Goal: Information Seeking & Learning: Learn about a topic

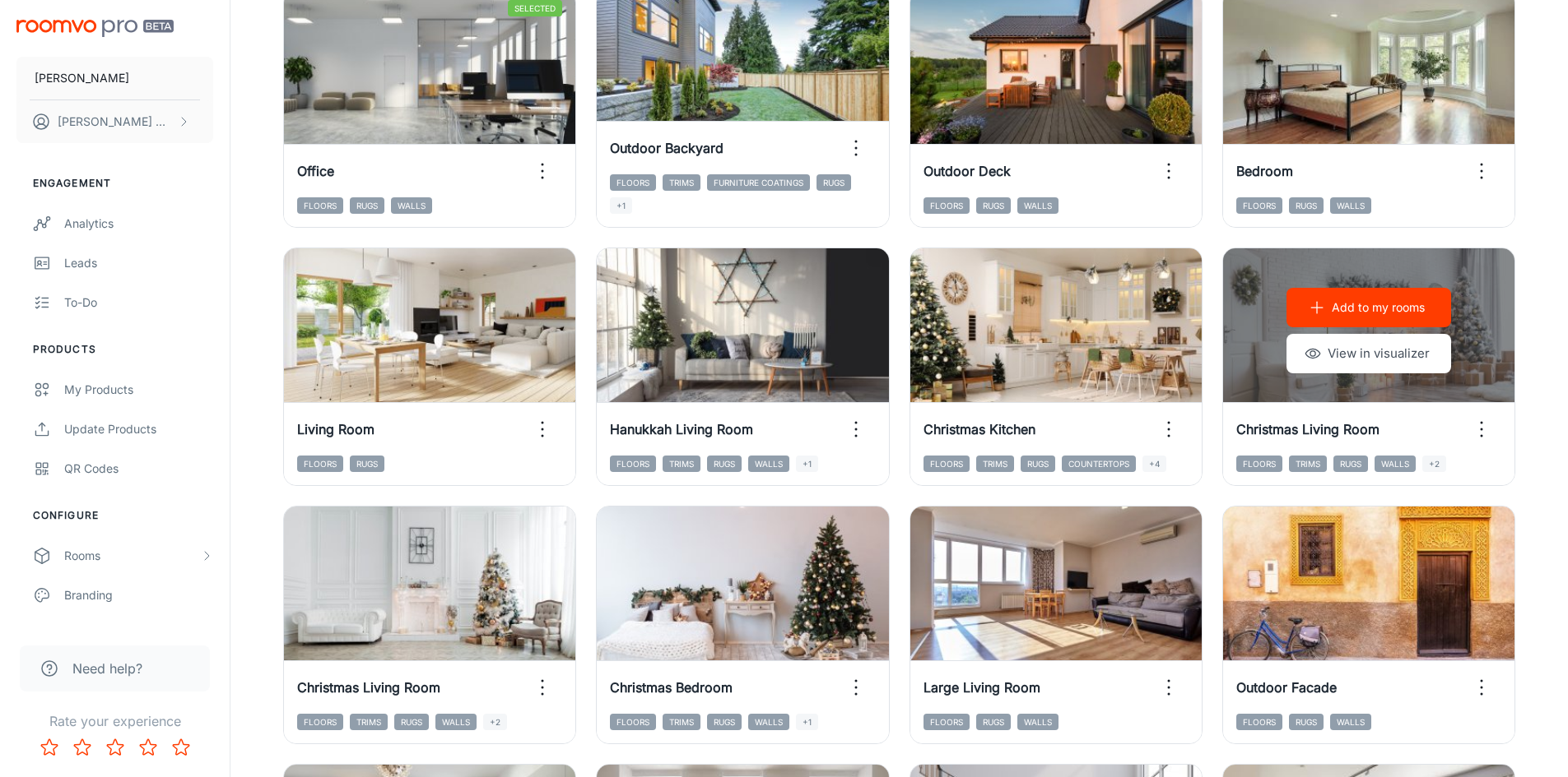
scroll to position [822, 0]
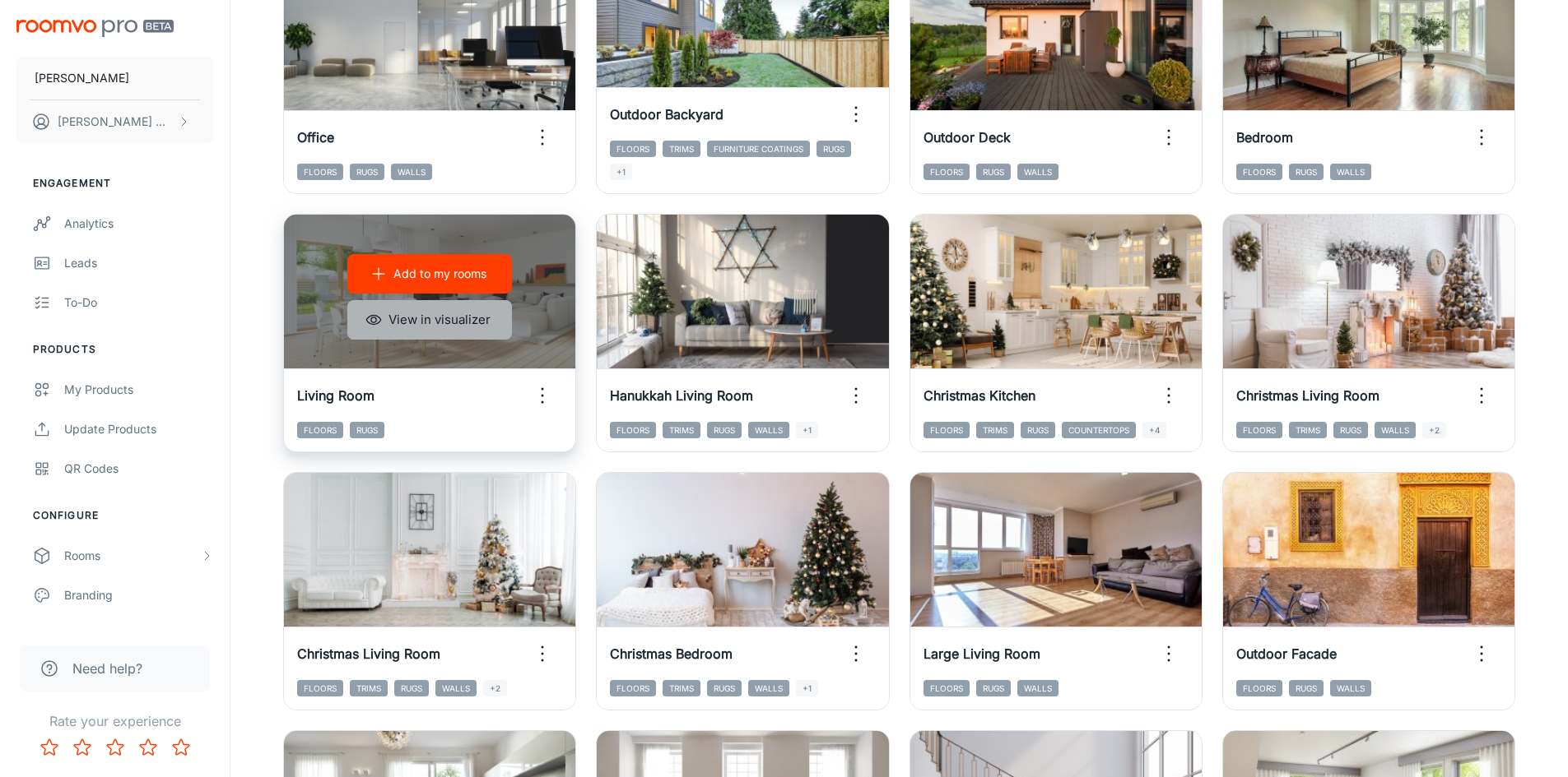
click at [469, 316] on button "View in visualizer" at bounding box center [430, 320] width 164 height 40
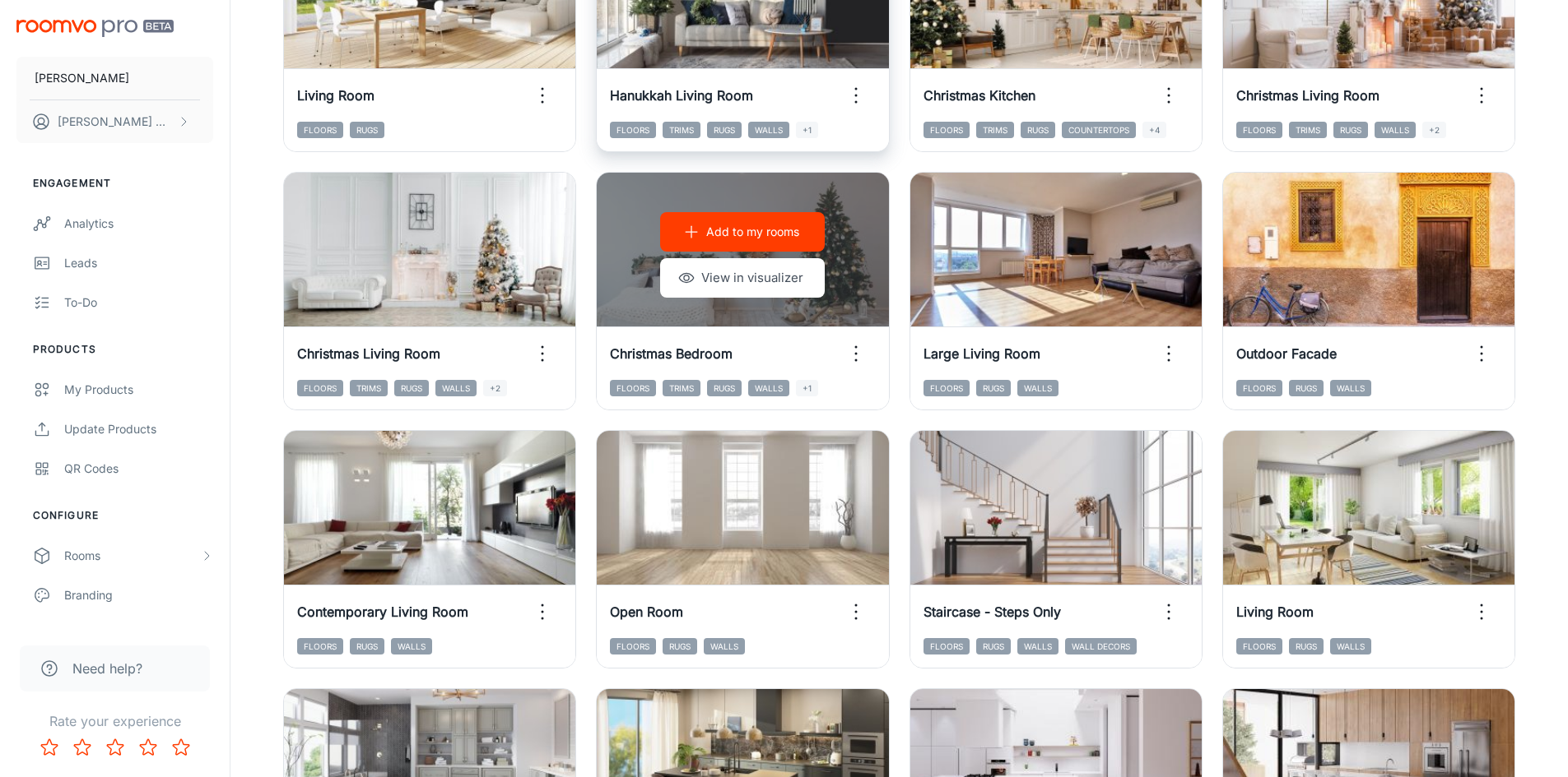
scroll to position [1152, 0]
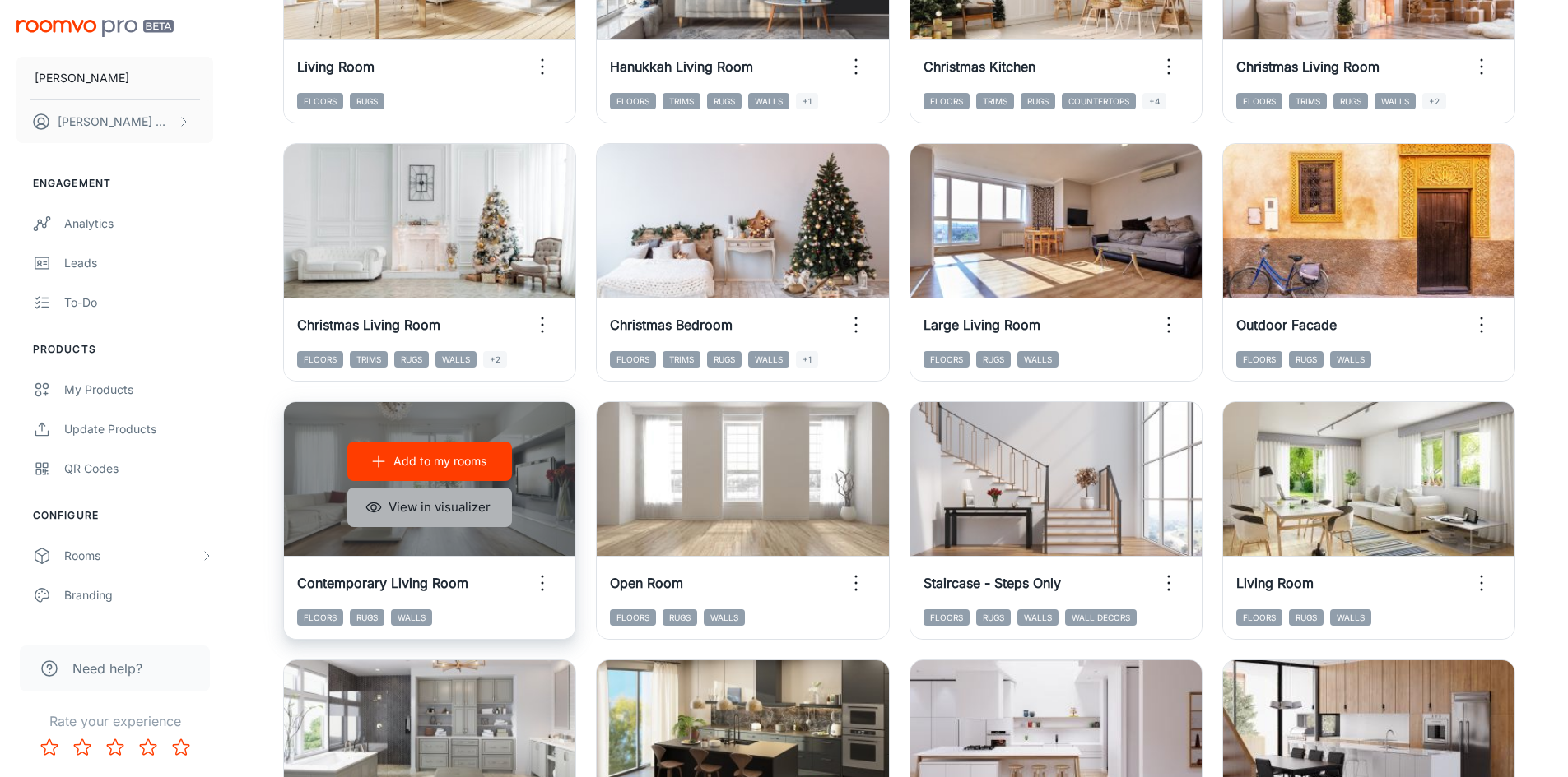
click at [423, 501] on button "View in visualizer" at bounding box center [430, 508] width 164 height 40
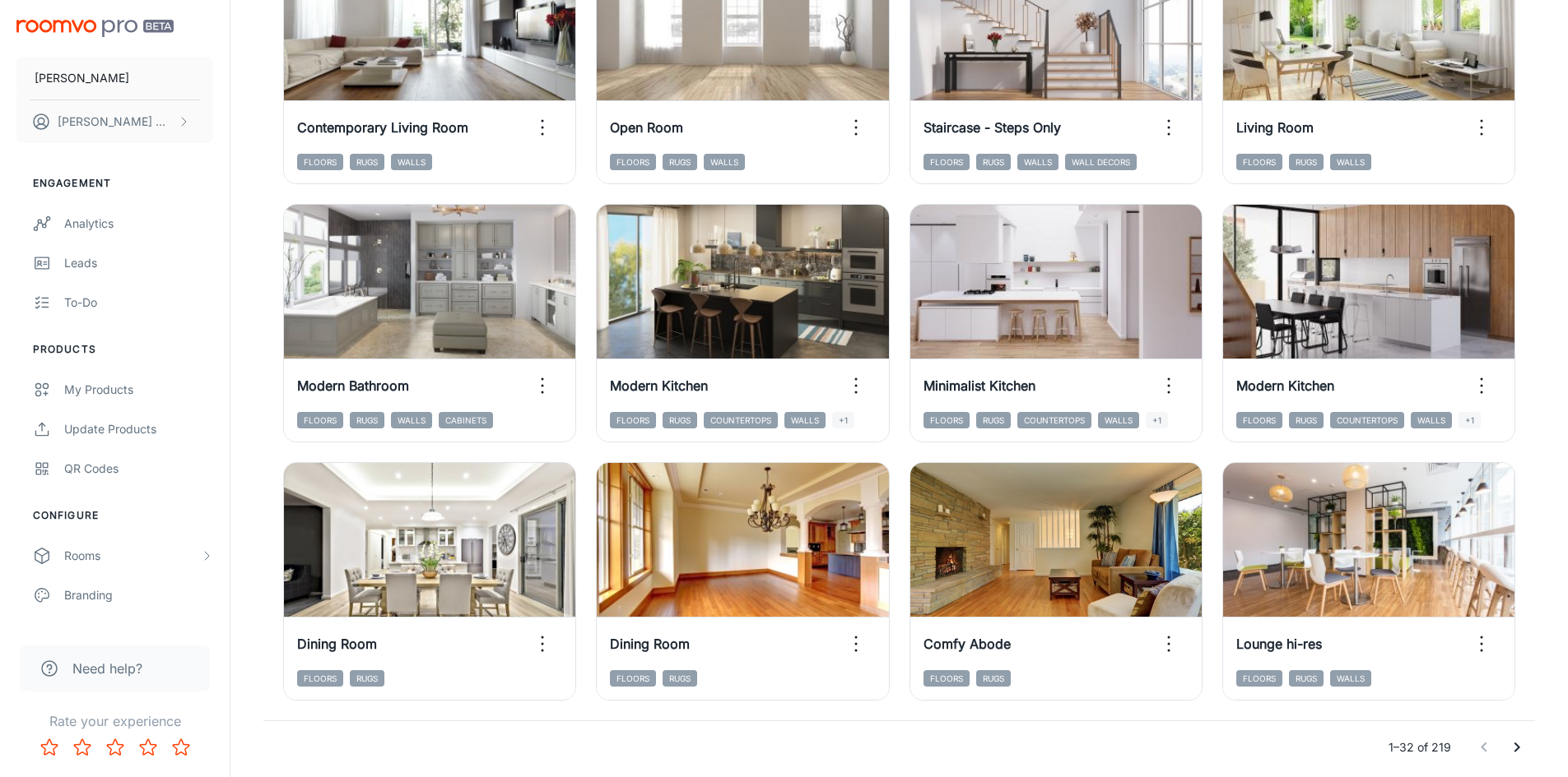
scroll to position [1645, 0]
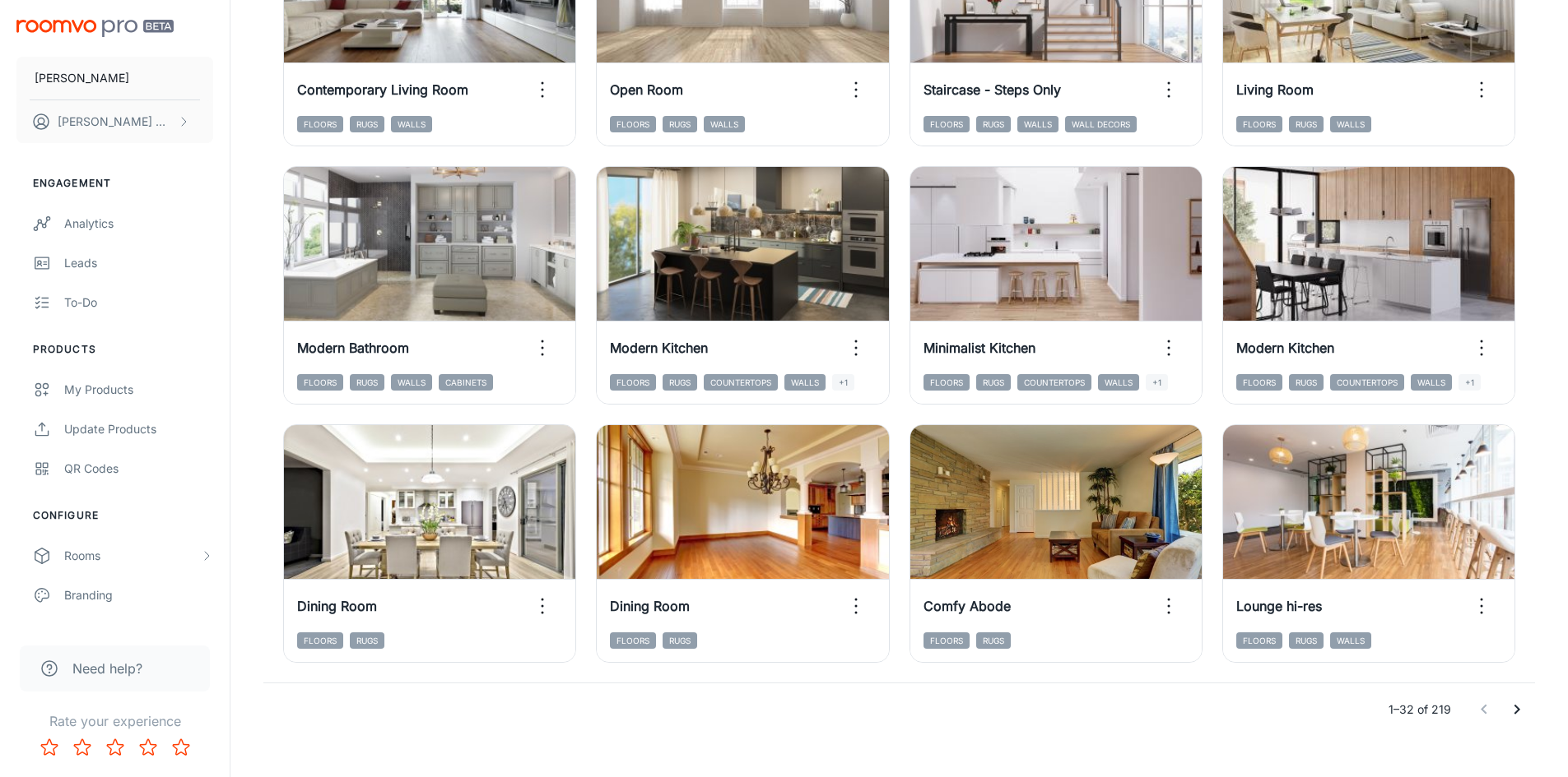
click at [1521, 708] on icon "Go to next page" at bounding box center [1516, 709] width 20 height 20
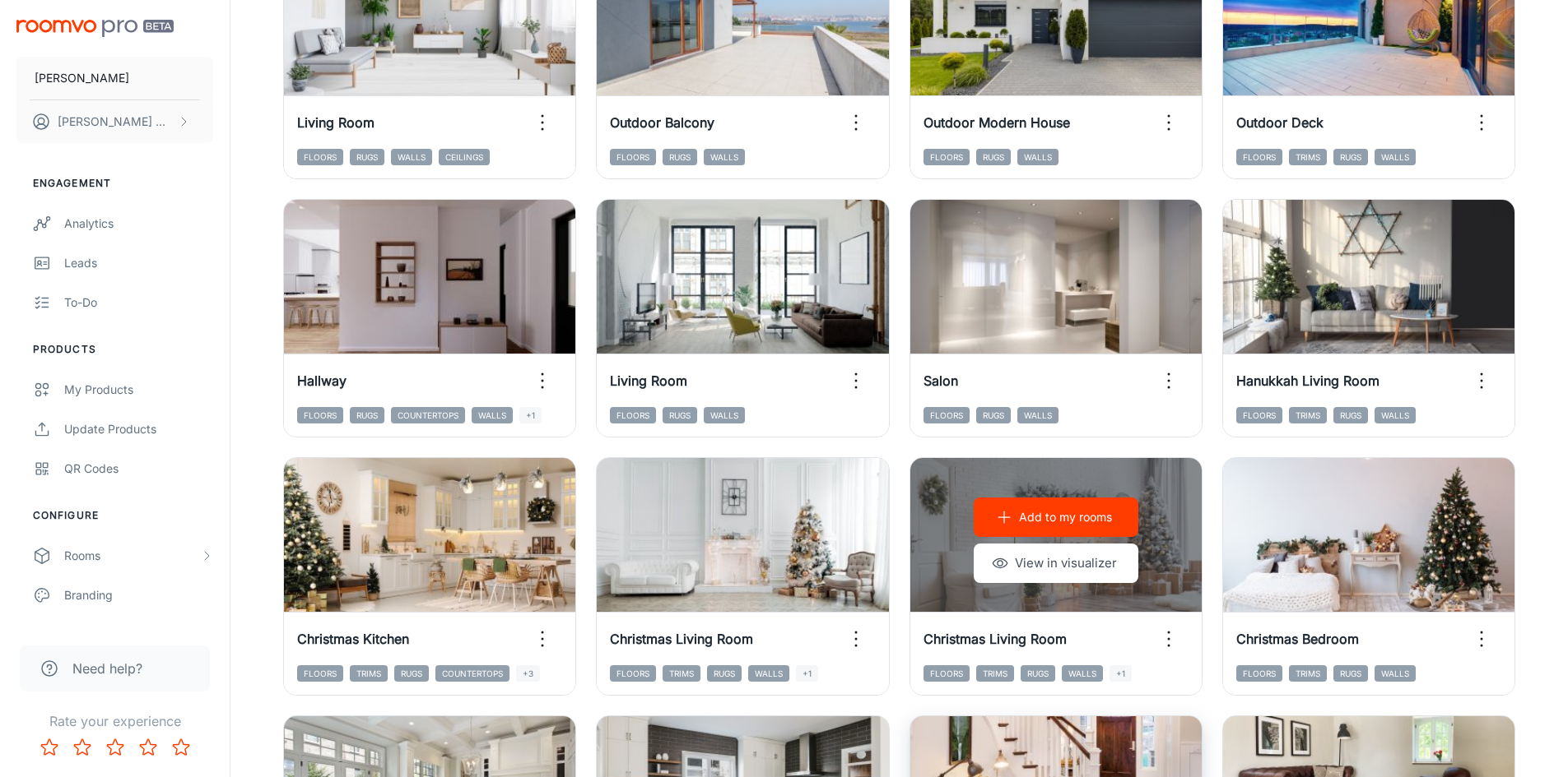
scroll to position [1316, 0]
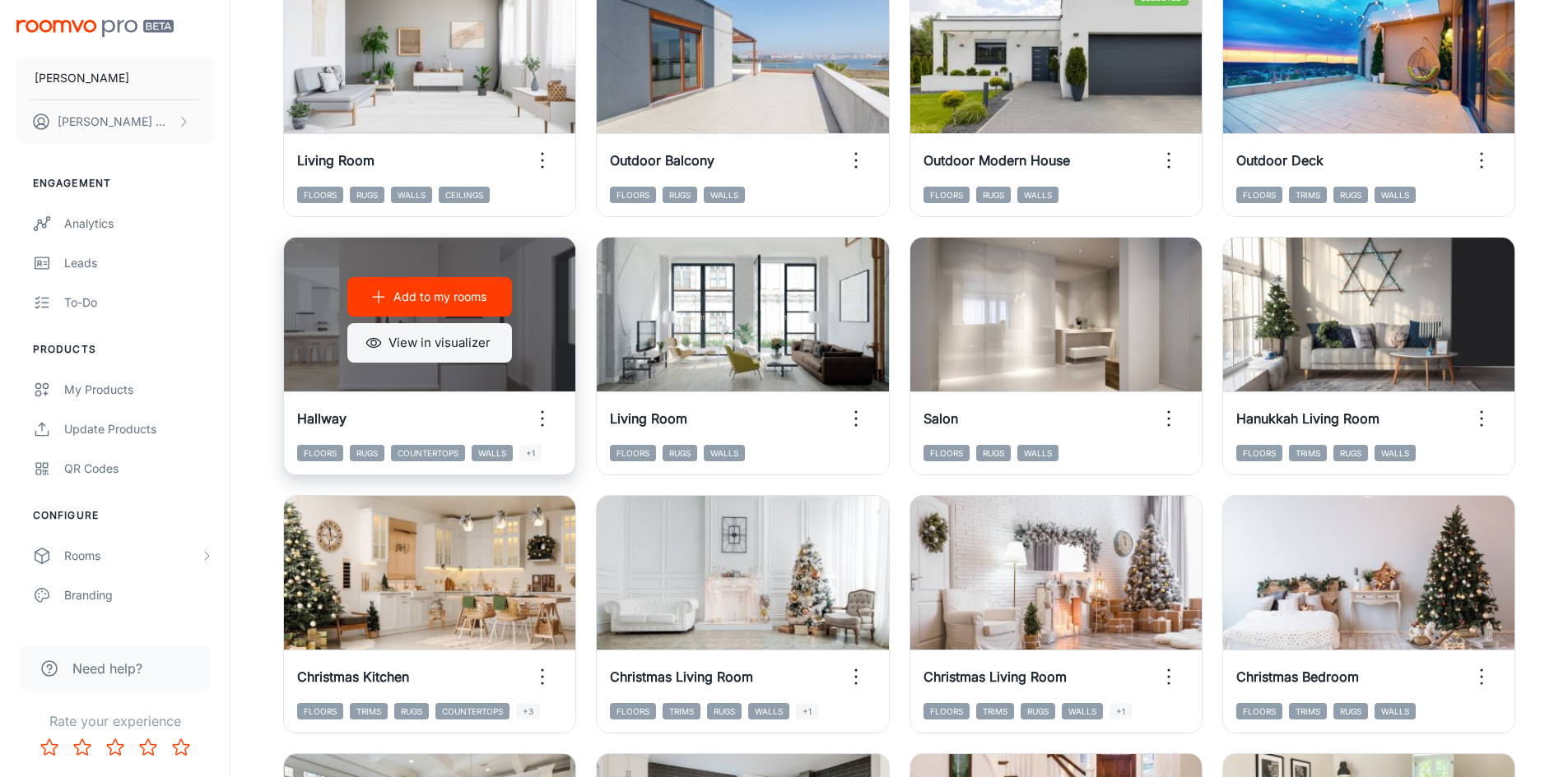
click at [456, 340] on button "View in visualizer" at bounding box center [430, 343] width 164 height 40
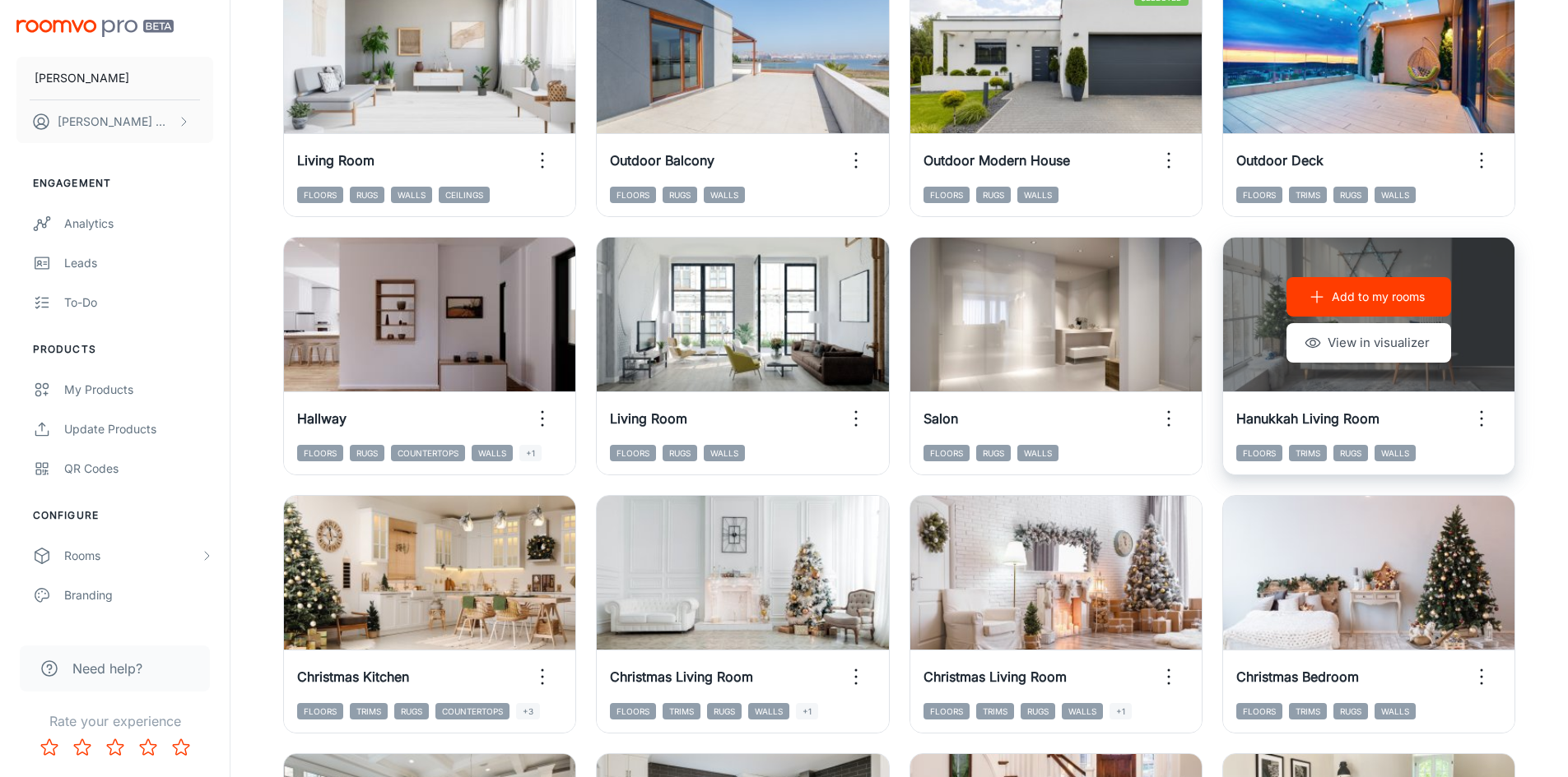
scroll to position [1645, 0]
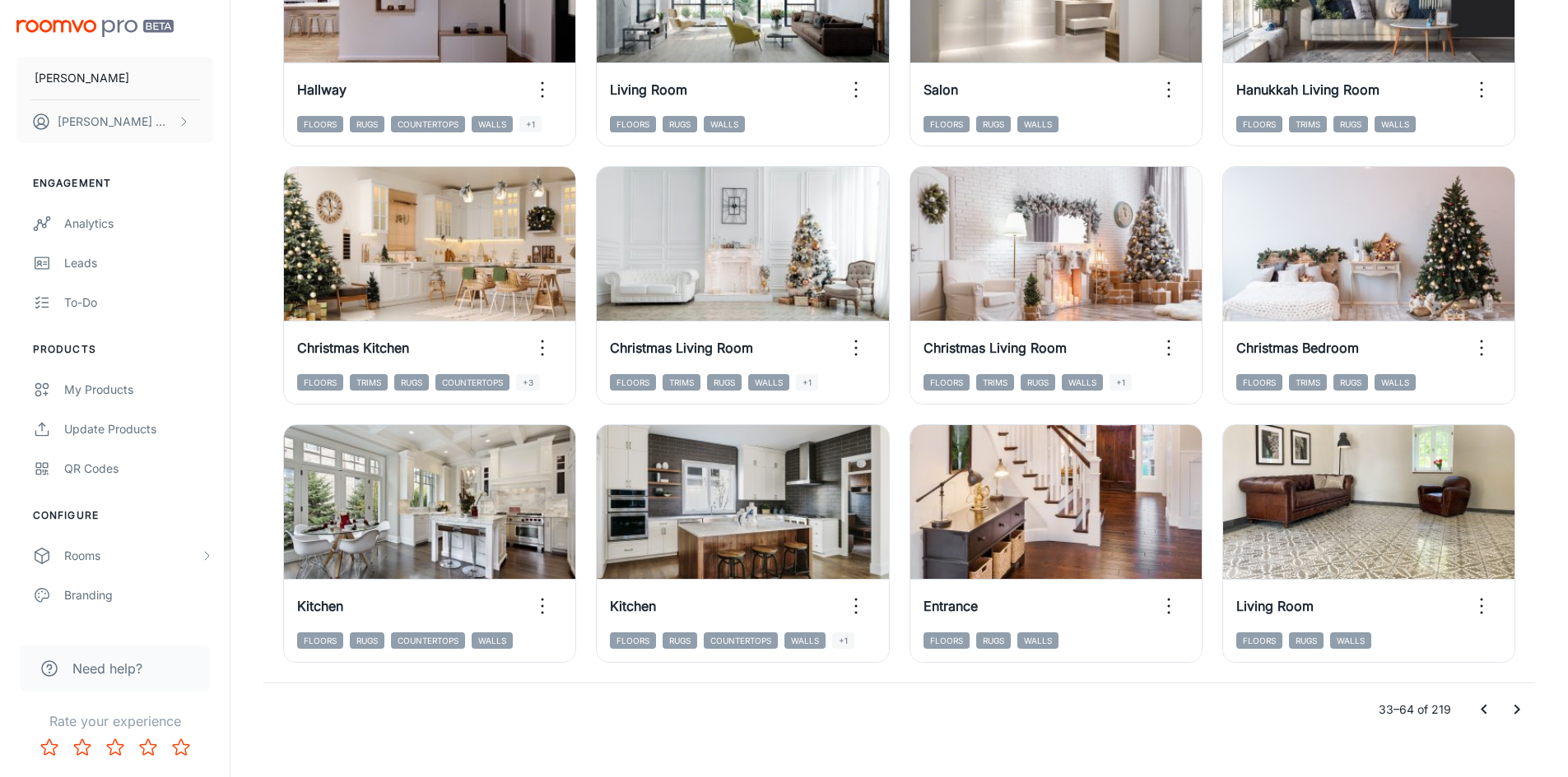
click at [1520, 705] on icon "Go to next page" at bounding box center [1516, 709] width 20 height 20
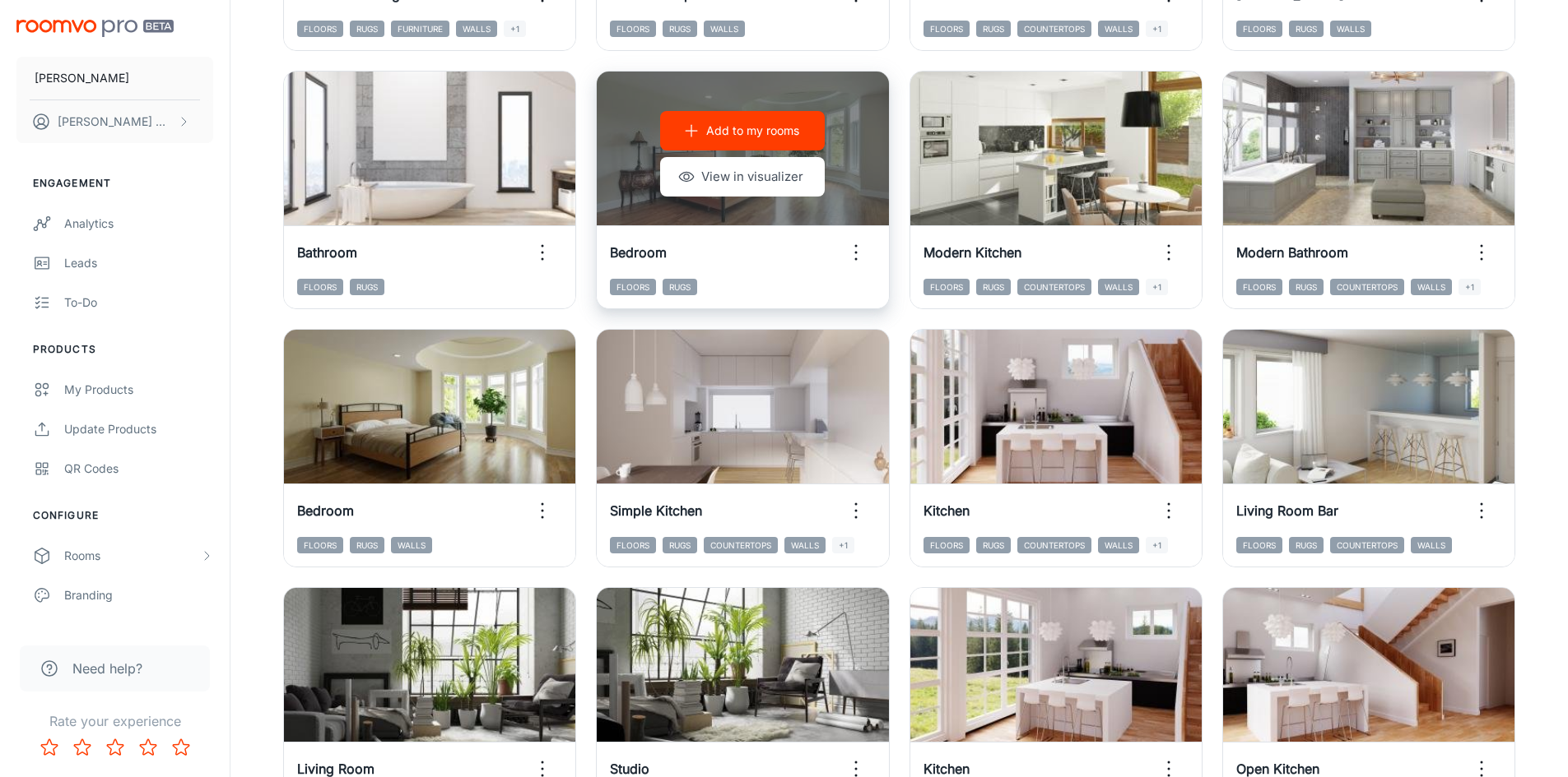
scroll to position [1480, 0]
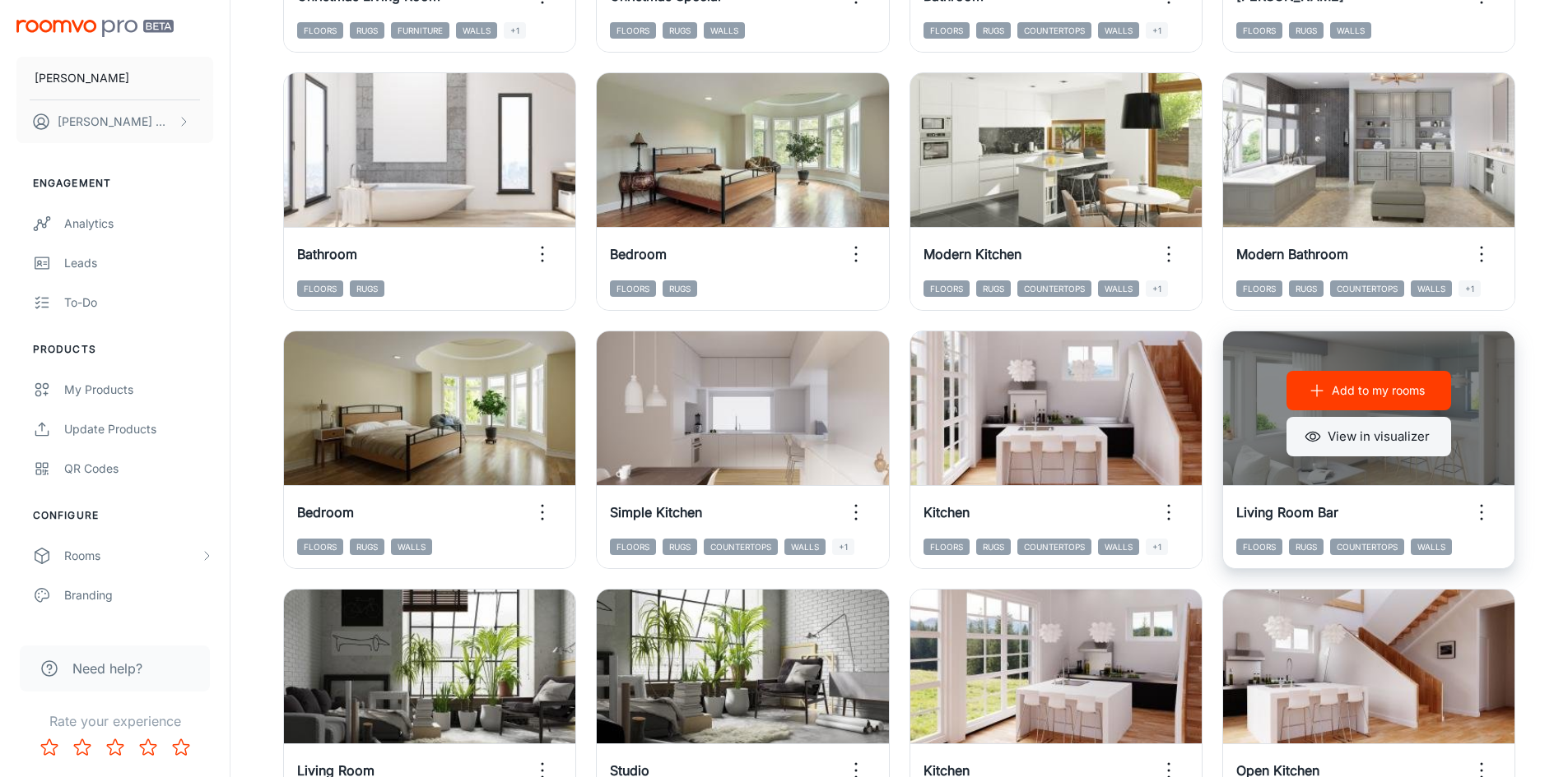
click at [1386, 434] on button "View in visualizer" at bounding box center [1369, 437] width 164 height 40
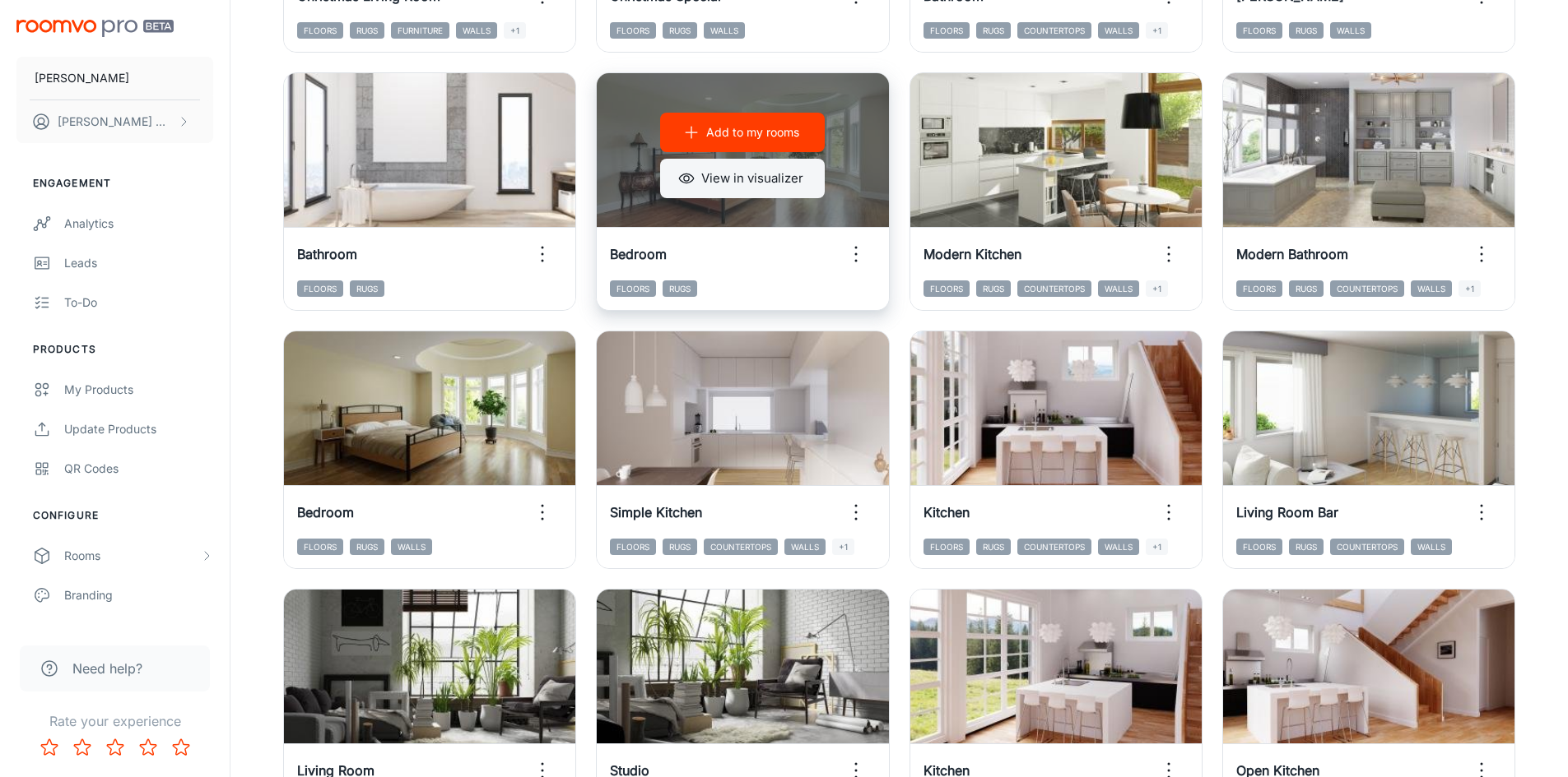
click at [780, 189] on button "View in visualizer" at bounding box center [742, 178] width 164 height 40
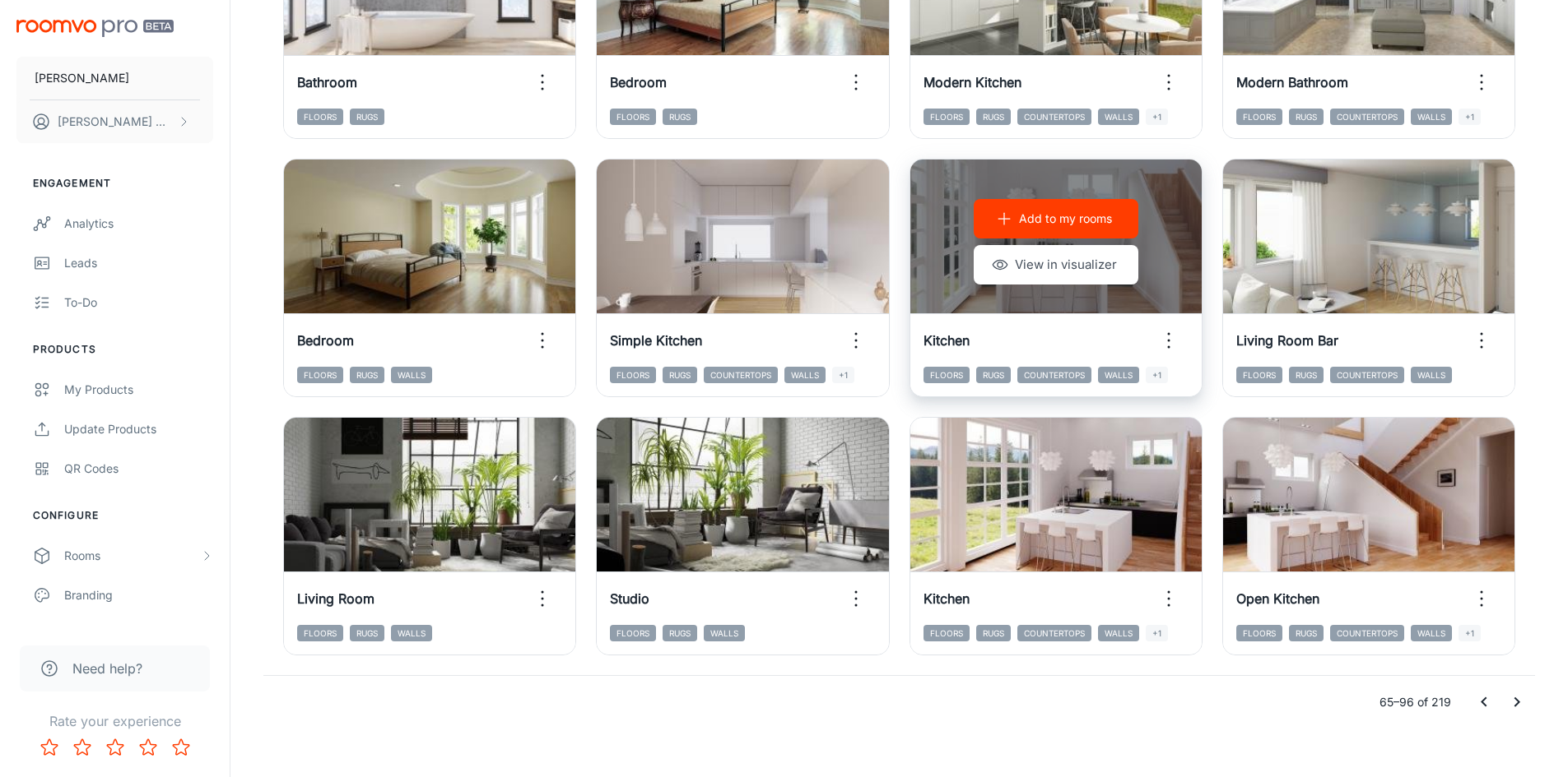
scroll to position [1669, 0]
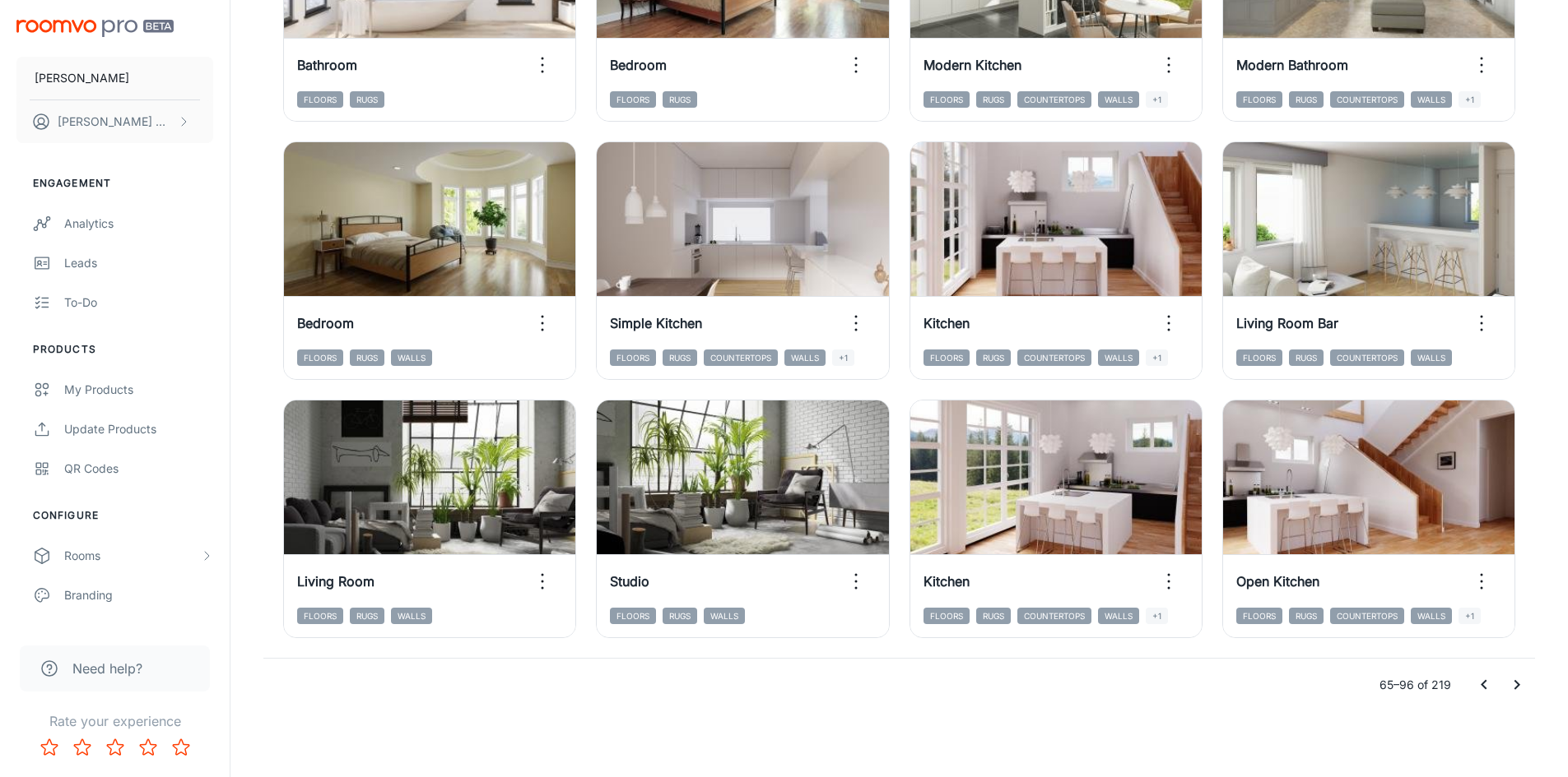
click at [1513, 692] on icon "Go to next page" at bounding box center [1516, 684] width 20 height 20
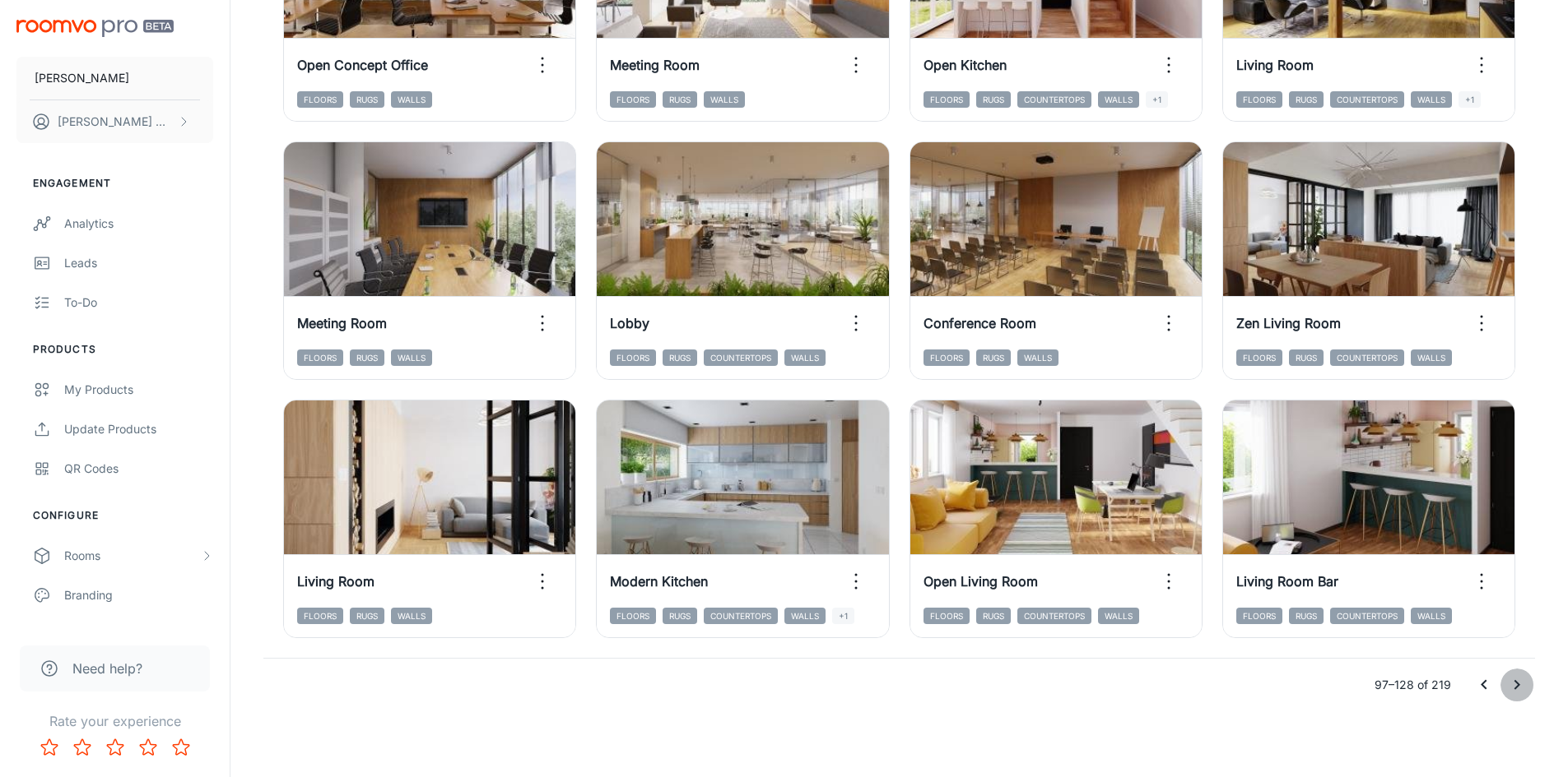
click at [1517, 677] on icon "Go to next page" at bounding box center [1516, 684] width 20 height 20
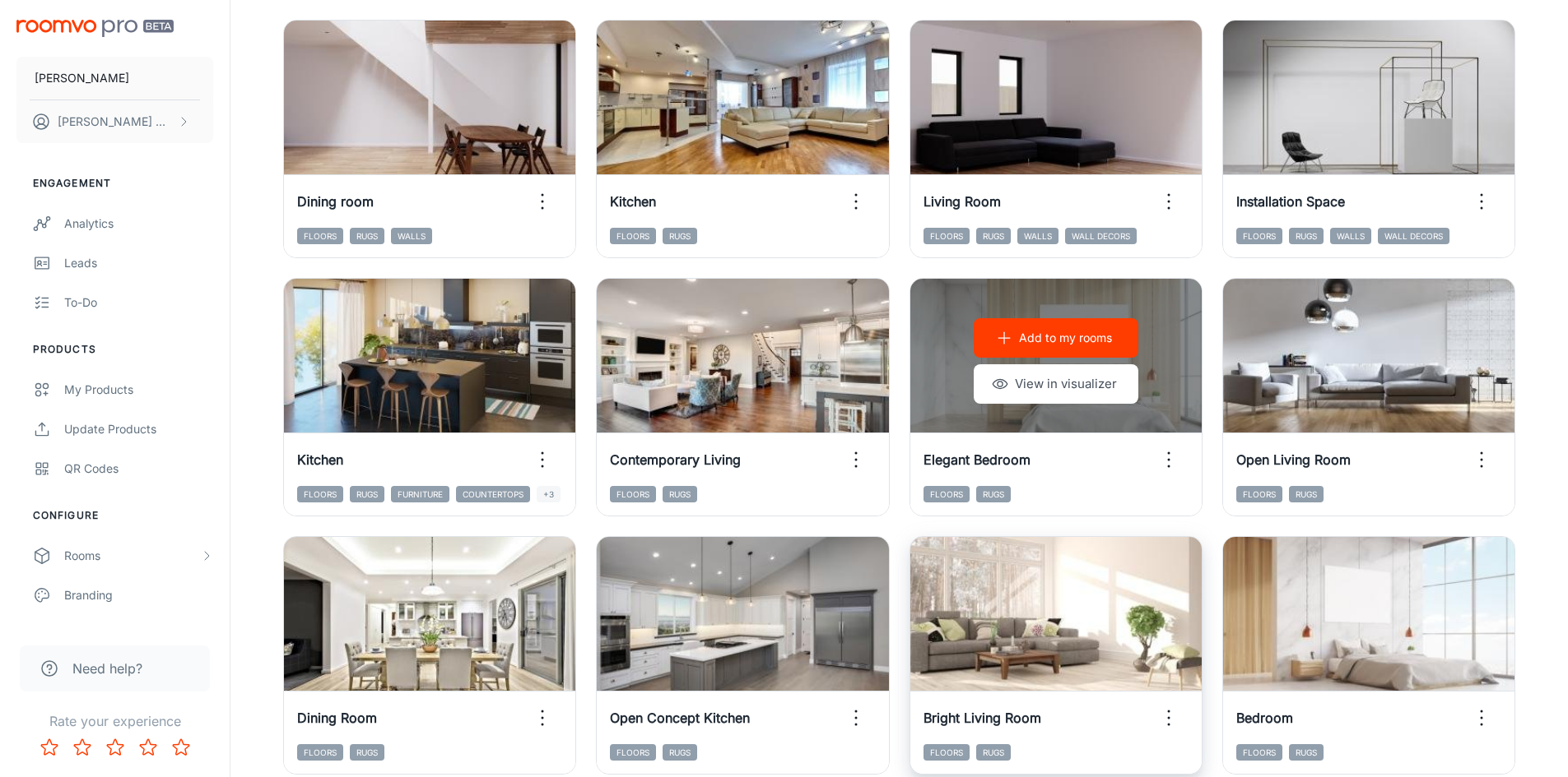
scroll to position [1258, 0]
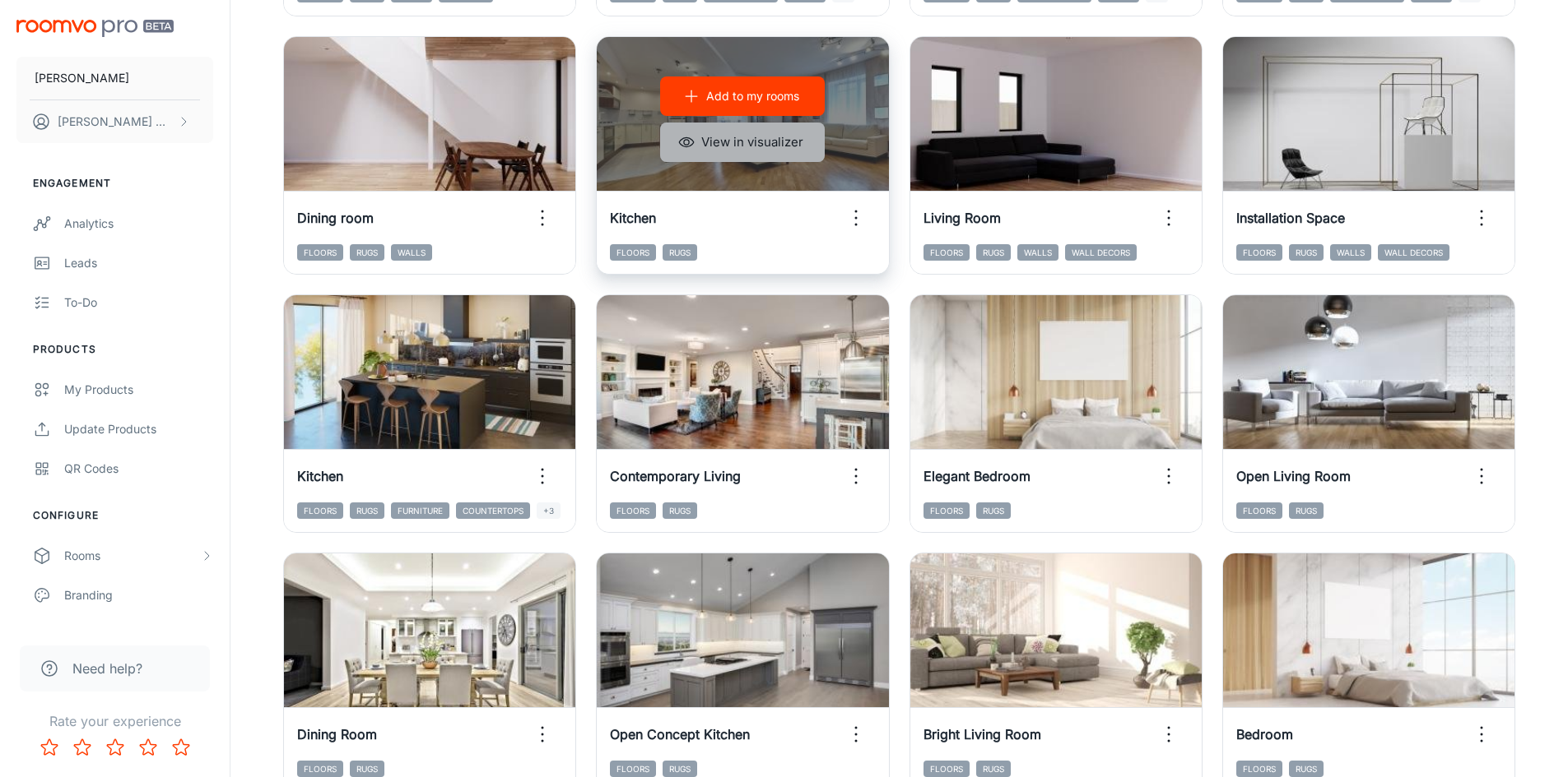
click at [754, 150] on button "View in visualizer" at bounding box center [742, 143] width 164 height 40
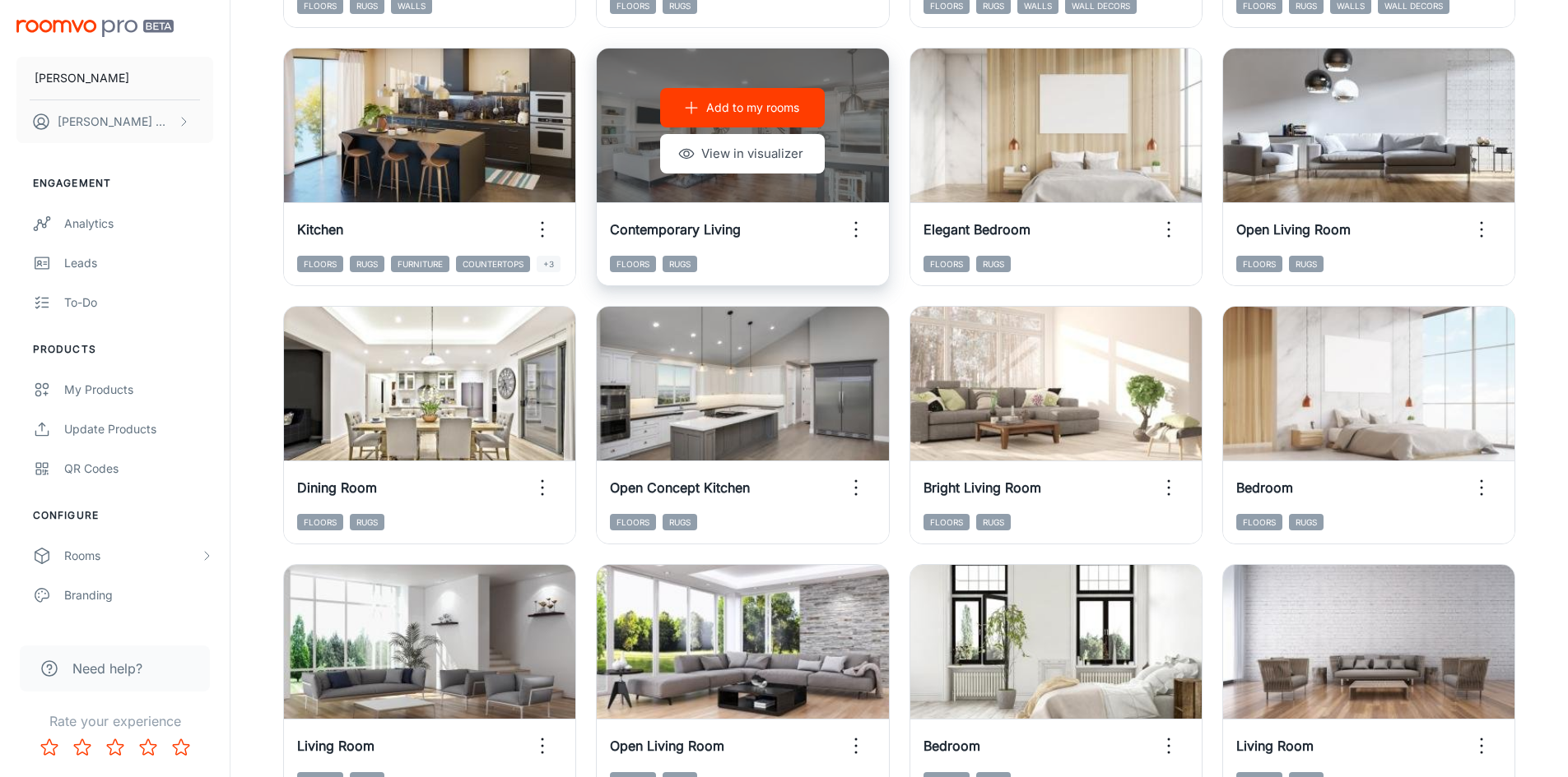
scroll to position [1587, 0]
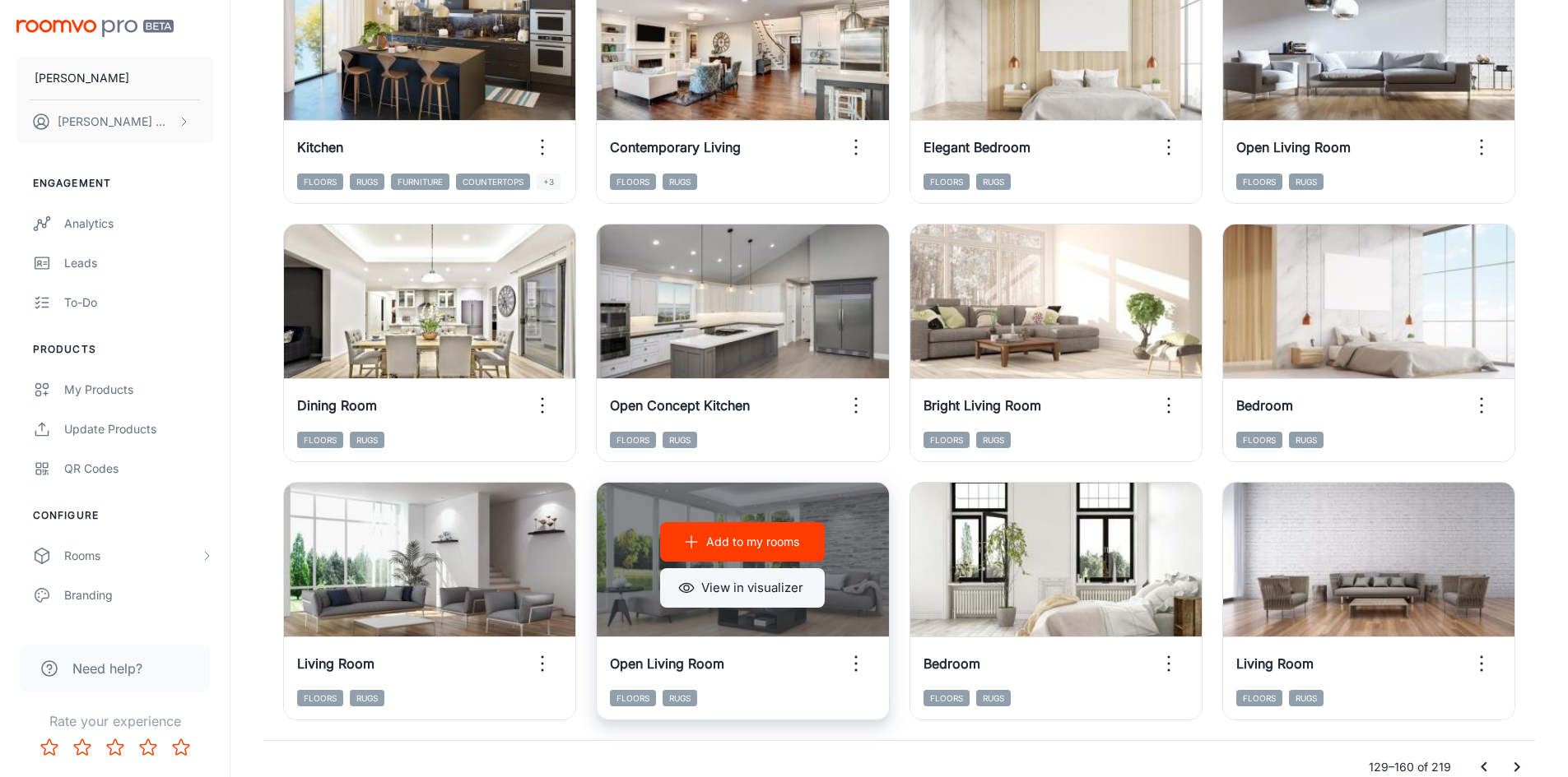
click at [727, 582] on button "View in visualizer" at bounding box center [742, 588] width 164 height 40
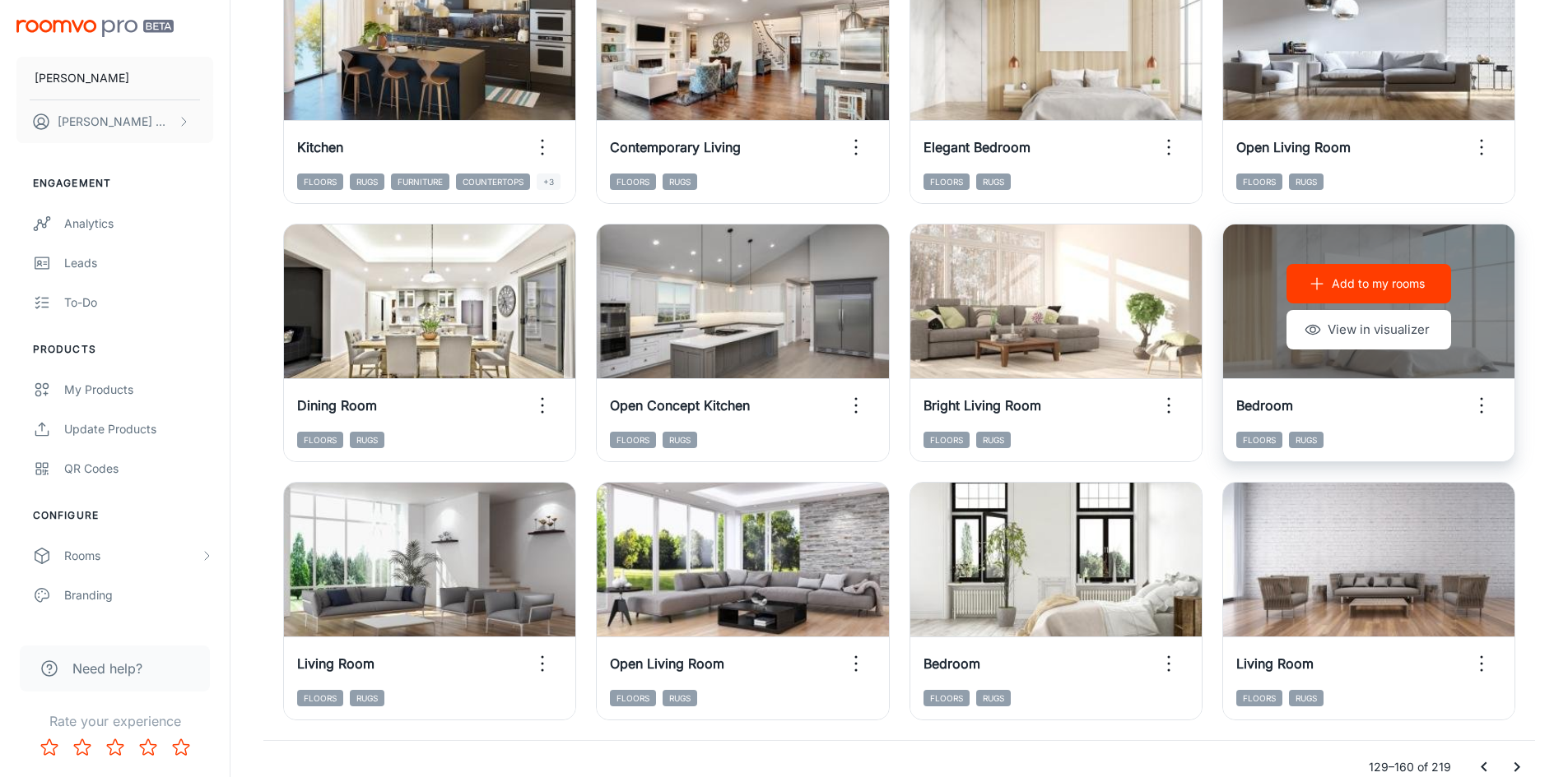
scroll to position [1669, 0]
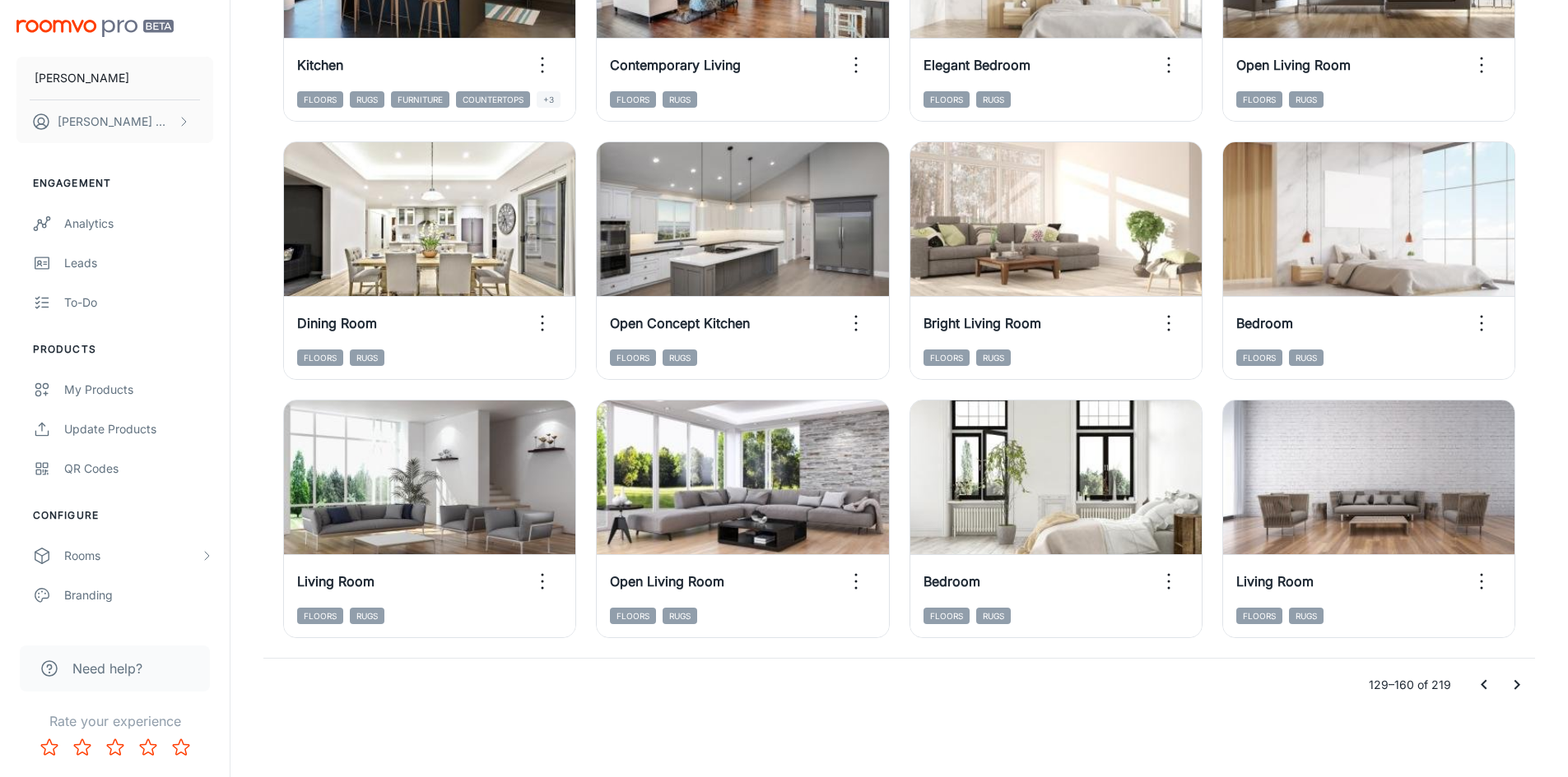
click at [1514, 686] on icon "Go to next page" at bounding box center [1516, 684] width 20 height 20
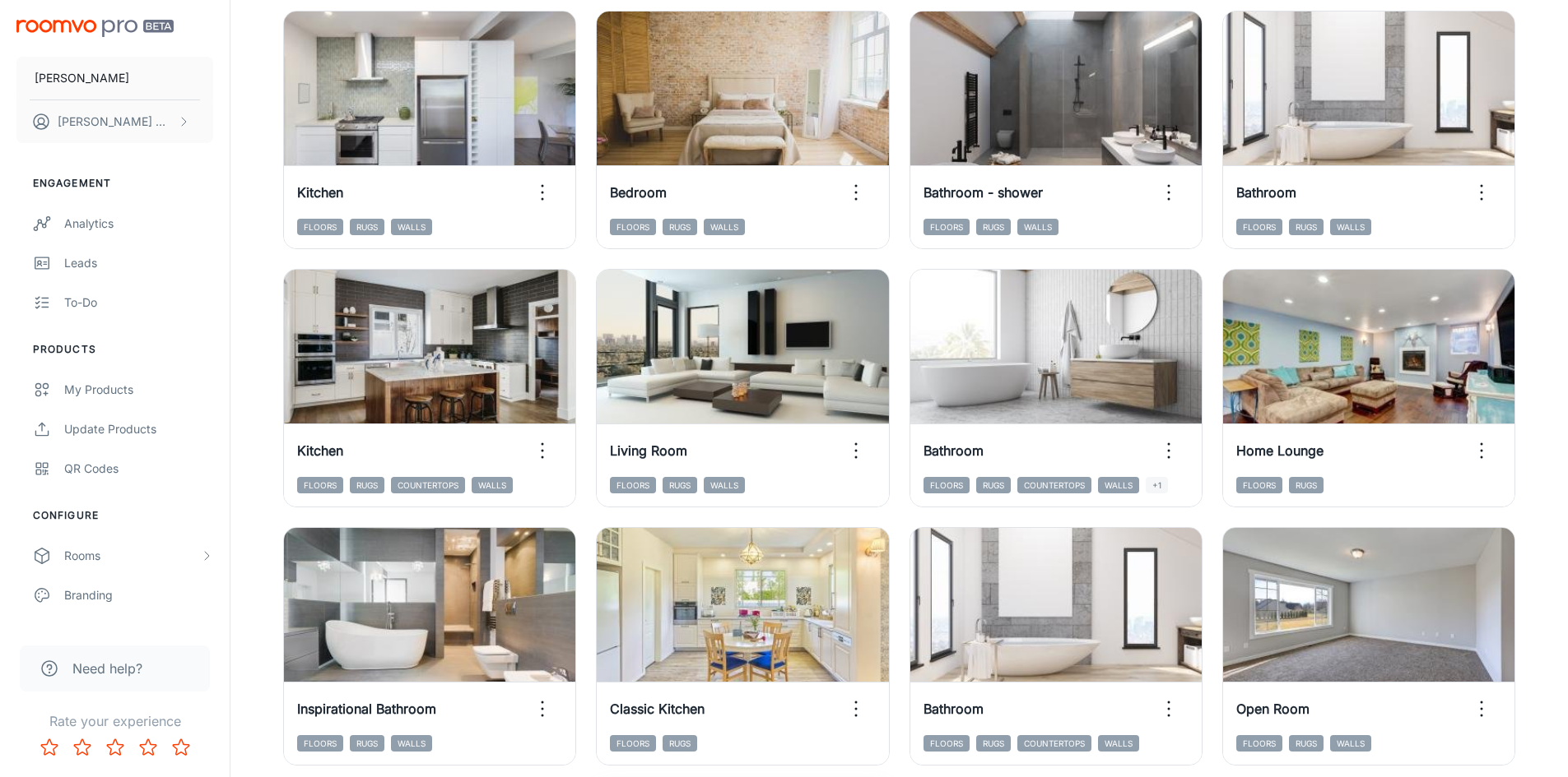
scroll to position [1012, 0]
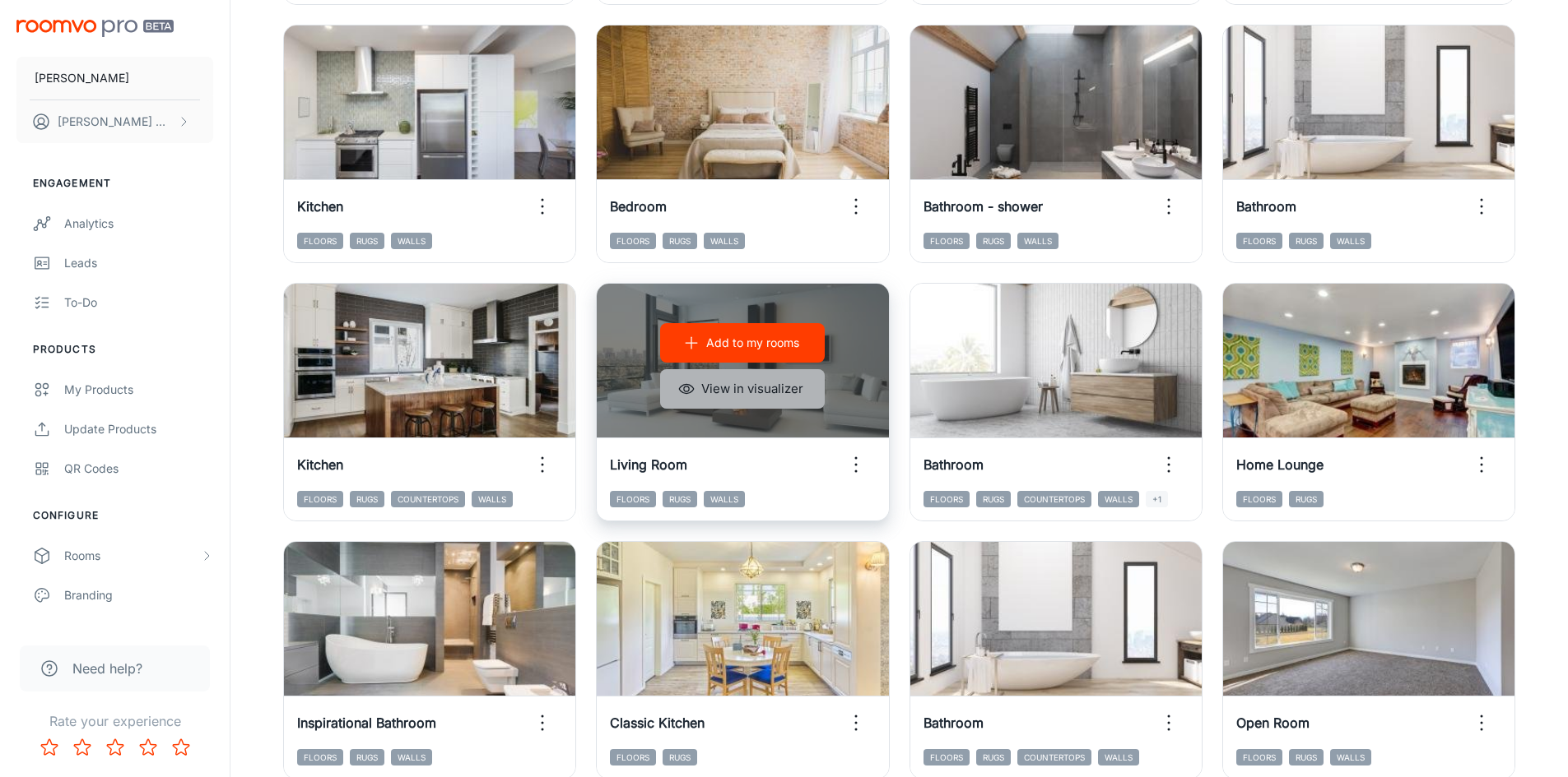
click at [760, 388] on button "View in visualizer" at bounding box center [742, 389] width 164 height 40
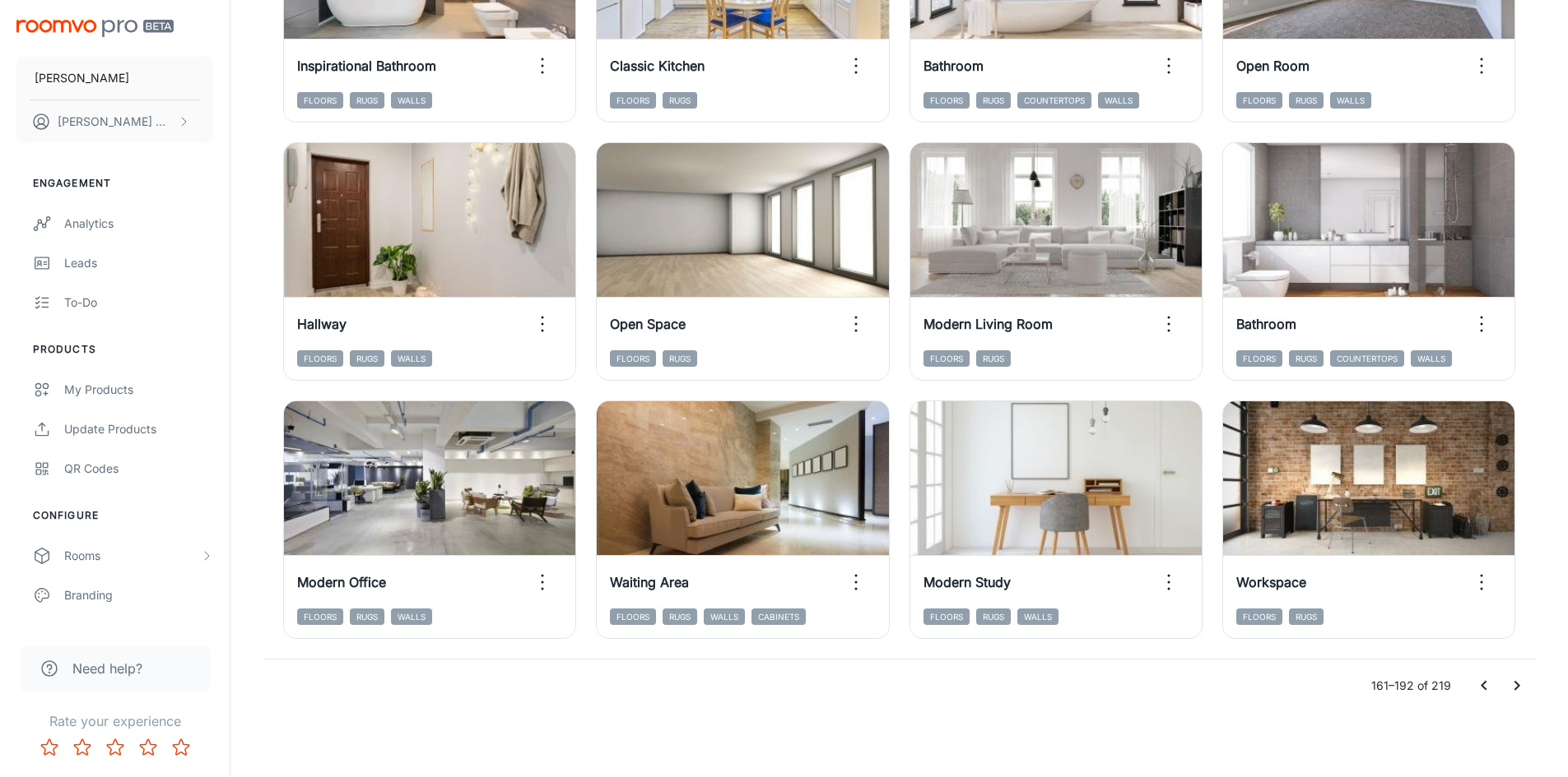
scroll to position [1669, 0]
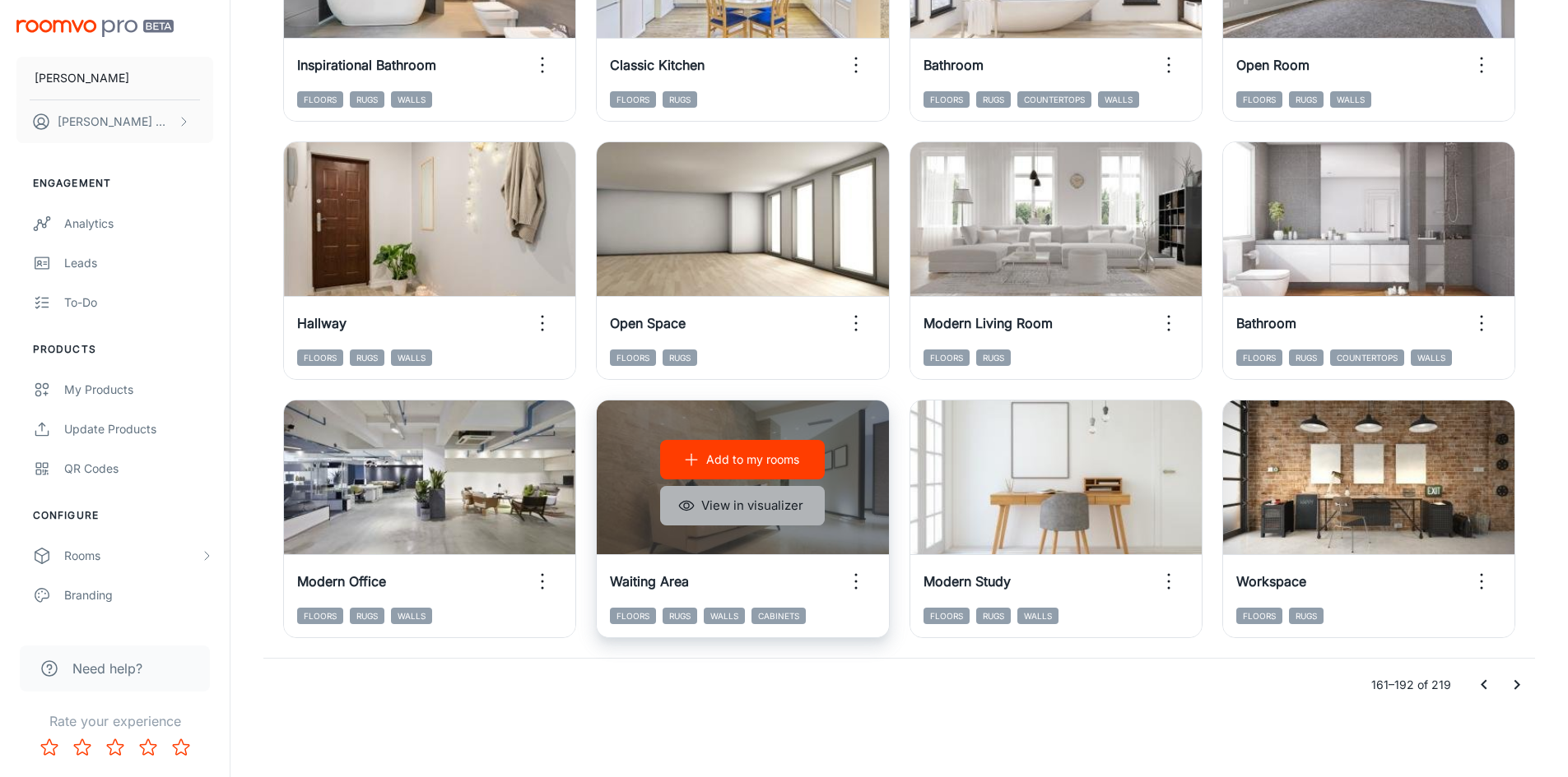
click at [740, 508] on button "View in visualizer" at bounding box center [742, 506] width 164 height 40
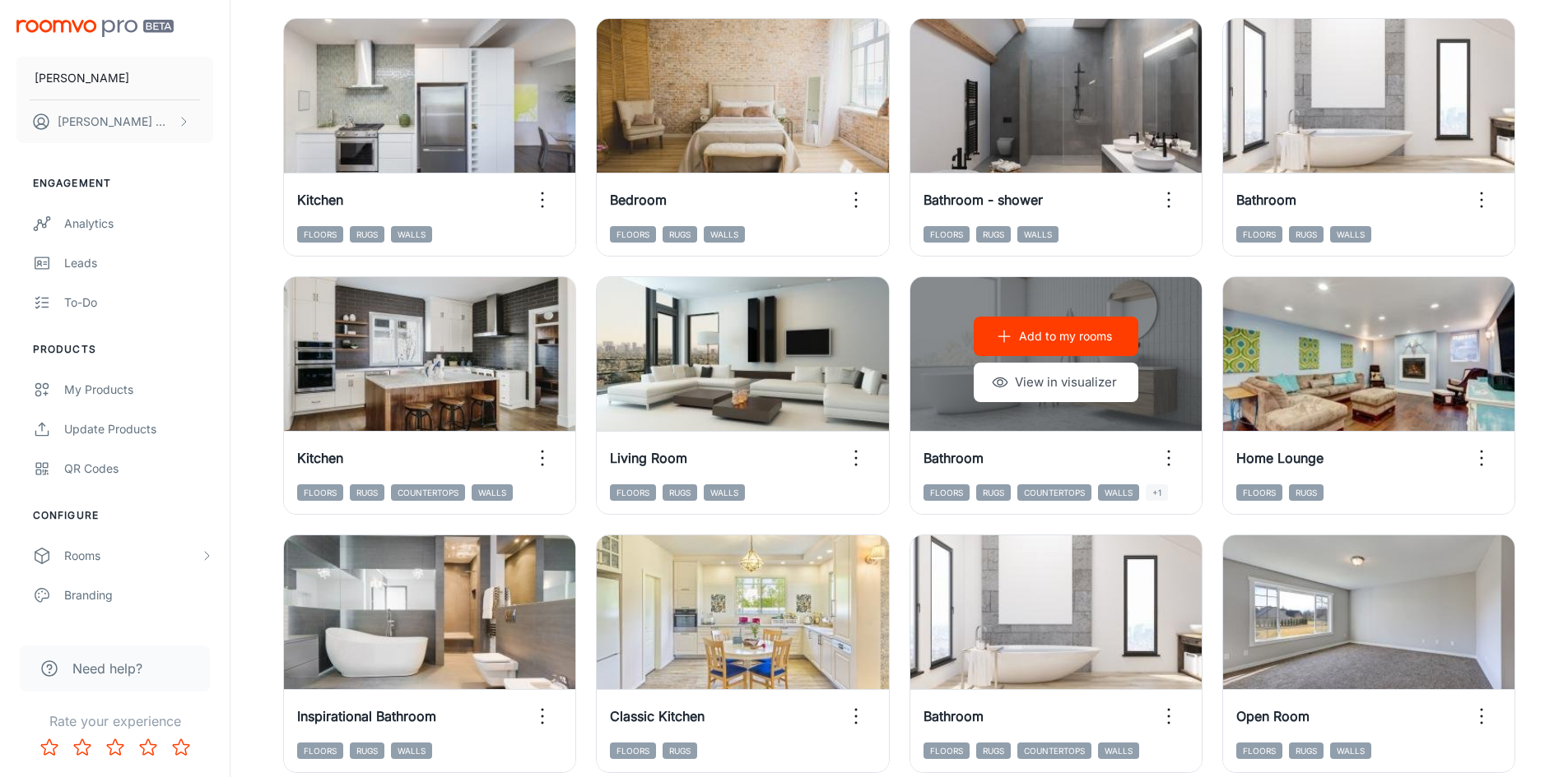
scroll to position [847, 0]
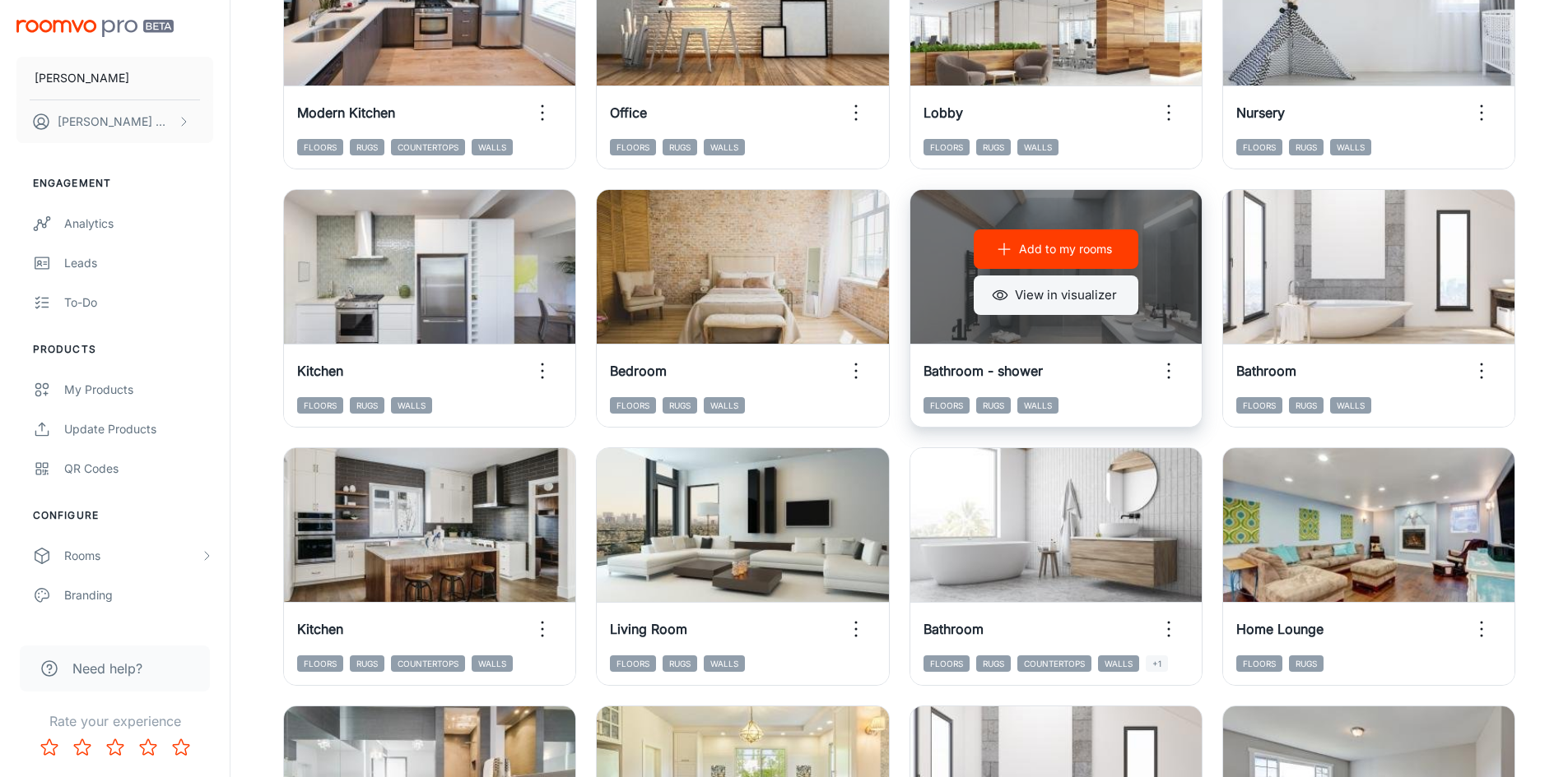
click at [1005, 305] on button "View in visualizer" at bounding box center [1056, 296] width 164 height 40
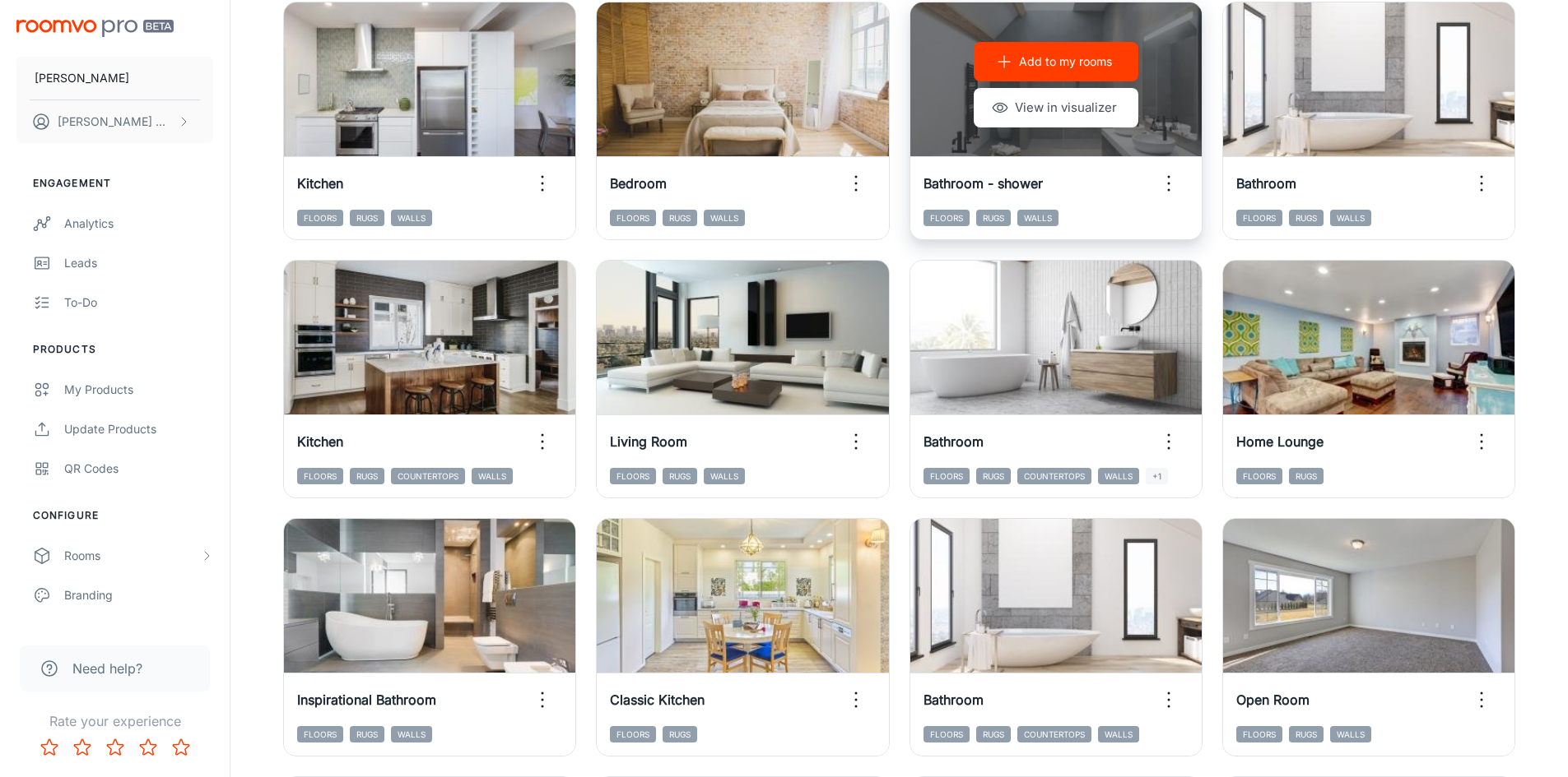
scroll to position [1094, 0]
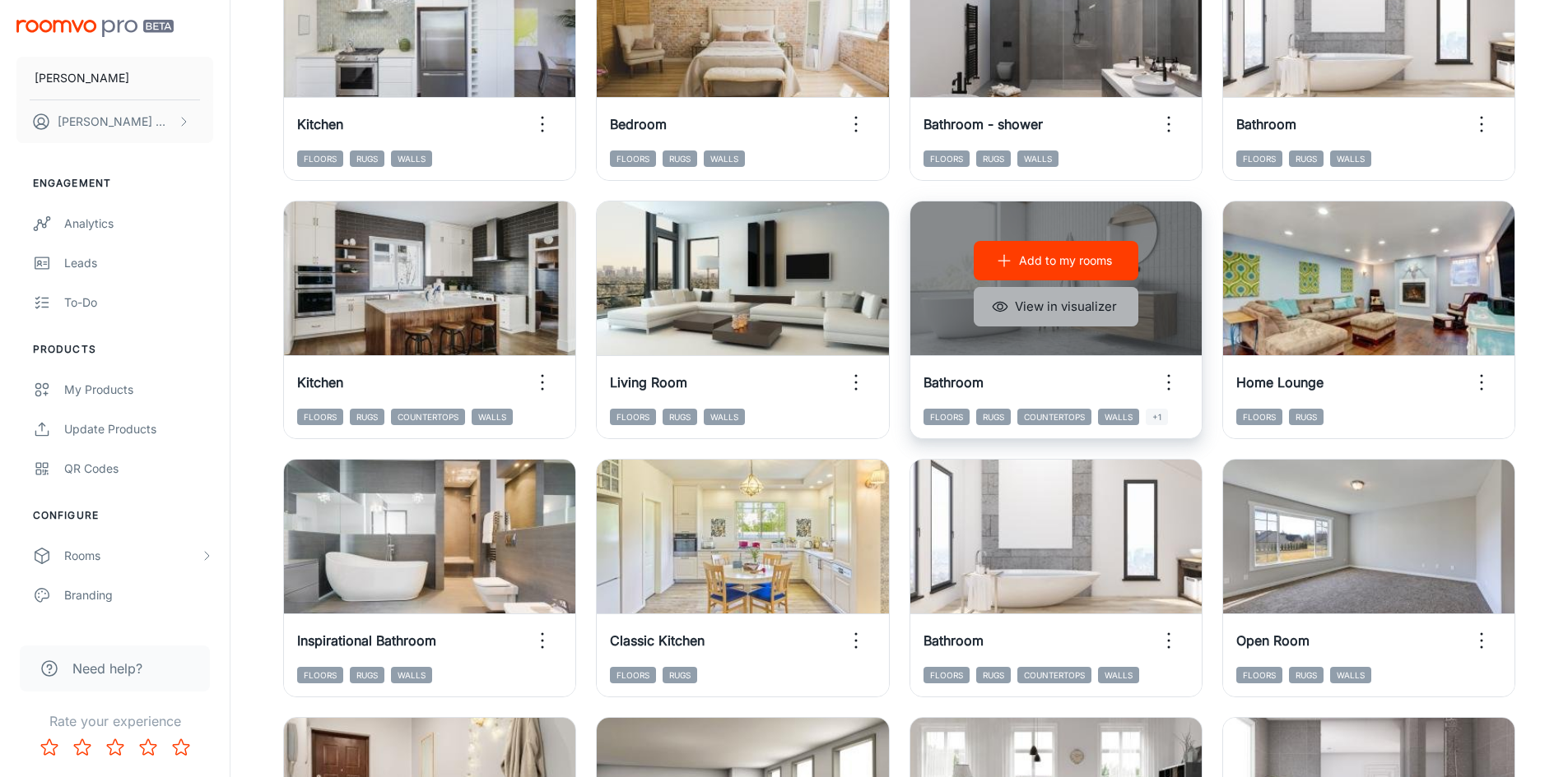
click at [1054, 307] on button "View in visualizer" at bounding box center [1056, 307] width 164 height 40
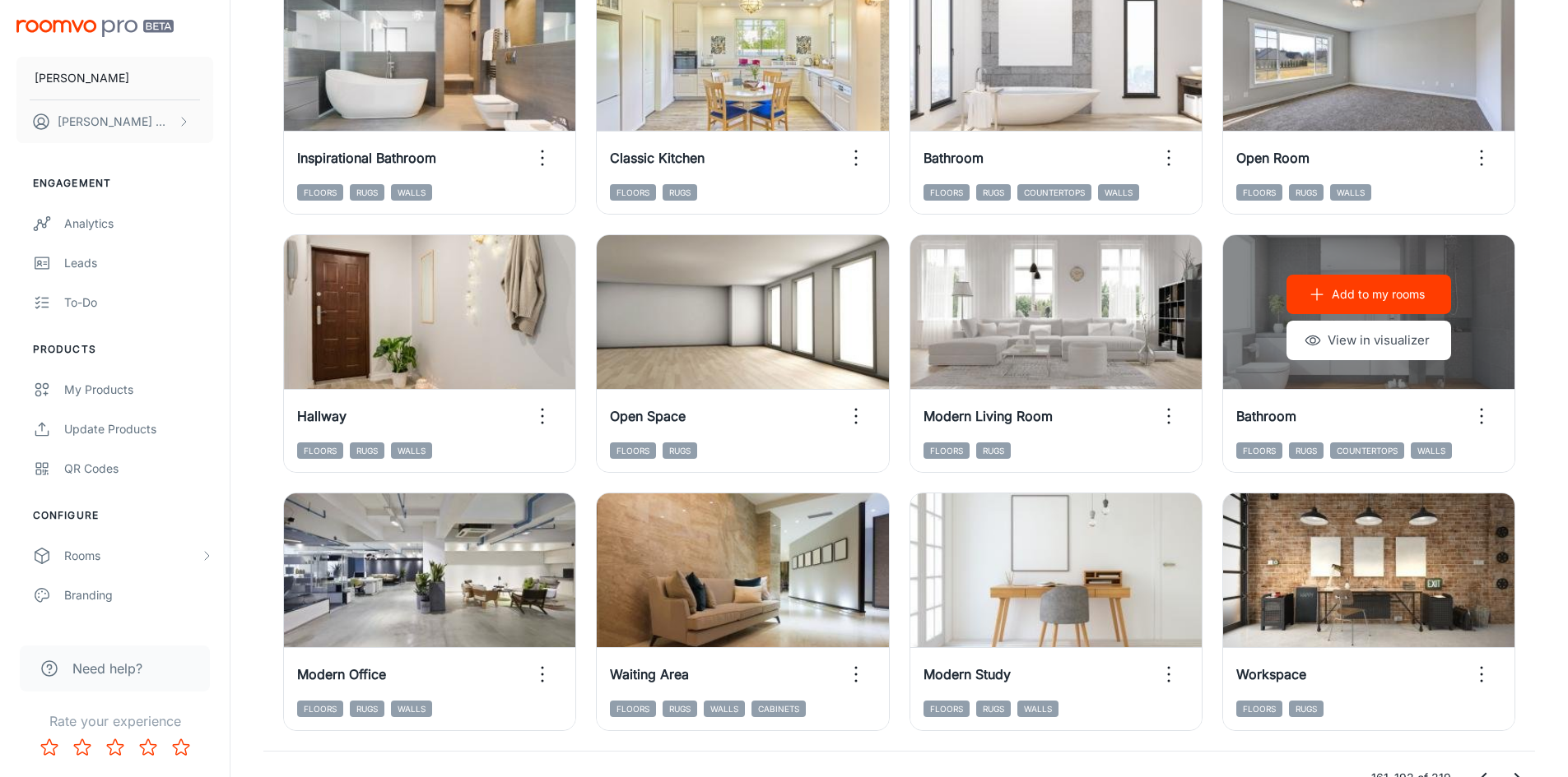
scroll to position [1669, 0]
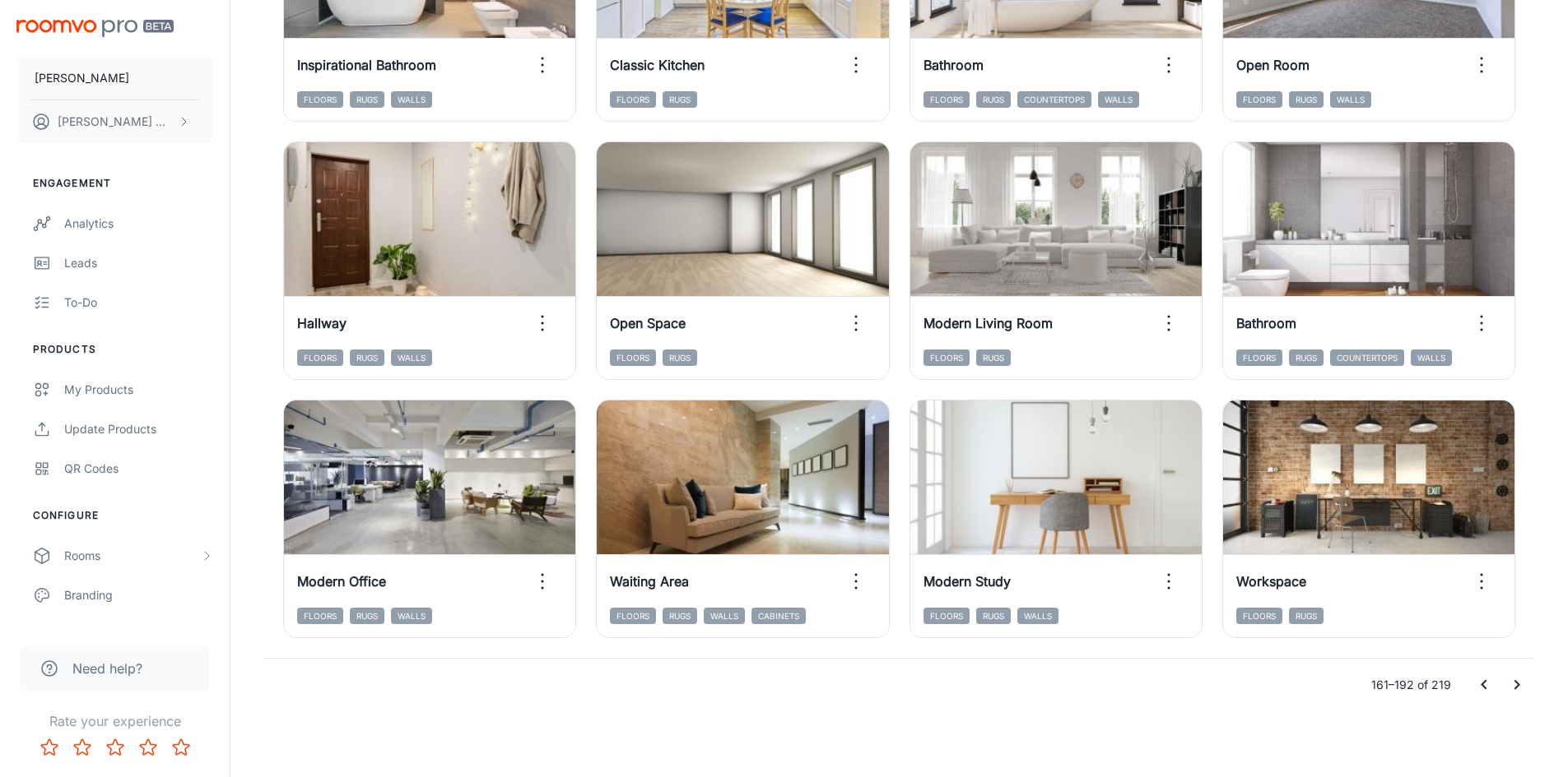
click at [1512, 680] on icon "Go to next page" at bounding box center [1516, 684] width 20 height 20
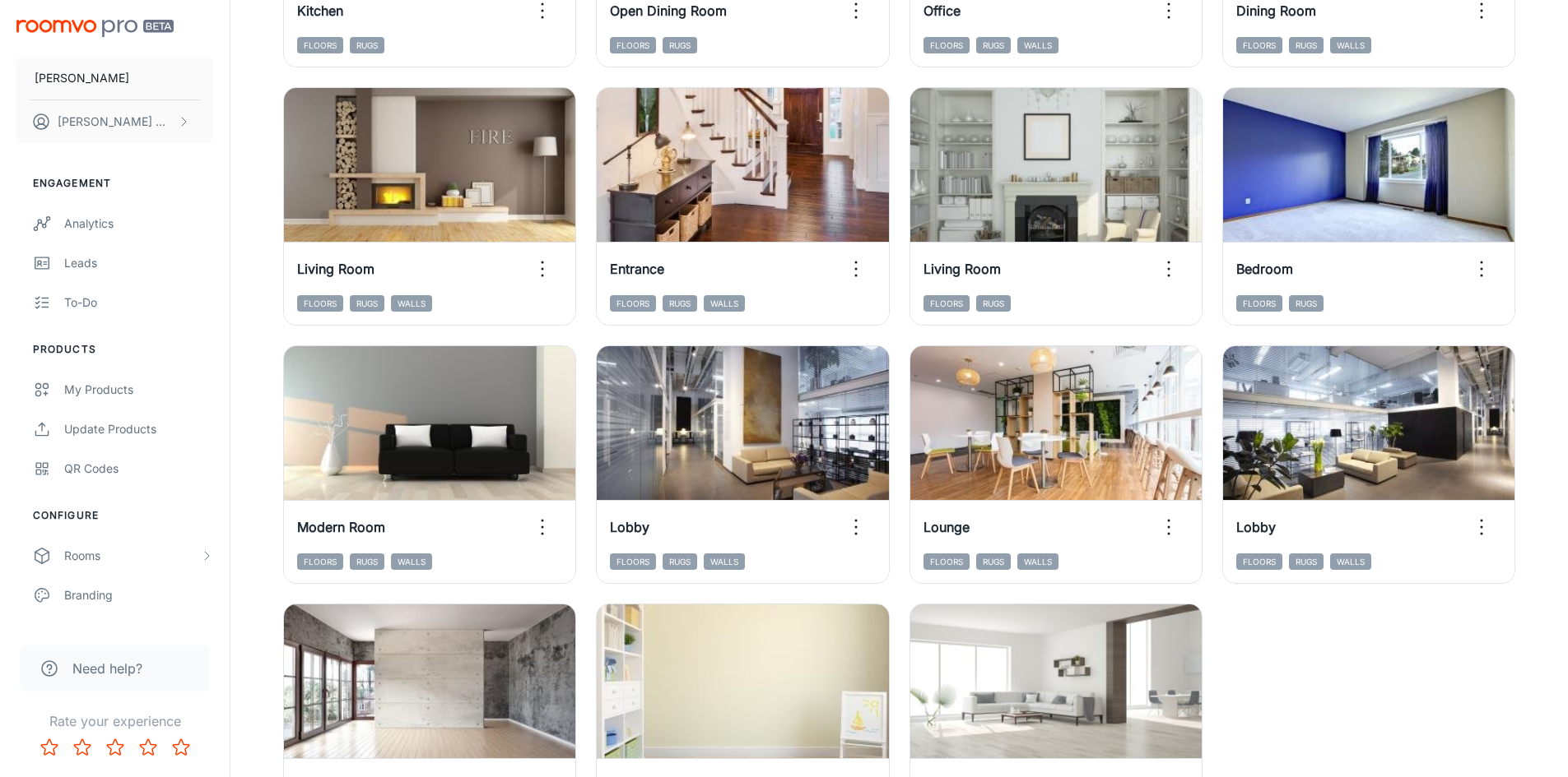
scroll to position [1411, 0]
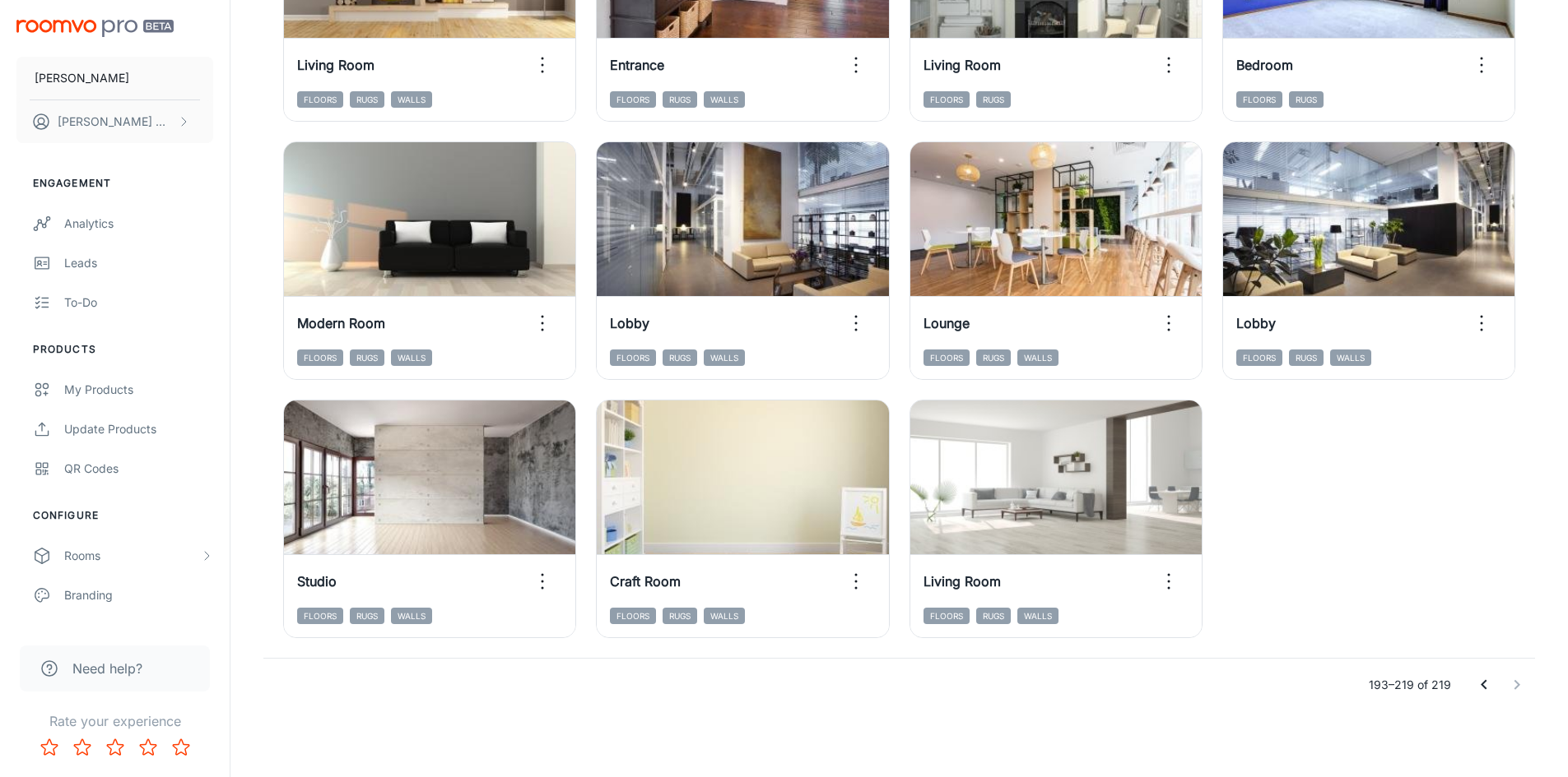
click at [1489, 684] on icon "Go to previous page" at bounding box center [1483, 684] width 20 height 20
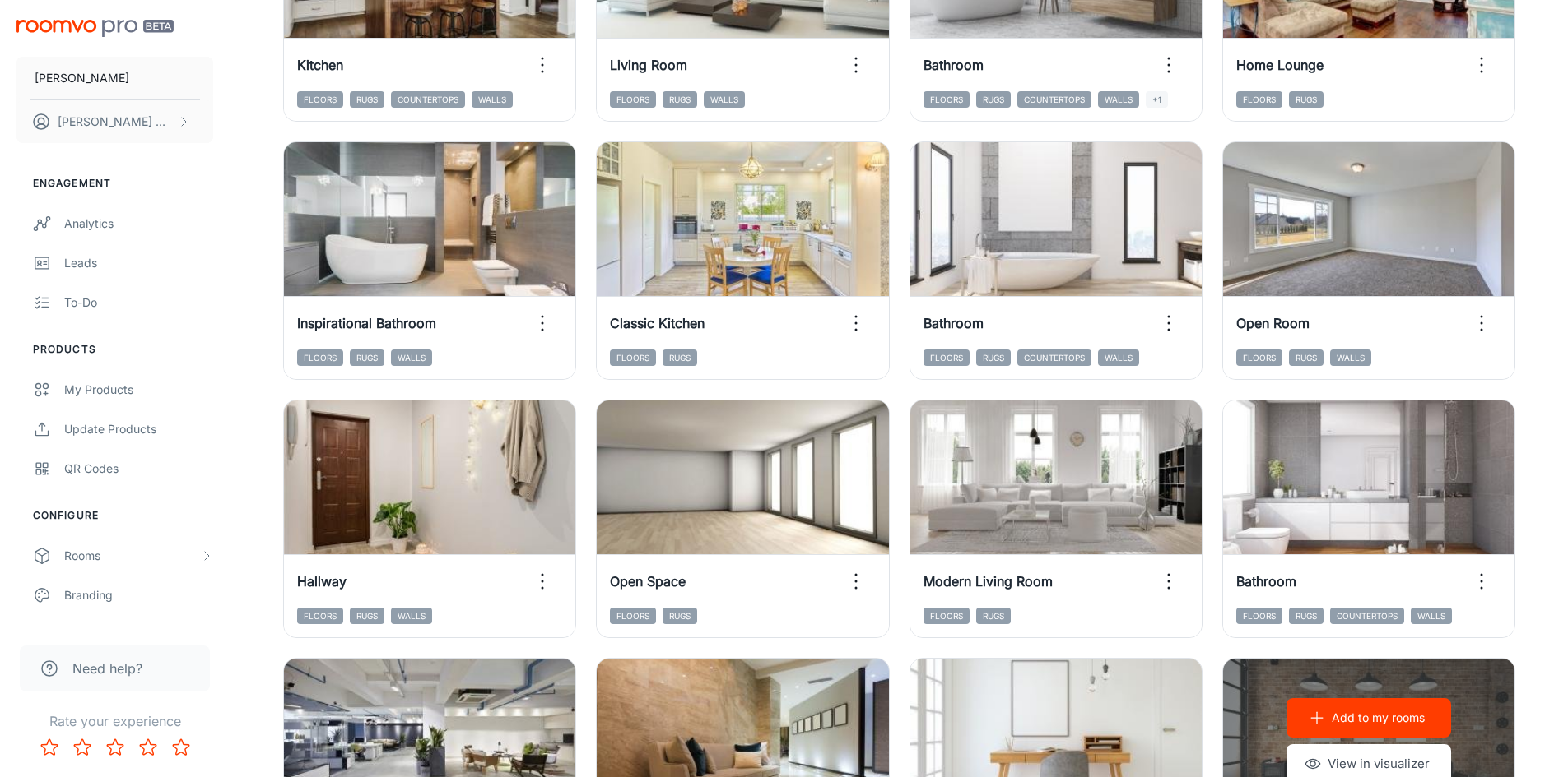
click at [1489, 684] on div "Add to my rooms View in visualizer" at bounding box center [1369, 741] width 291 height 164
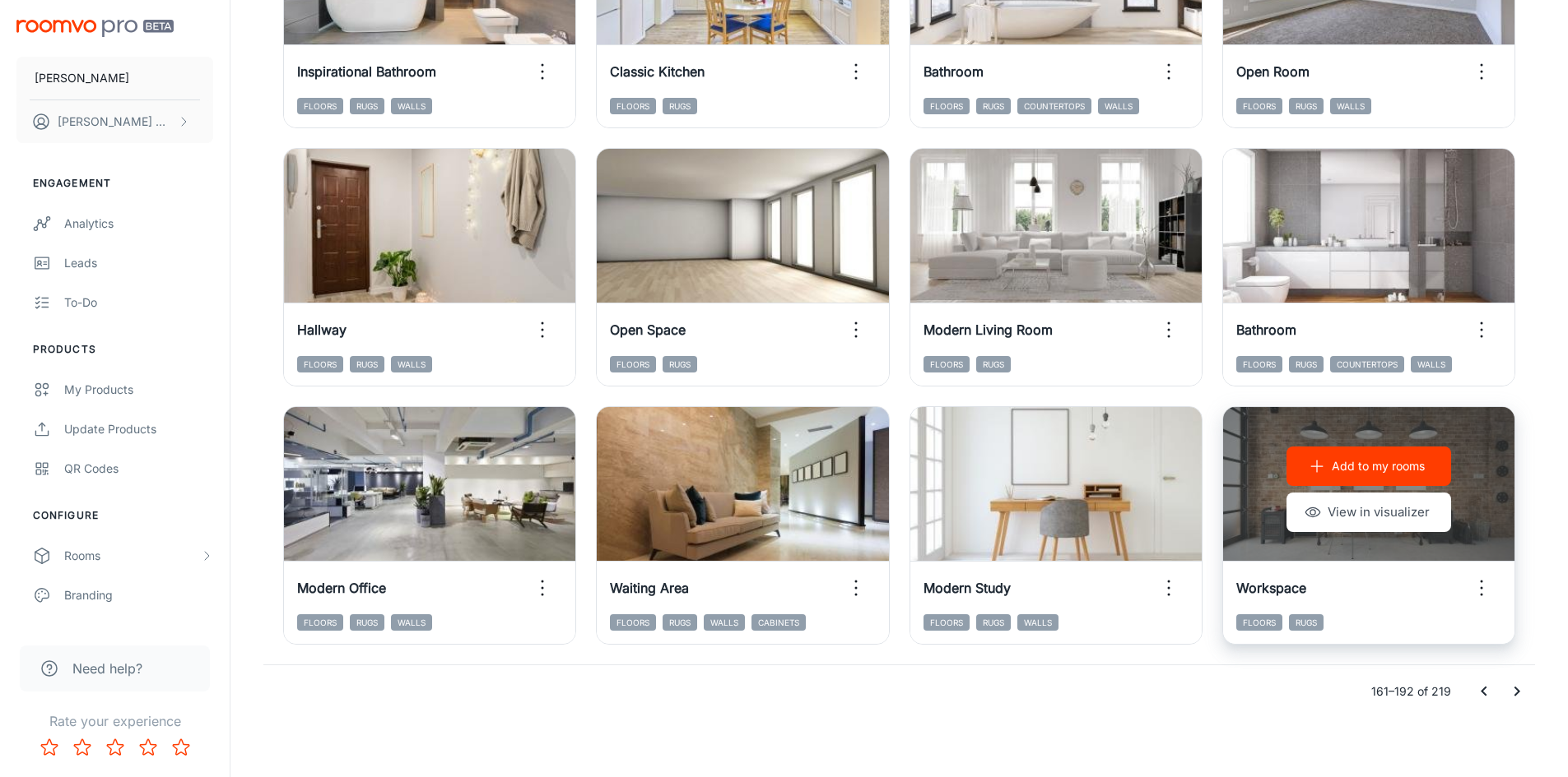
scroll to position [1669, 0]
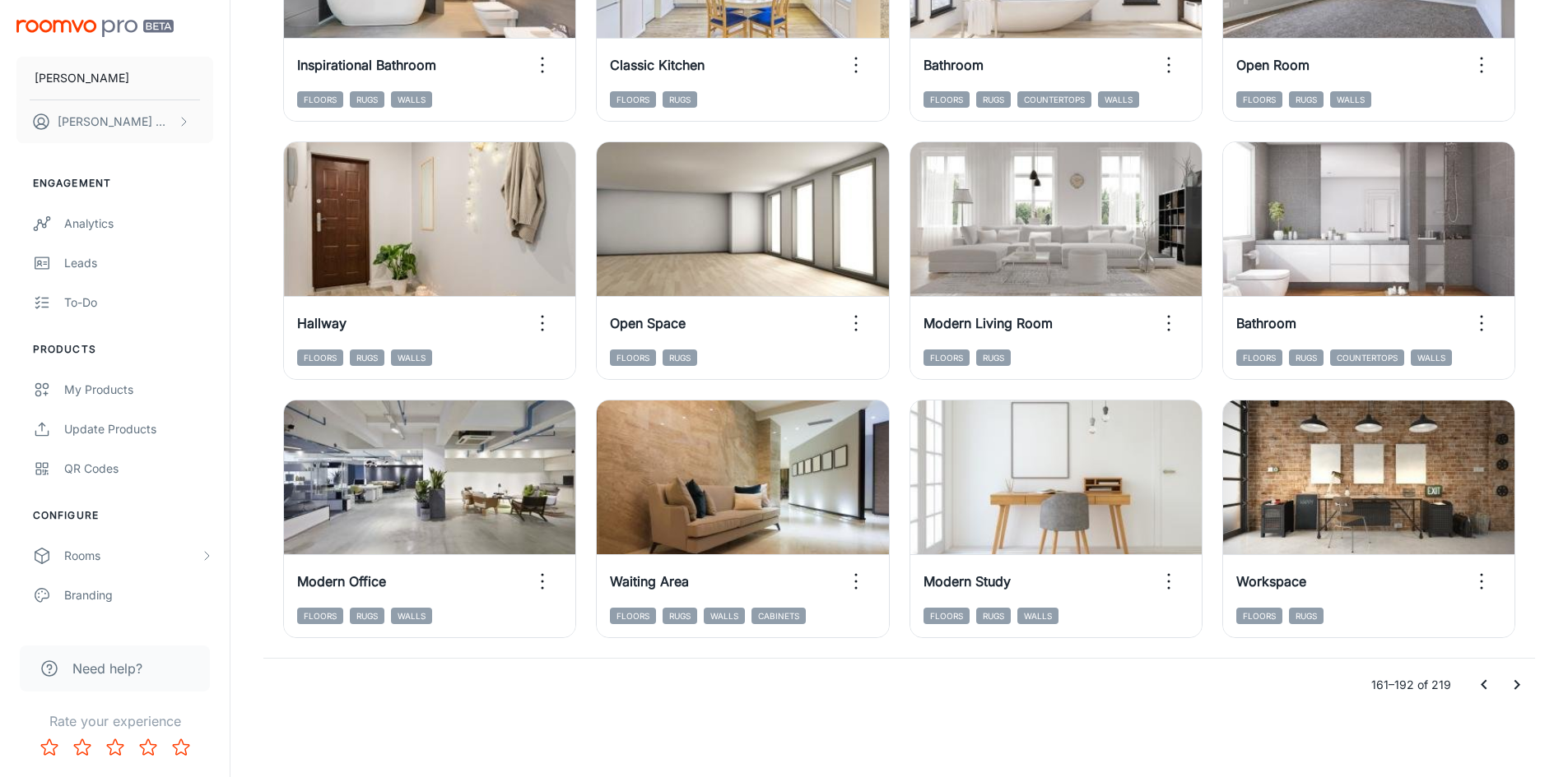
click at [1464, 680] on div "161–192 of 219" at bounding box center [899, 685] width 1271 height 53
click at [1476, 684] on icon "Go to previous page" at bounding box center [1483, 684] width 20 height 20
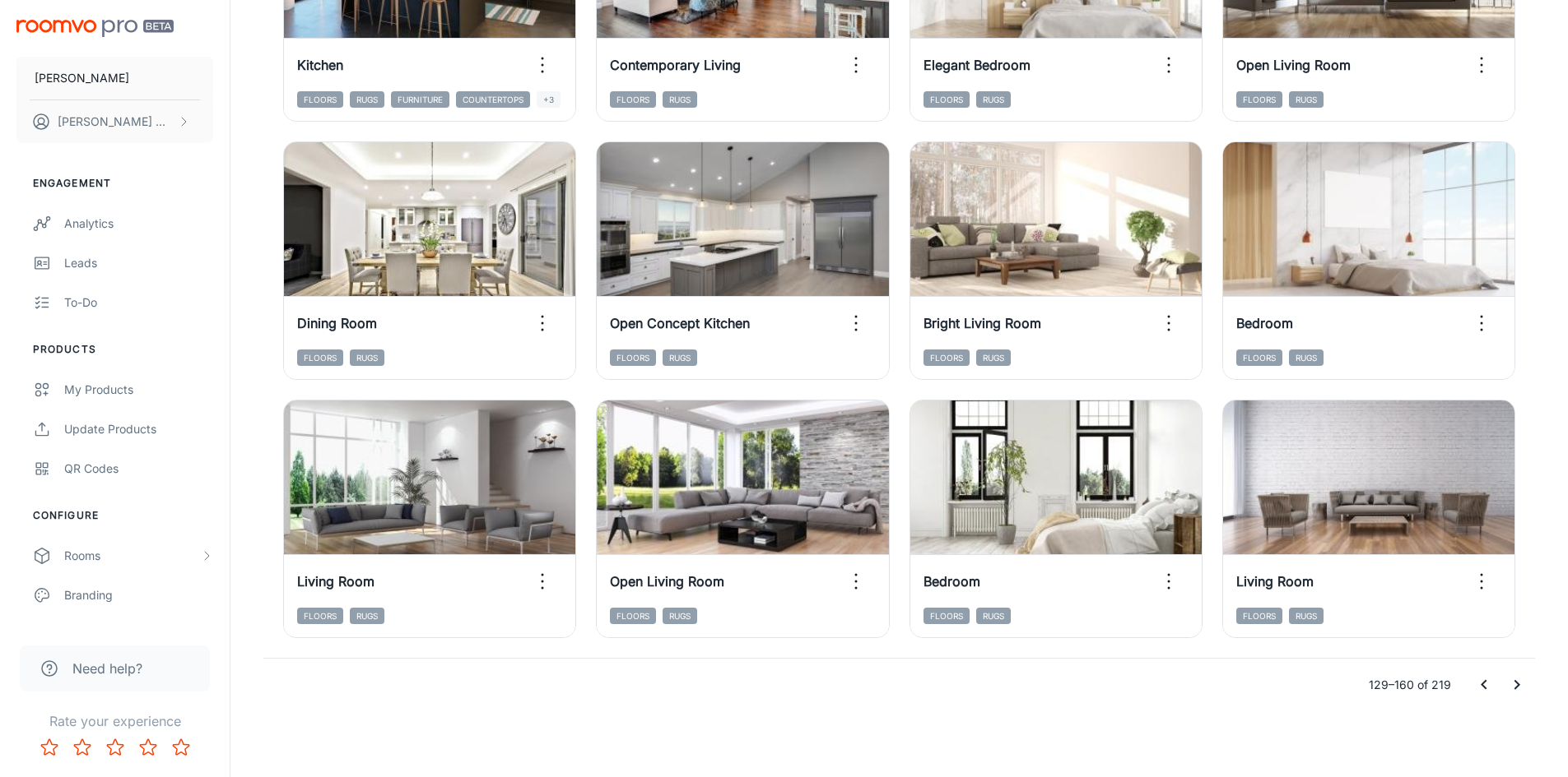
click at [1476, 683] on icon "Go to previous page" at bounding box center [1483, 684] width 20 height 20
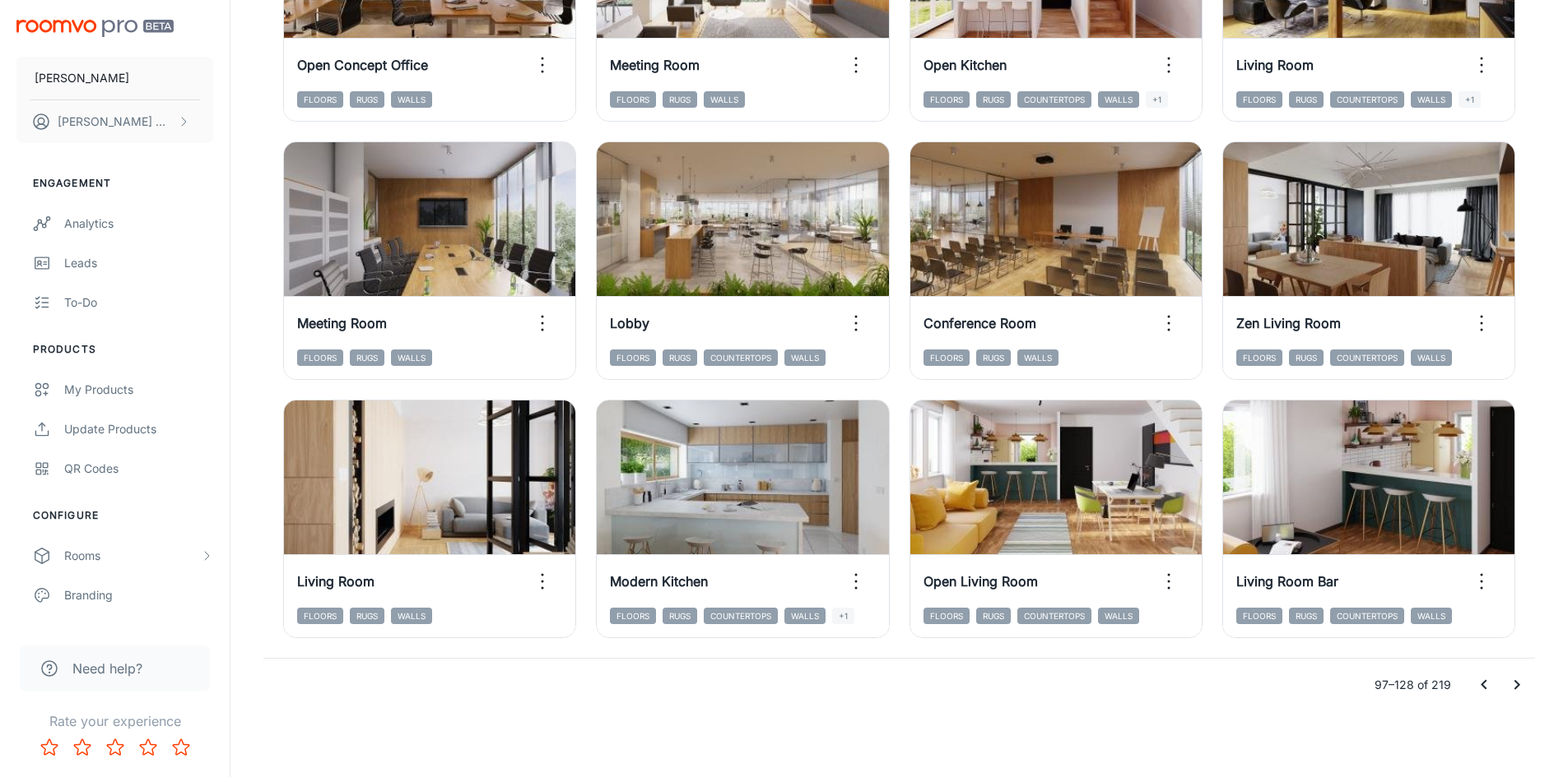
click at [1478, 683] on icon "Go to previous page" at bounding box center [1483, 684] width 20 height 20
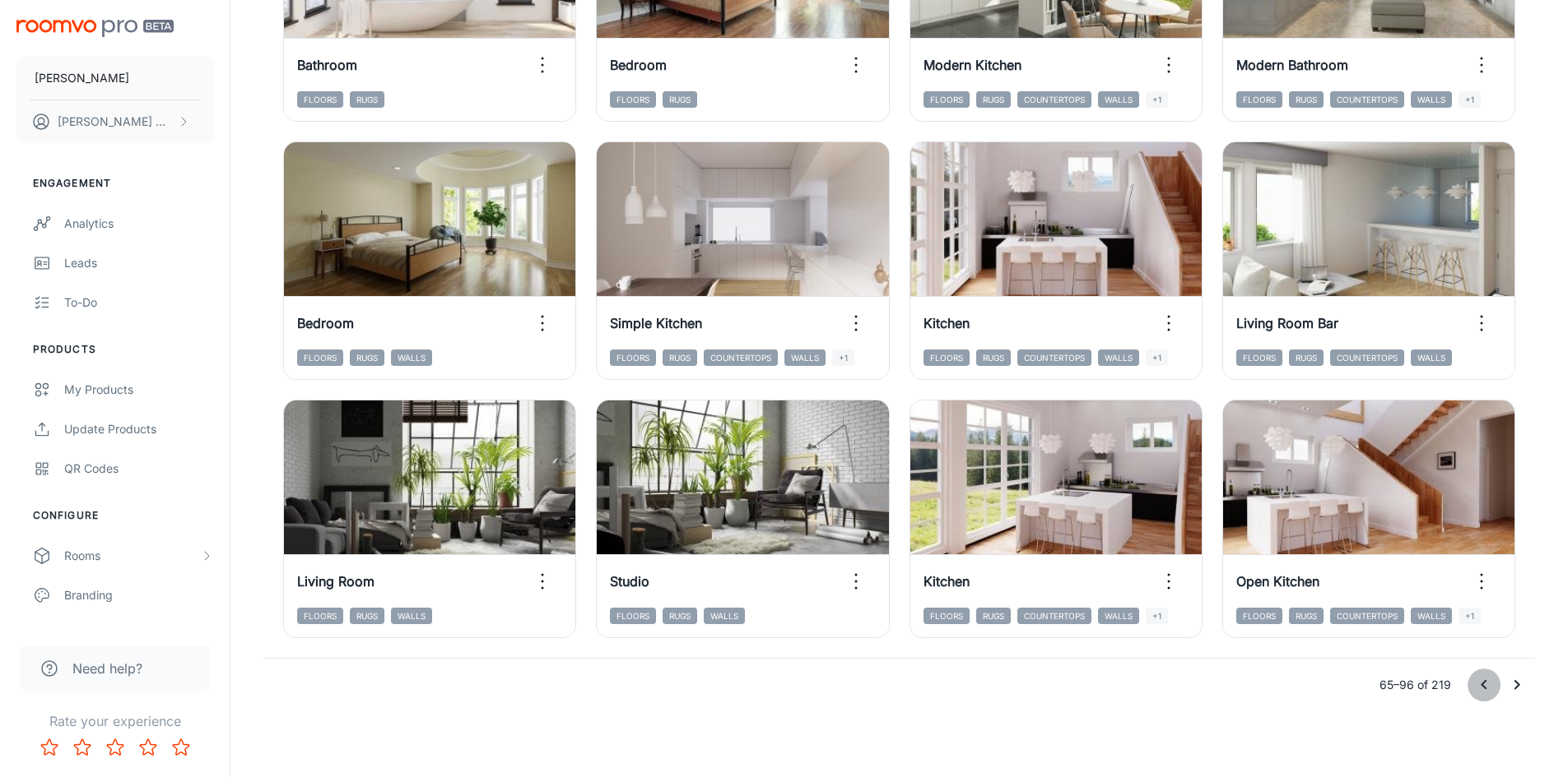
click at [1477, 683] on icon "Go to previous page" at bounding box center [1483, 684] width 20 height 20
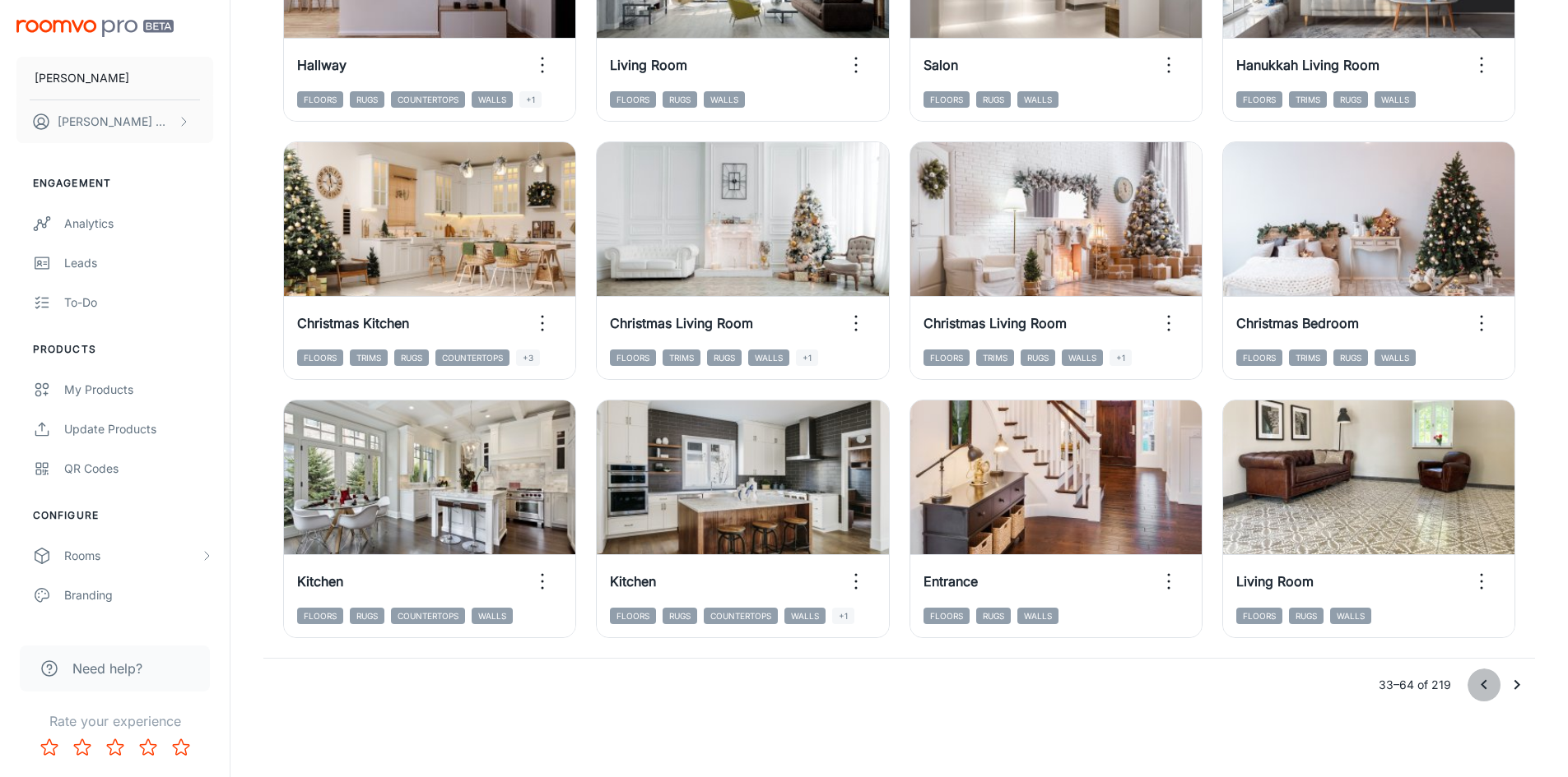
click at [1476, 689] on icon "Go to previous page" at bounding box center [1483, 684] width 20 height 20
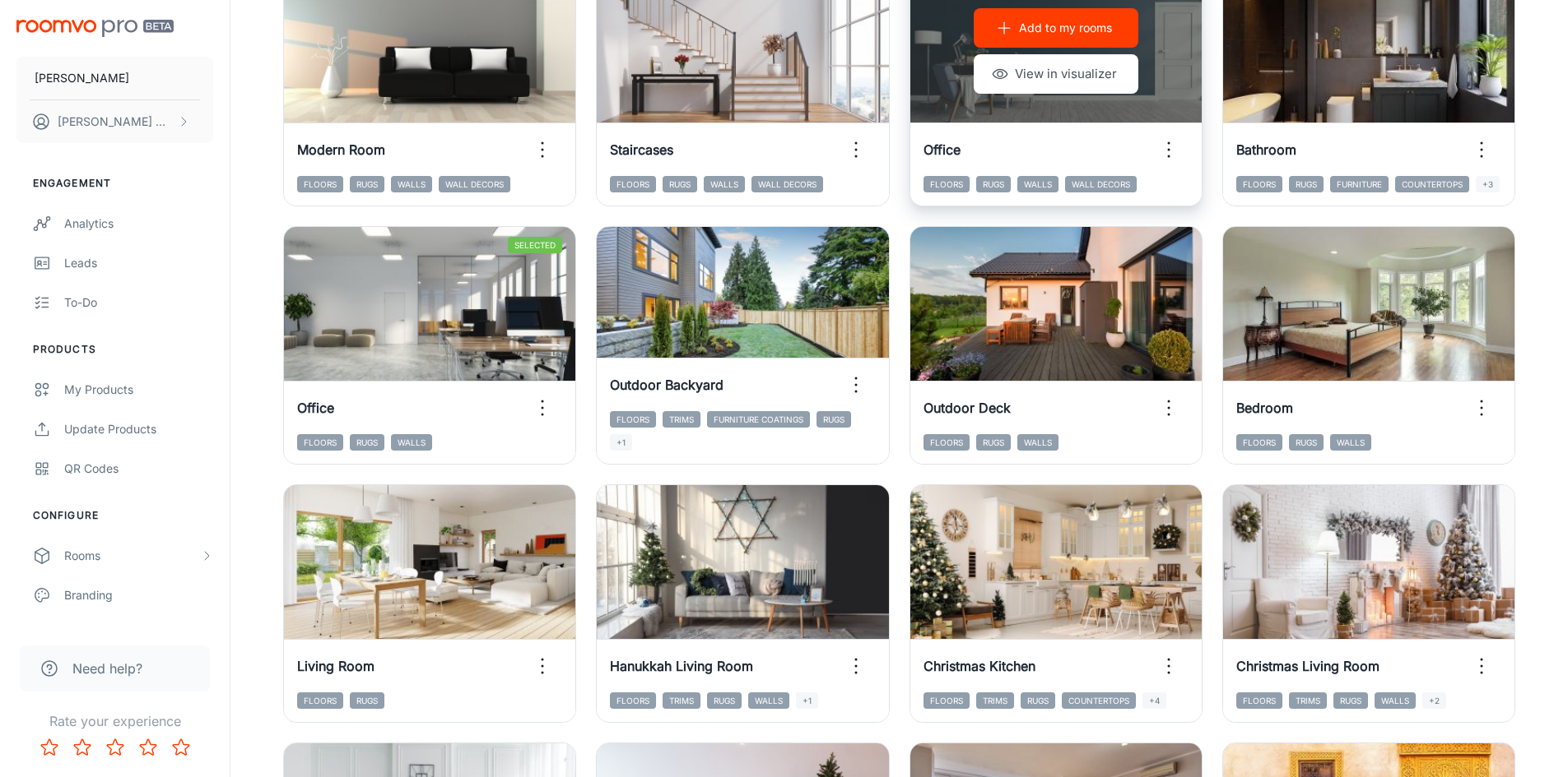
scroll to position [600, 0]
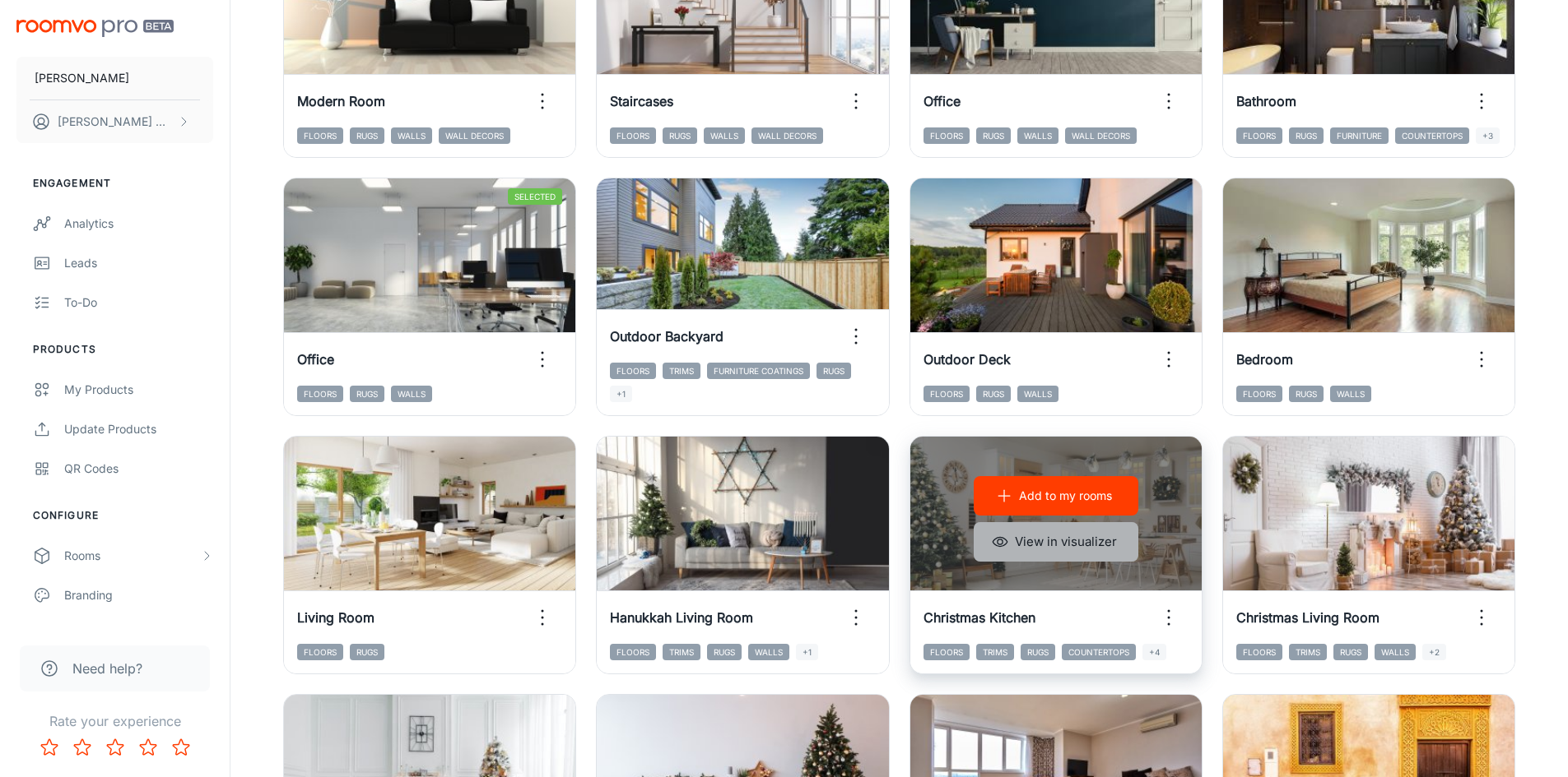
click at [1083, 546] on button "View in visualizer" at bounding box center [1056, 542] width 164 height 40
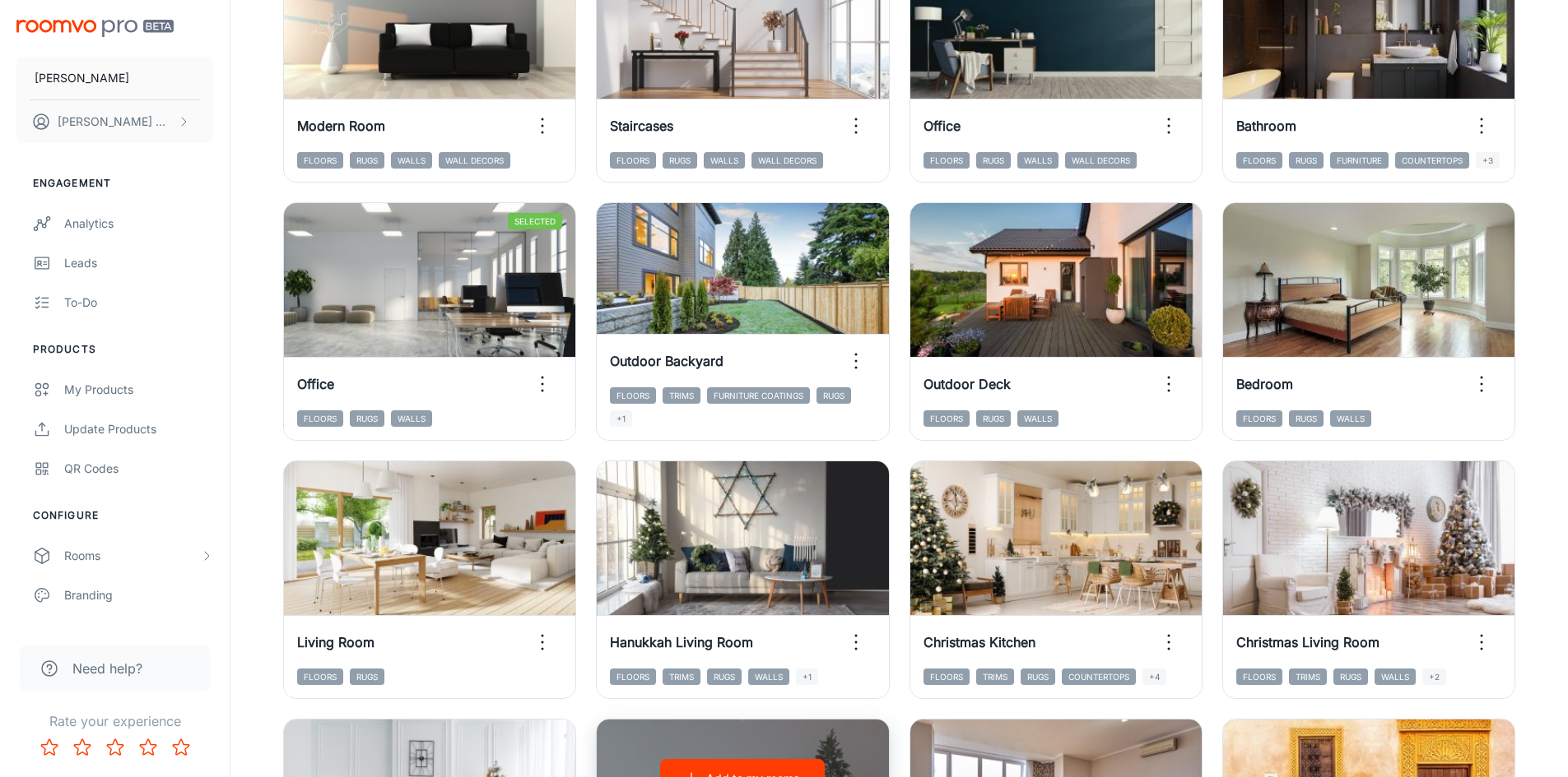
scroll to position [518, 0]
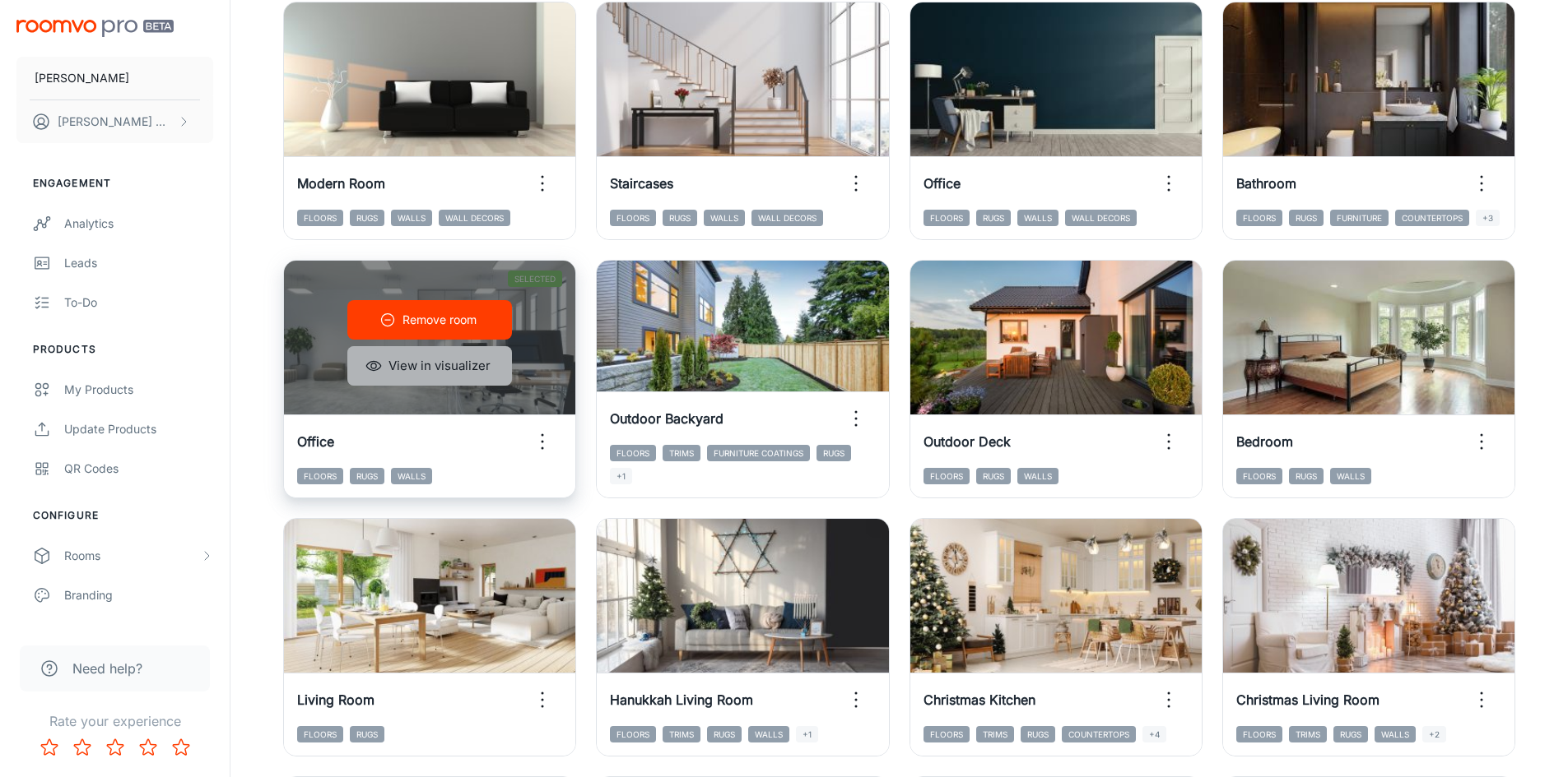
click at [481, 371] on button "View in visualizer" at bounding box center [430, 366] width 164 height 40
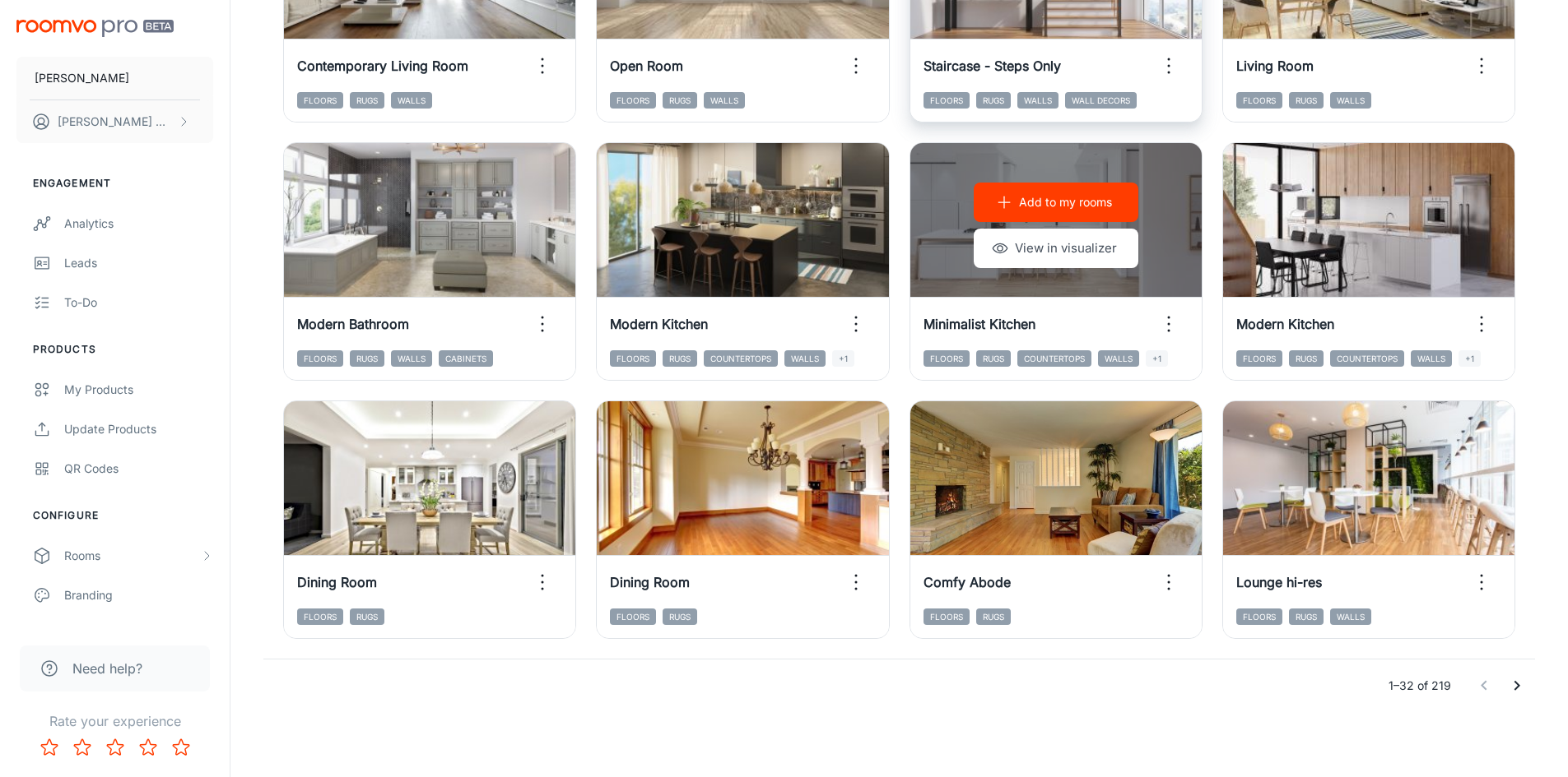
scroll to position [1669, 0]
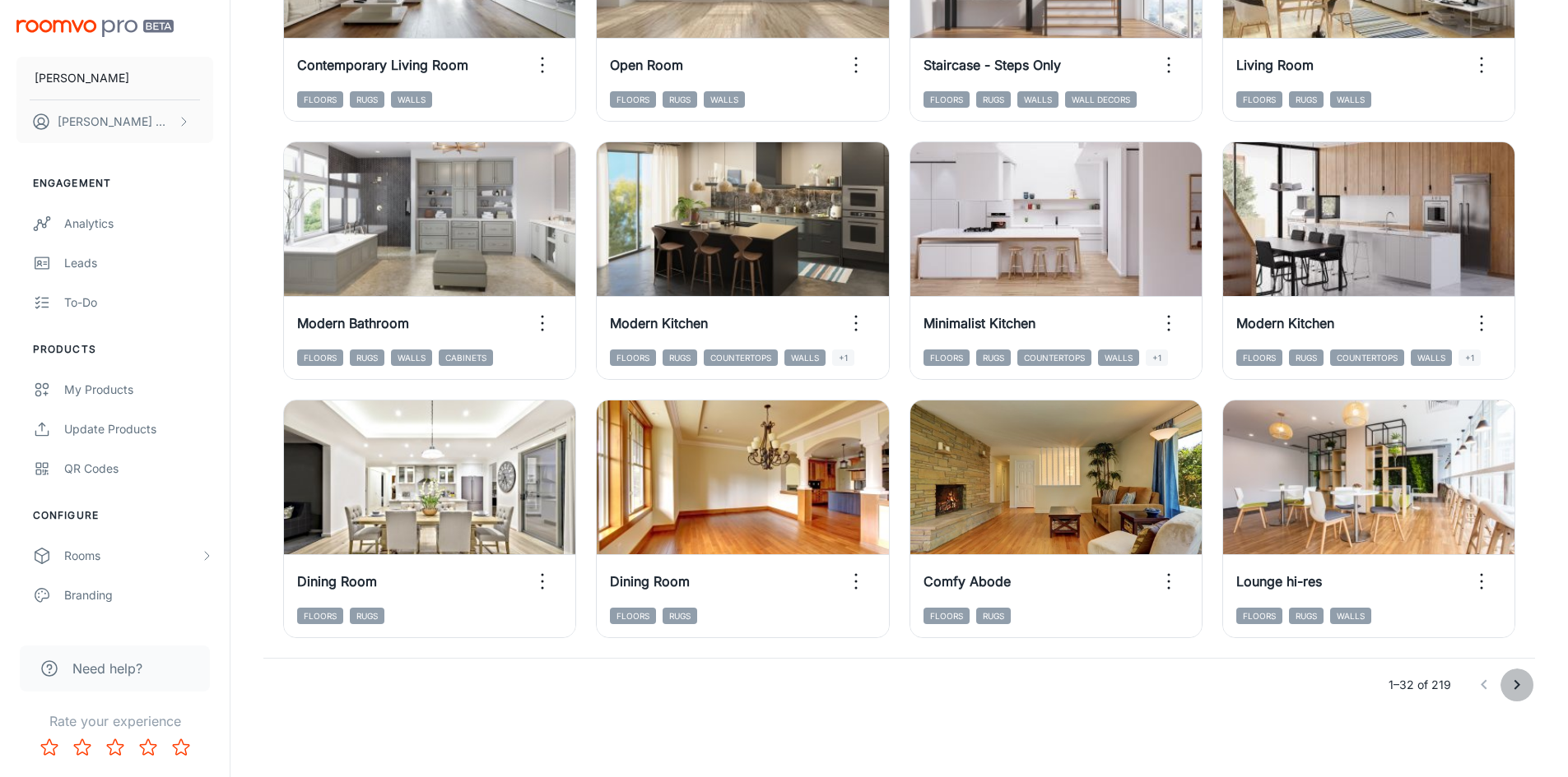
click at [1521, 688] on icon "Go to next page" at bounding box center [1516, 684] width 20 height 20
click at [1510, 686] on icon "Go to next page" at bounding box center [1516, 684] width 20 height 20
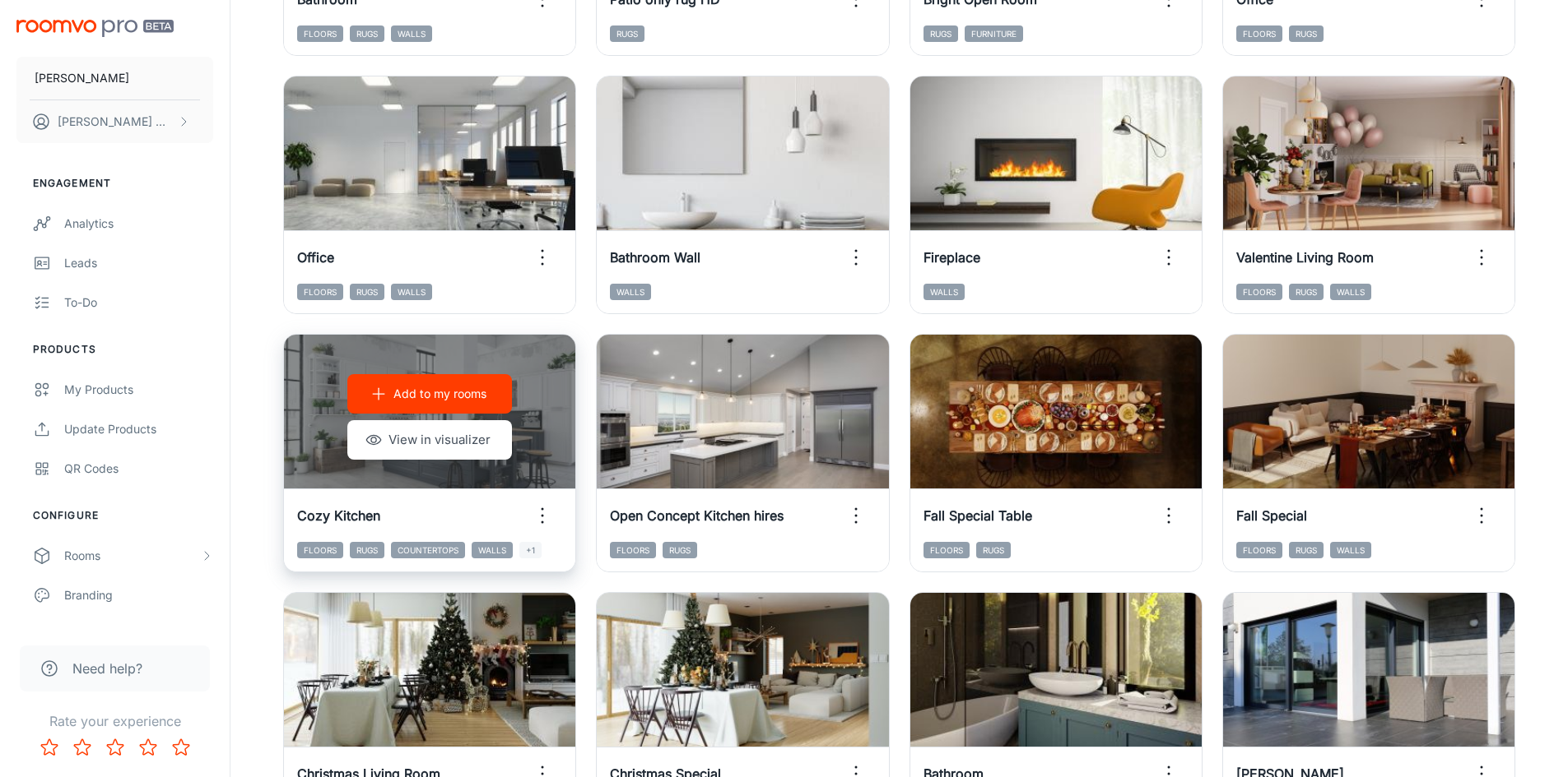
scroll to position [683, 0]
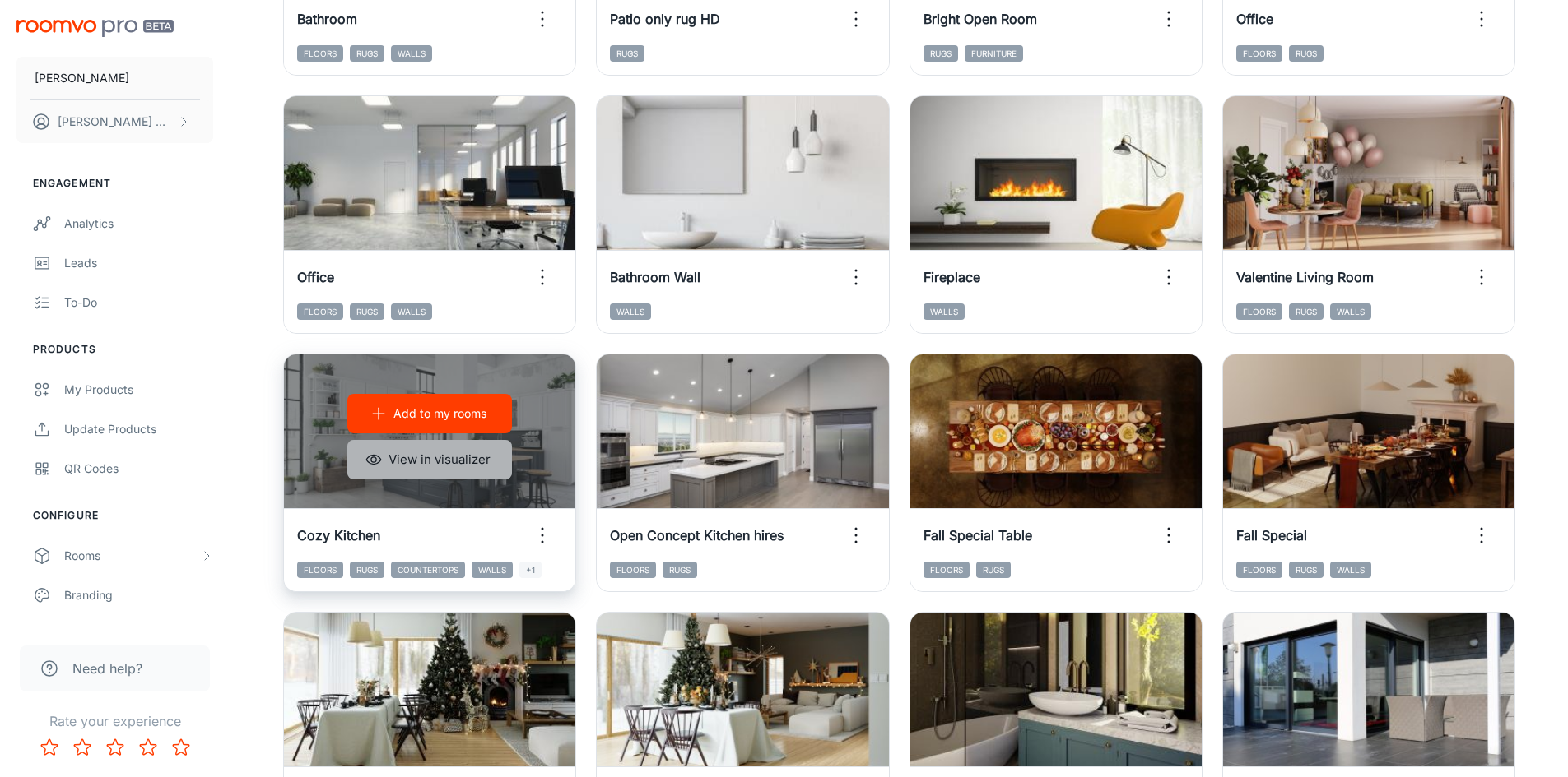
click at [471, 459] on button "View in visualizer" at bounding box center [430, 460] width 164 height 40
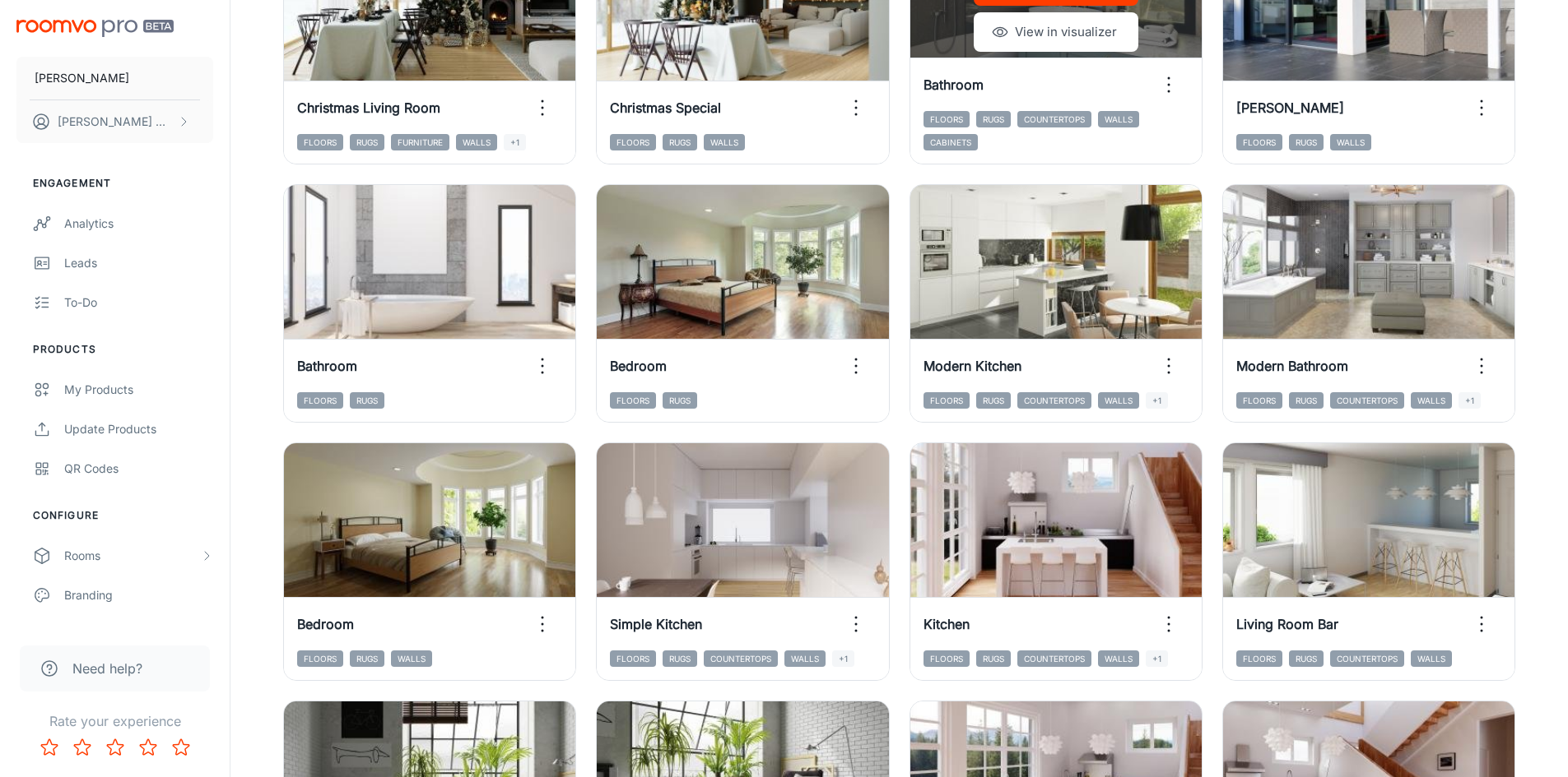
scroll to position [1423, 0]
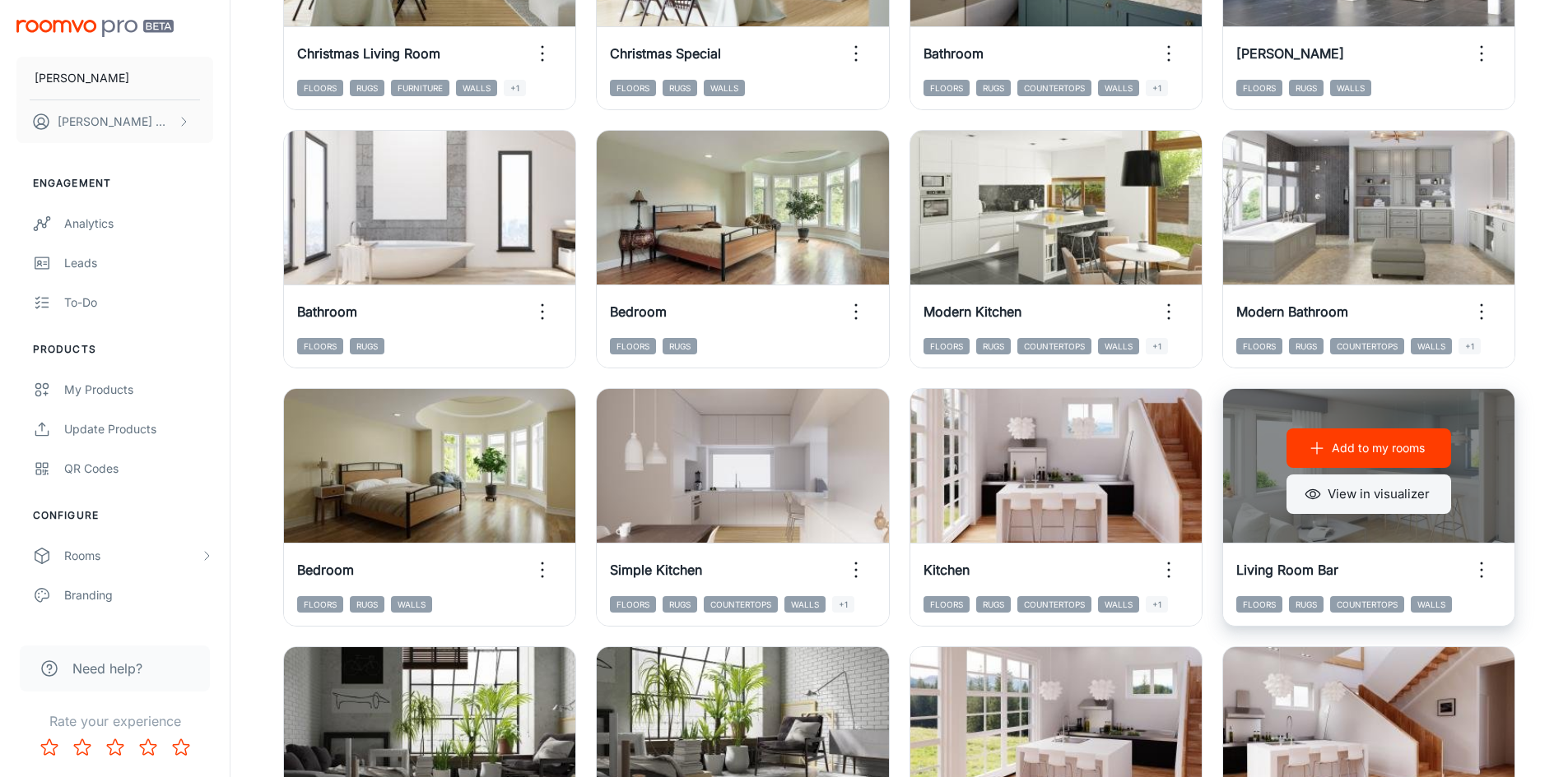
click at [1394, 497] on button "View in visualizer" at bounding box center [1369, 495] width 164 height 40
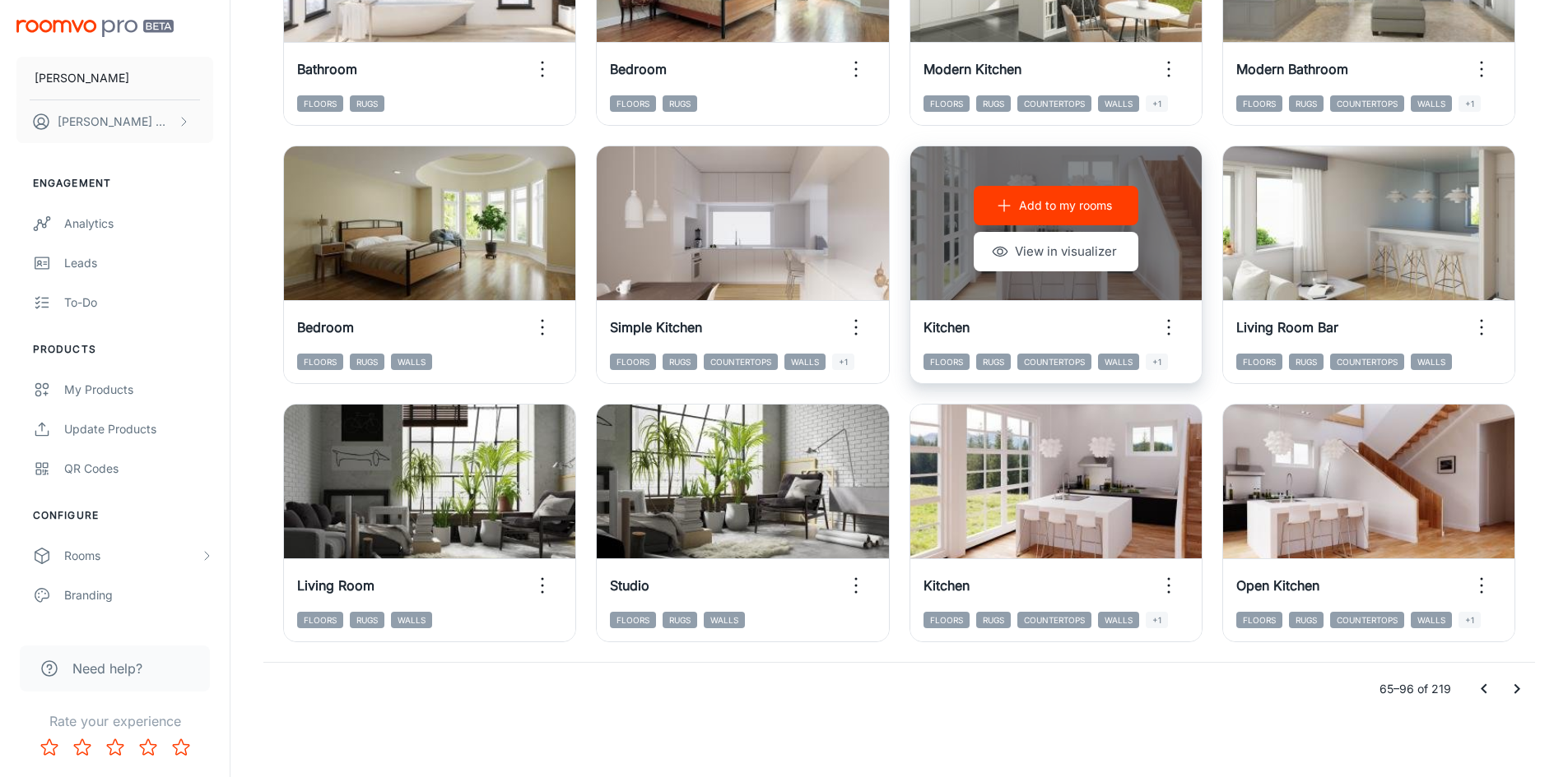
scroll to position [1669, 0]
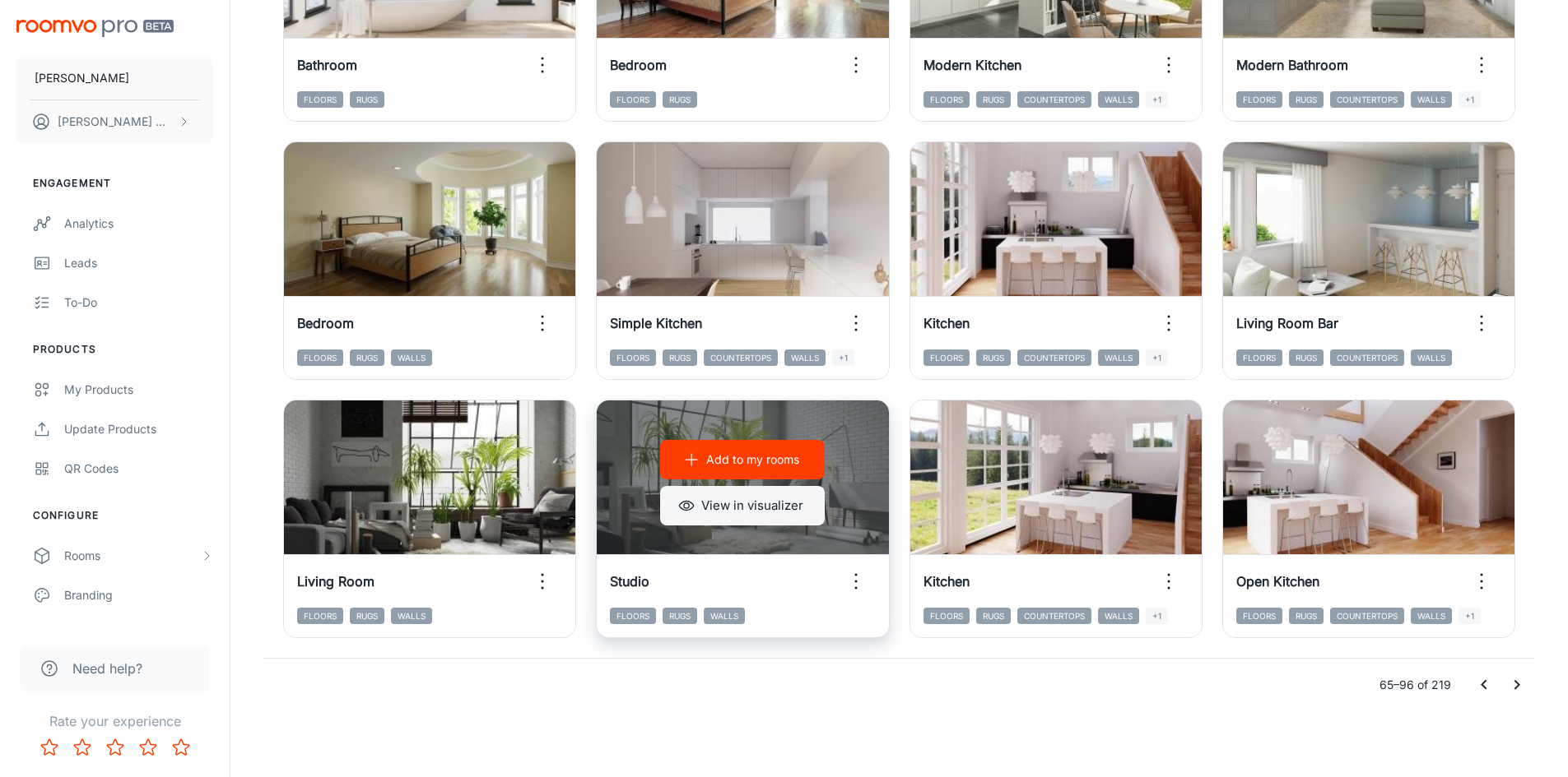
click at [750, 501] on button "View in visualizer" at bounding box center [742, 506] width 164 height 40
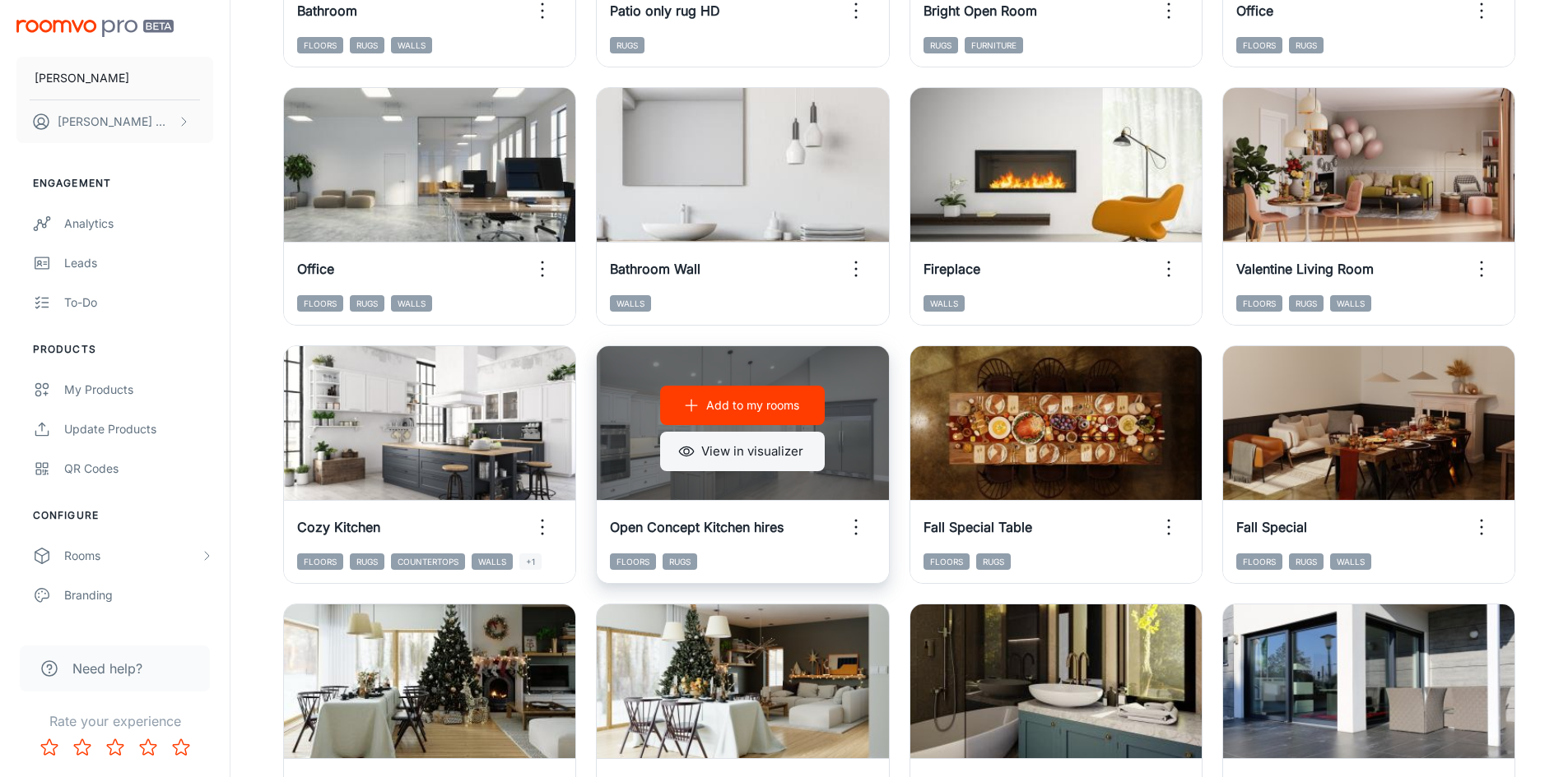
scroll to position [683, 0]
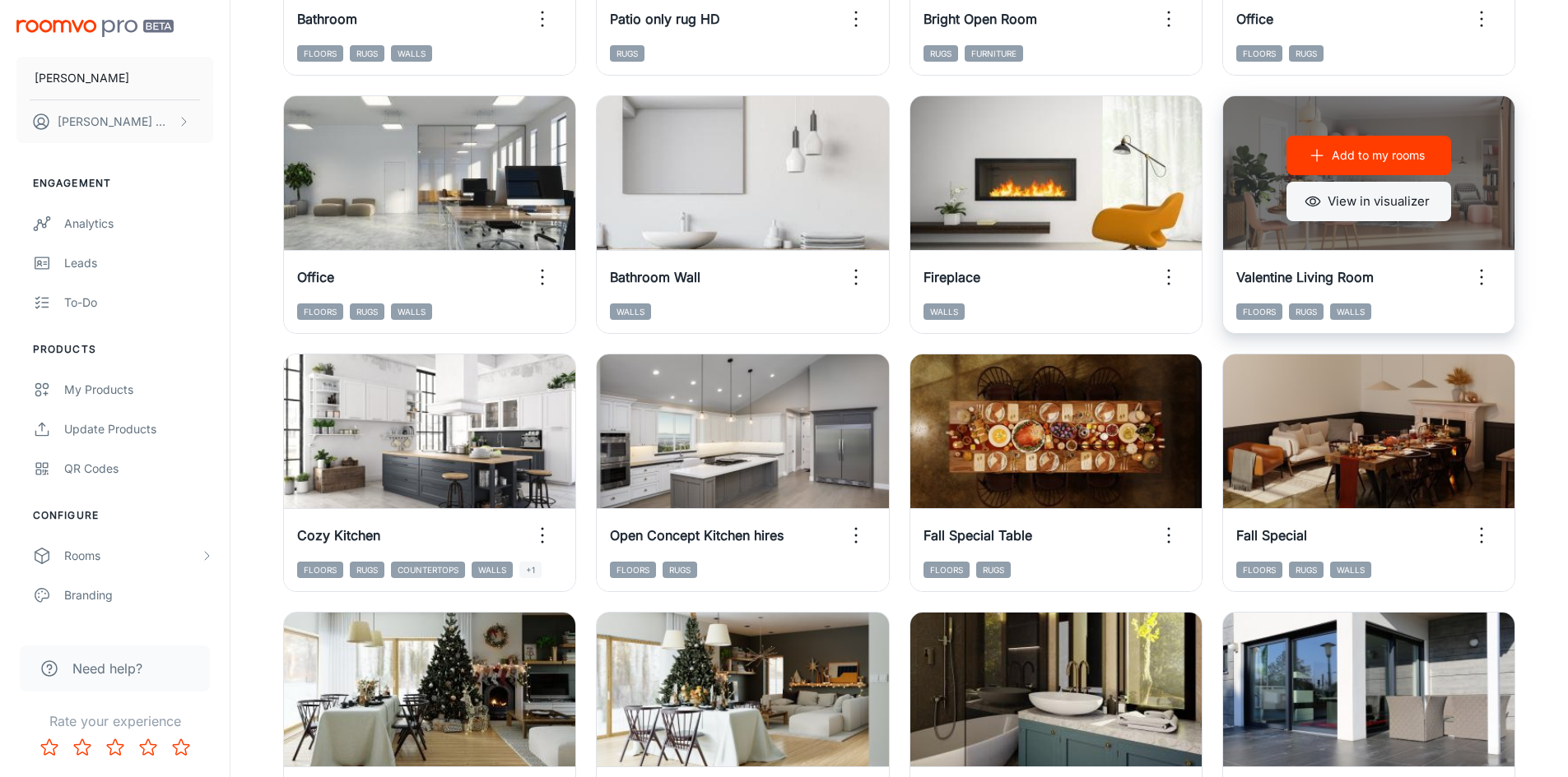
click at [1359, 202] on button "View in visualizer" at bounding box center [1369, 202] width 164 height 40
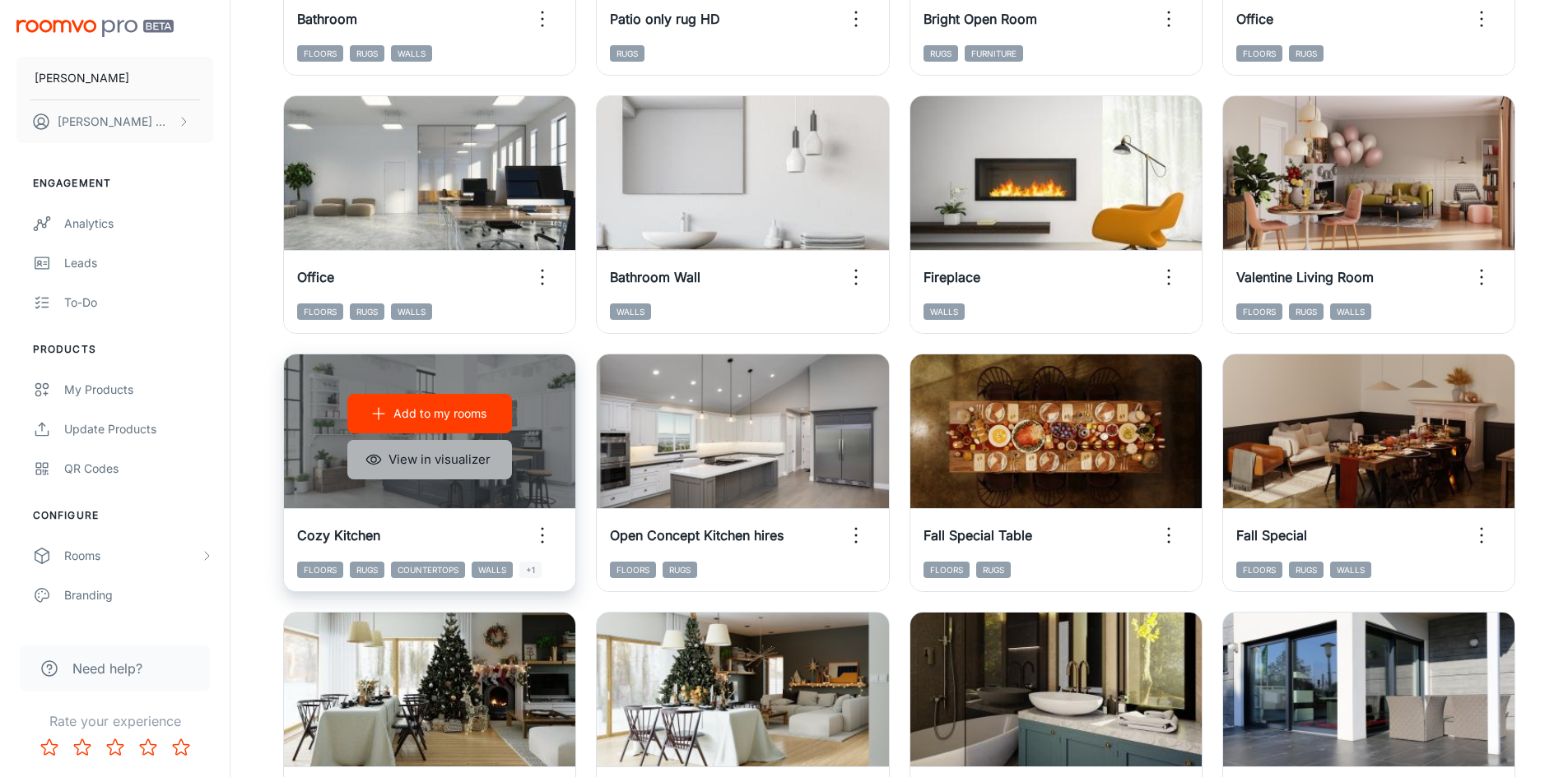
click at [416, 464] on button "View in visualizer" at bounding box center [430, 460] width 164 height 40
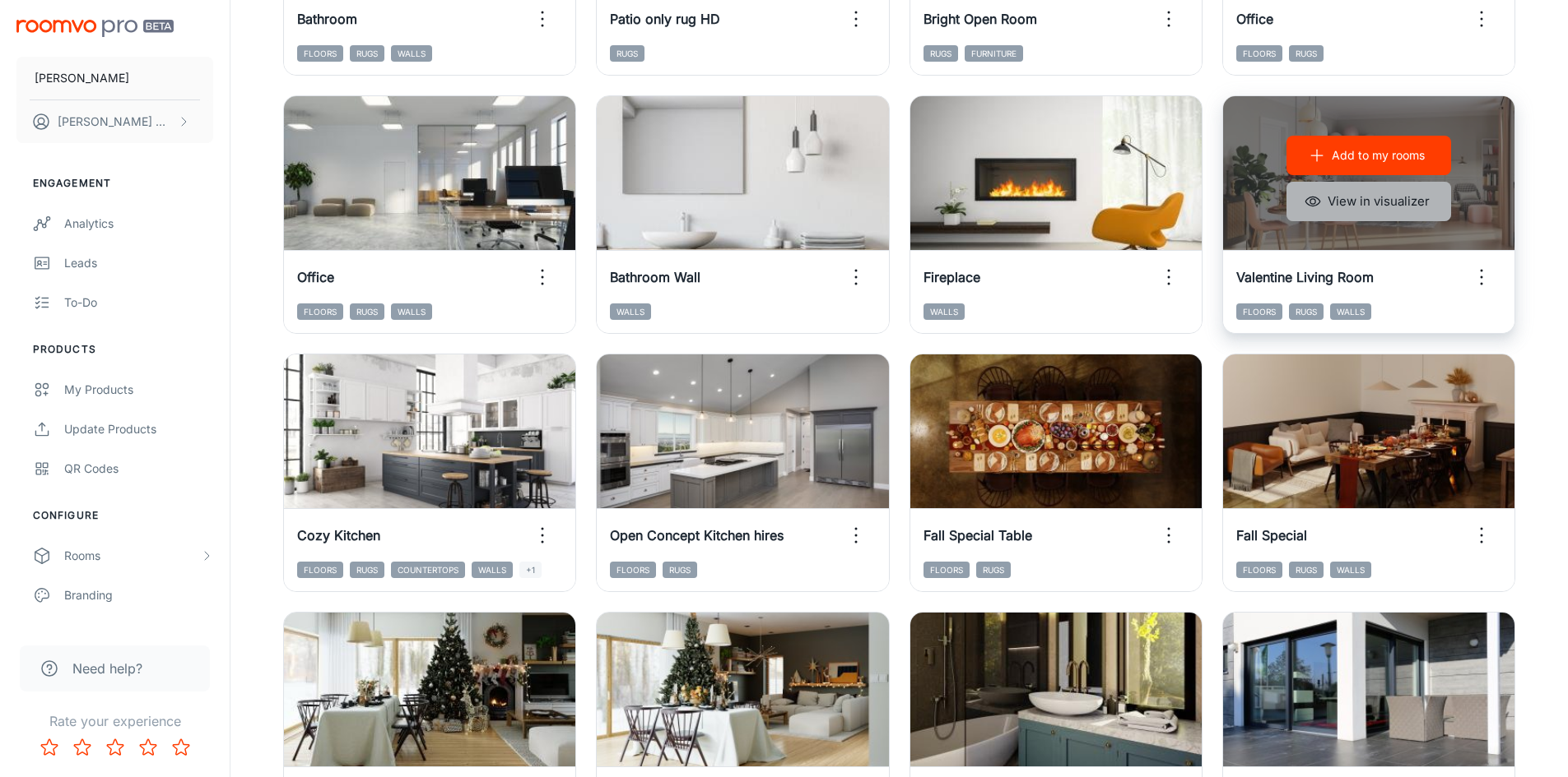
click at [1389, 195] on button "View in visualizer" at bounding box center [1369, 202] width 164 height 40
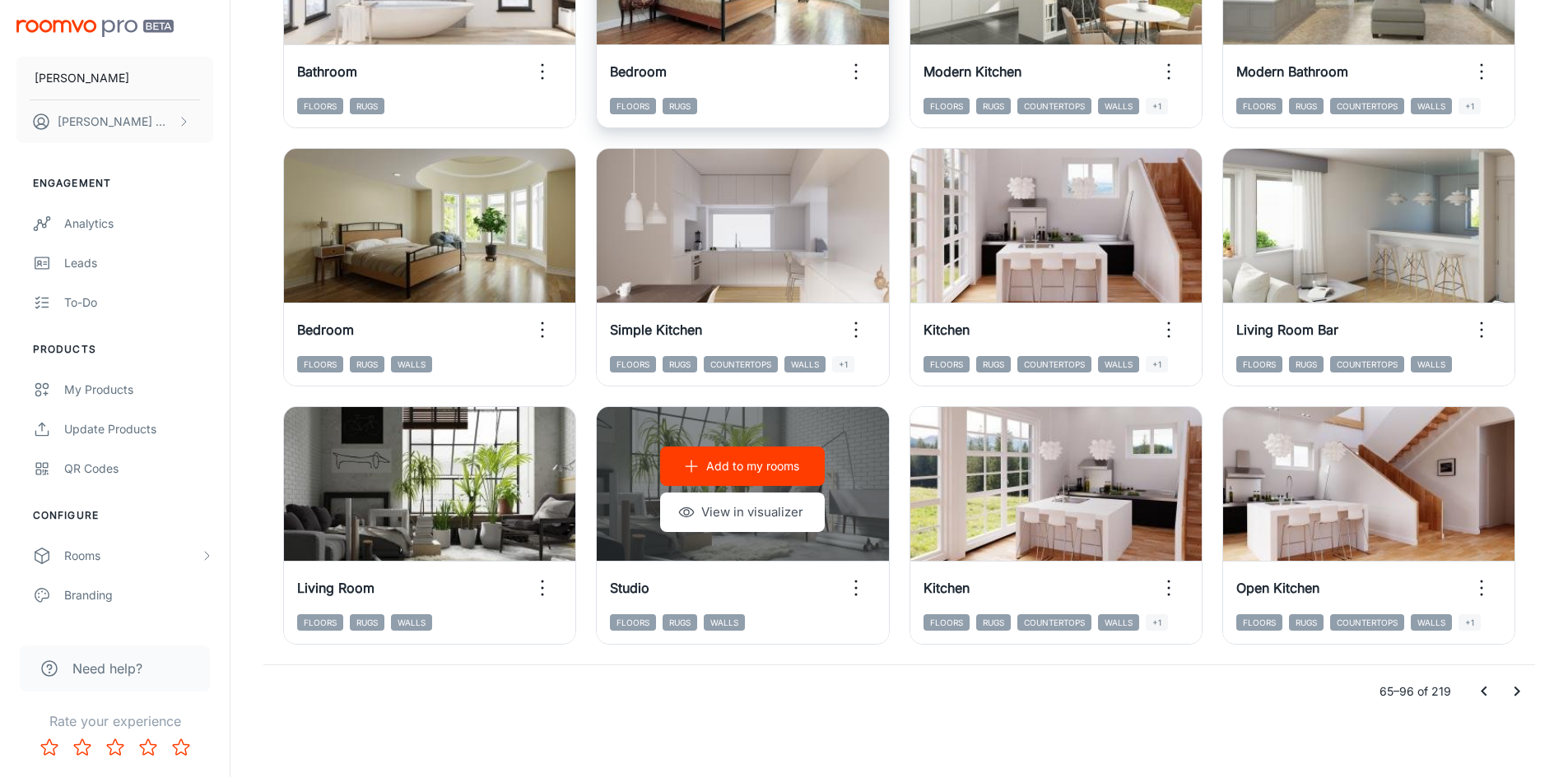
scroll to position [1669, 0]
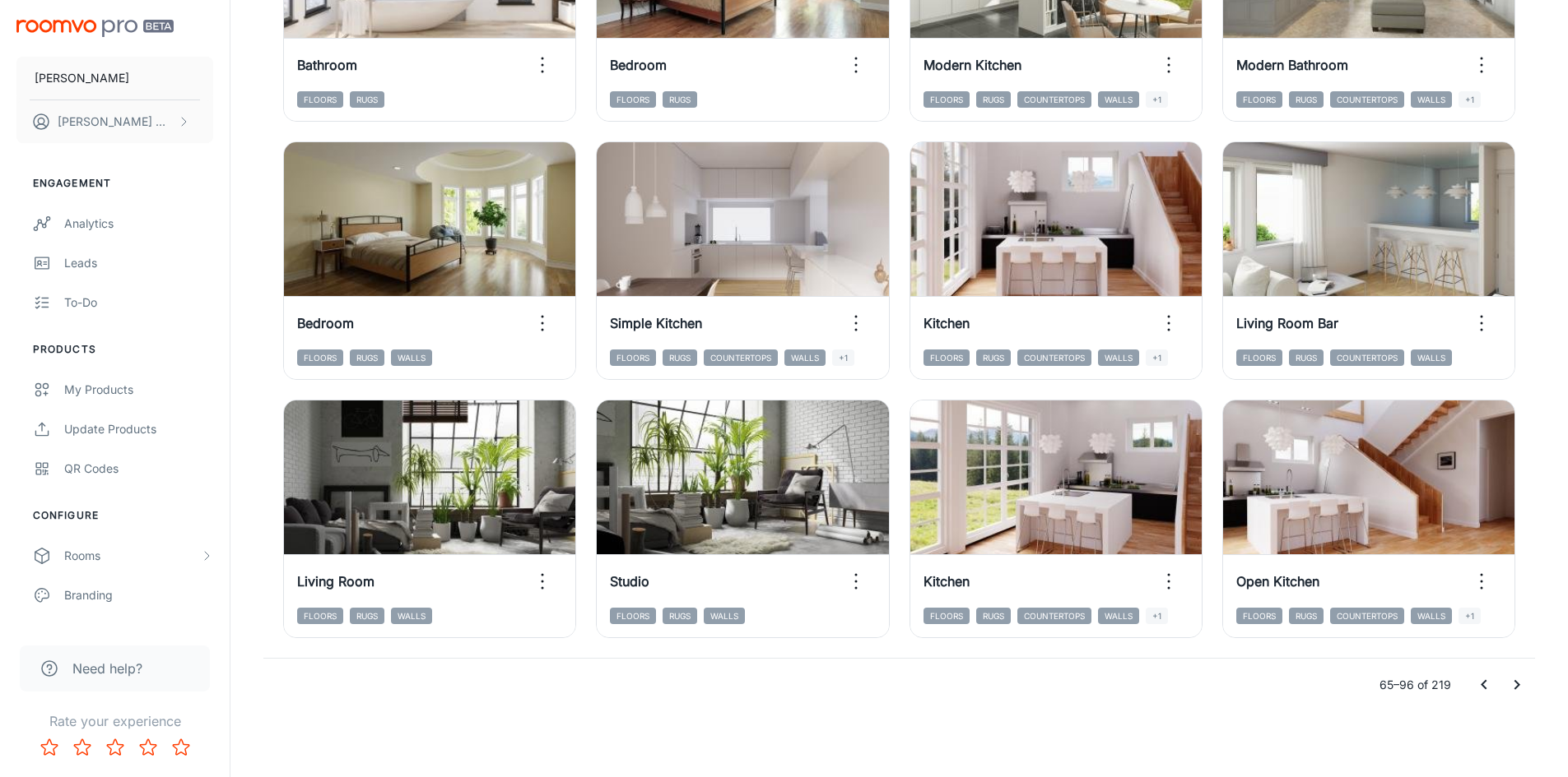
click at [1512, 684] on icon "Go to next page" at bounding box center [1516, 684] width 20 height 20
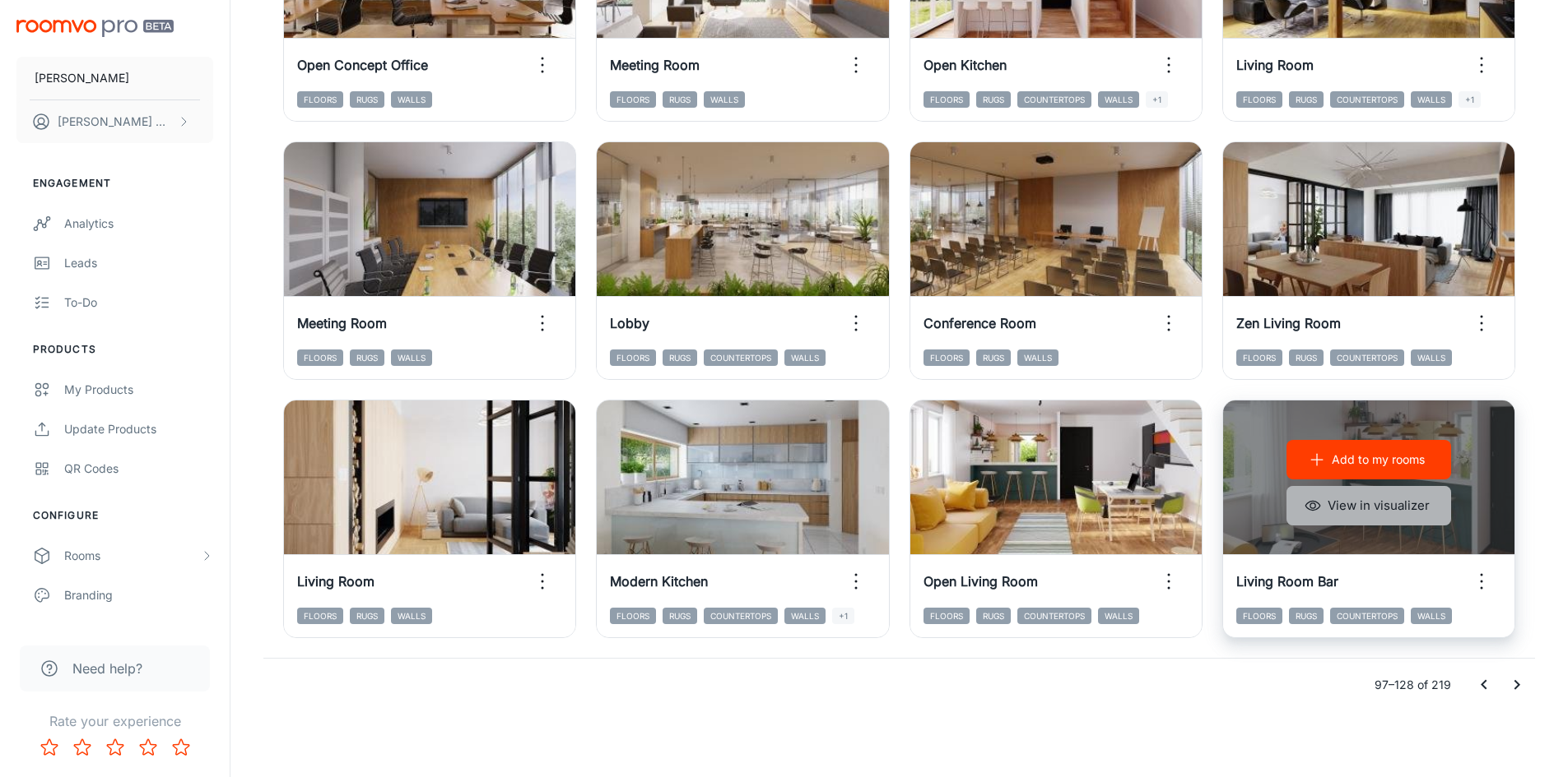
click at [1400, 498] on button "View in visualizer" at bounding box center [1369, 506] width 164 height 40
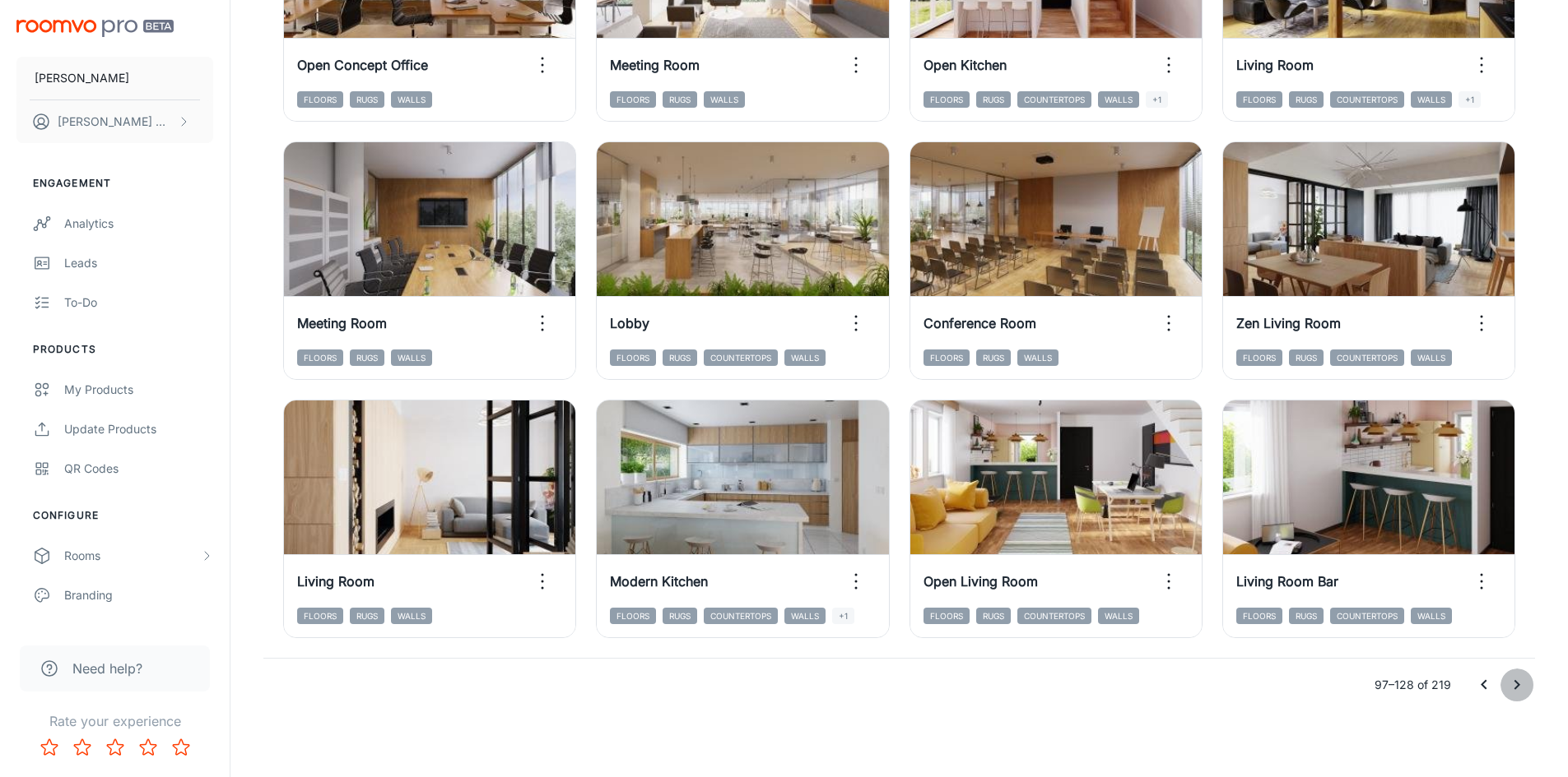
click at [1509, 684] on icon "Go to next page" at bounding box center [1516, 684] width 20 height 20
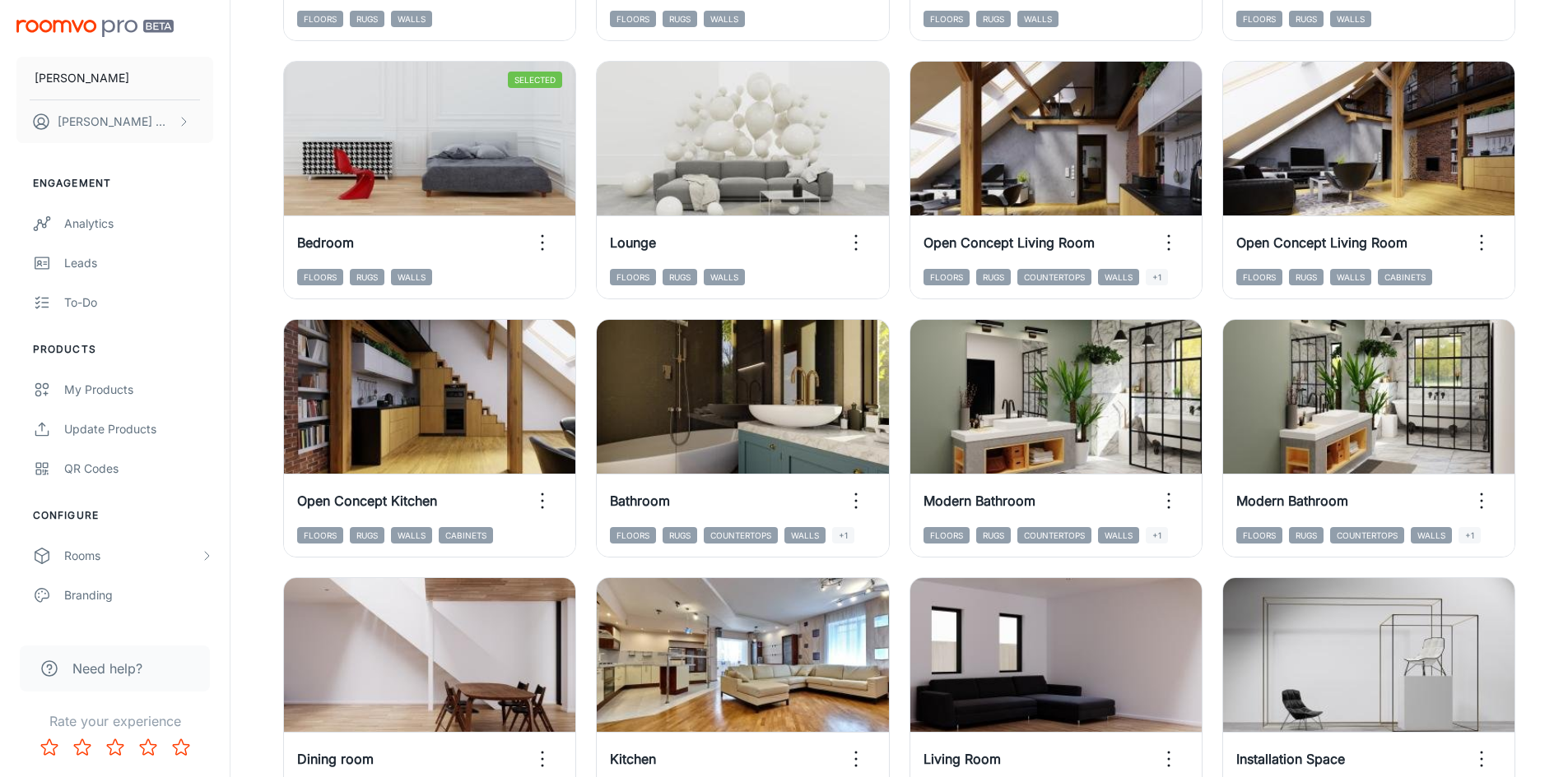
scroll to position [683, 0]
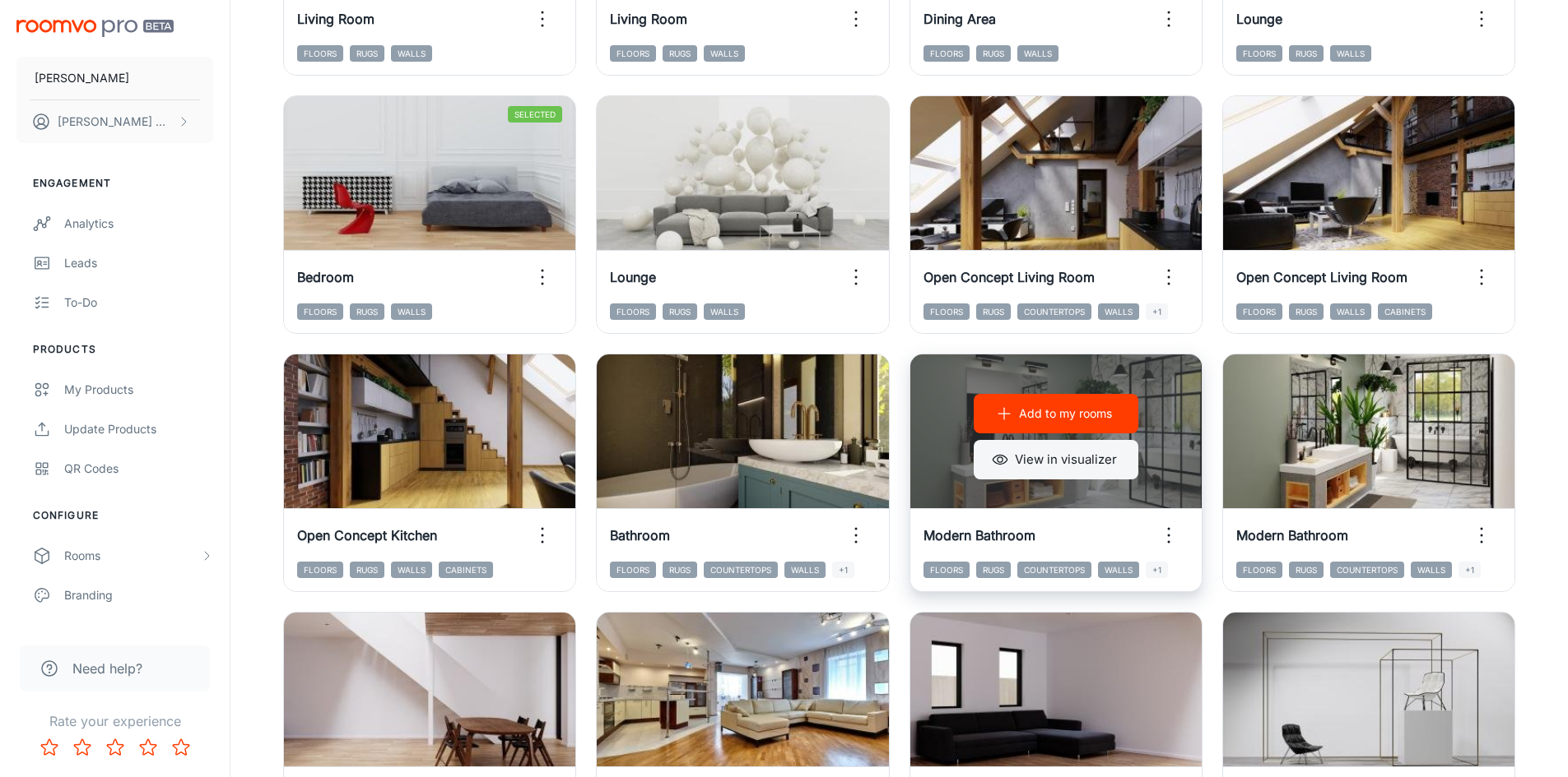
click at [1016, 465] on button "View in visualizer" at bounding box center [1056, 460] width 164 height 40
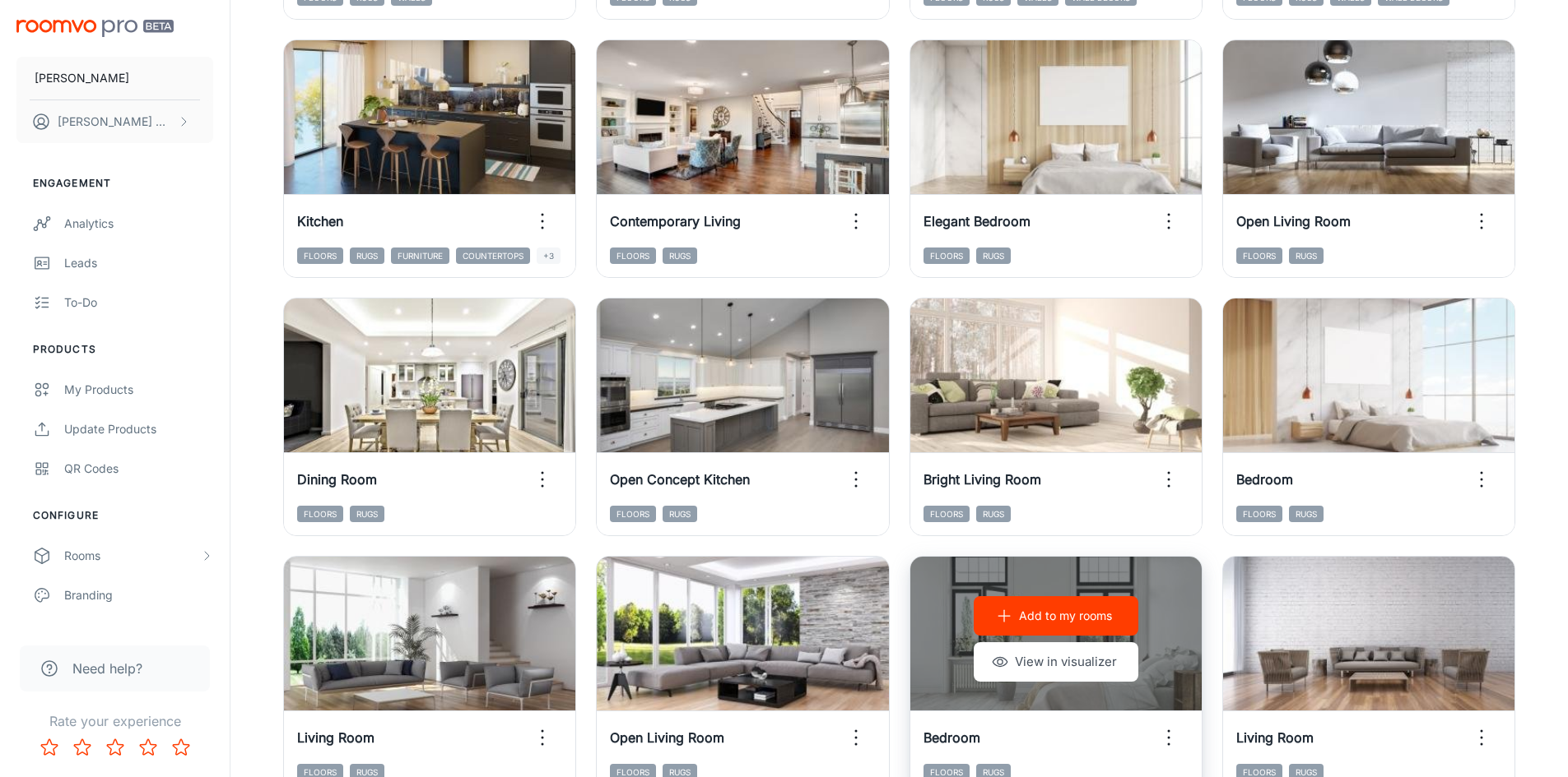
scroll to position [1669, 0]
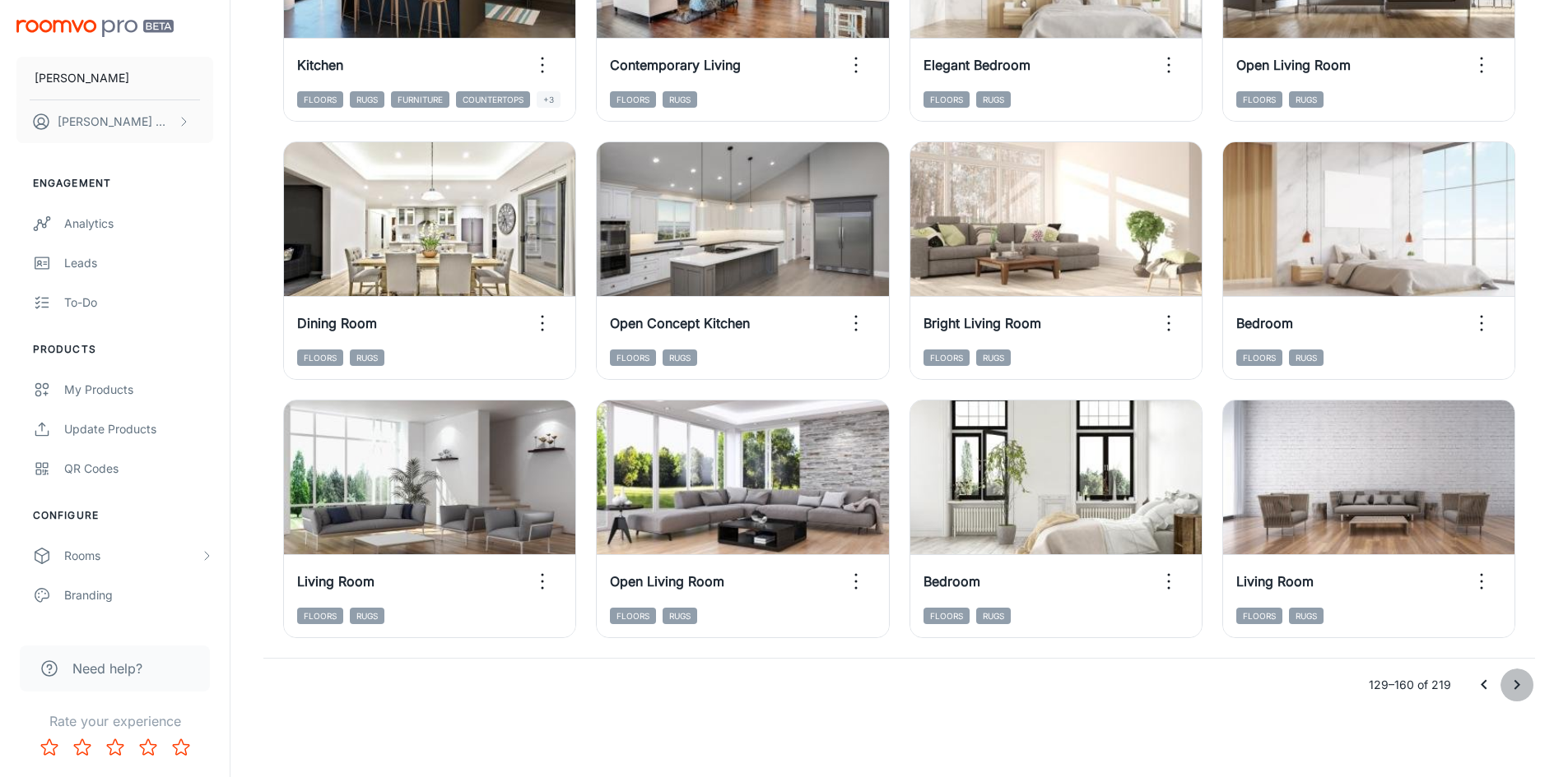
click at [1523, 676] on icon "Go to next page" at bounding box center [1516, 684] width 20 height 20
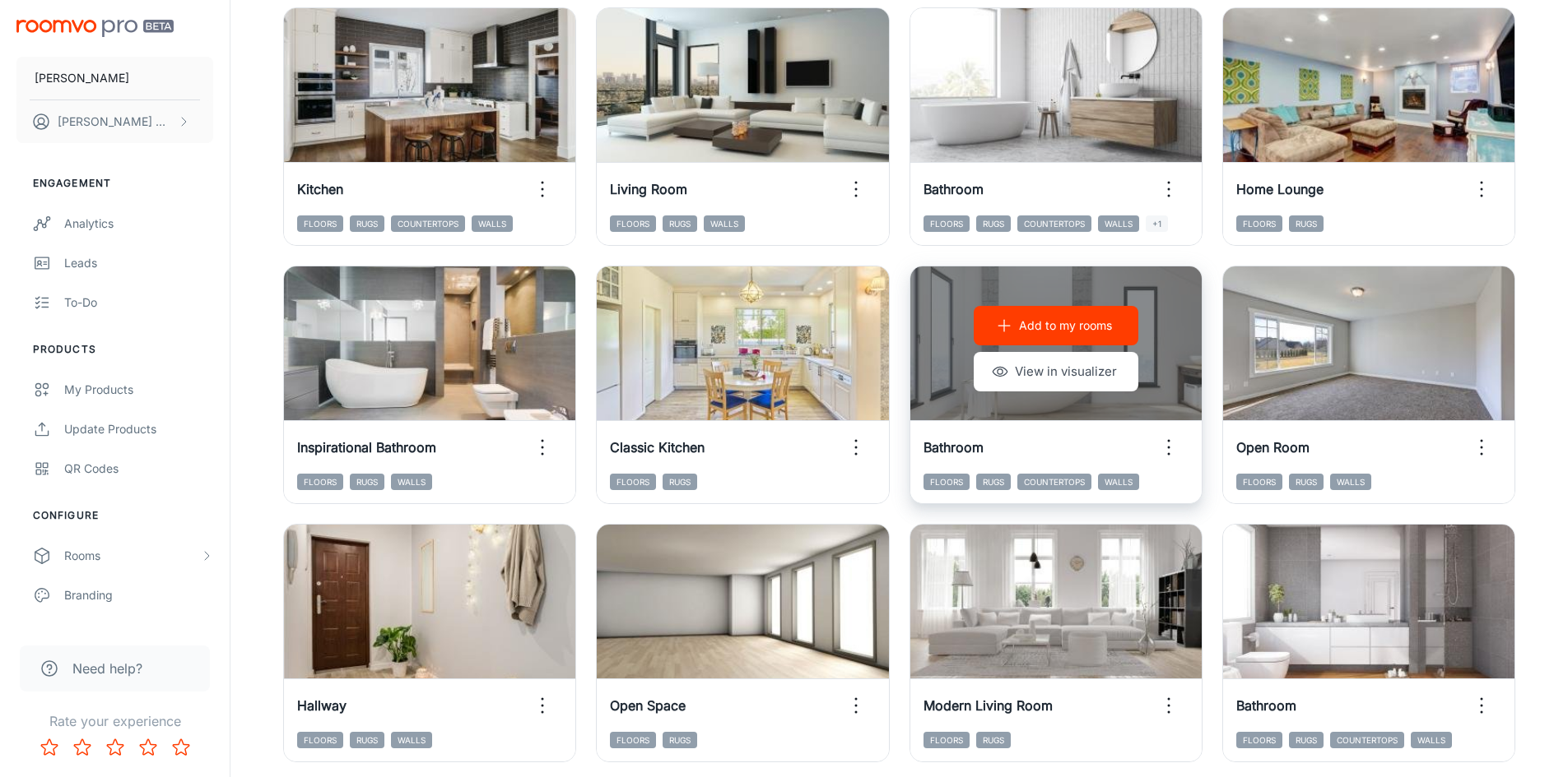
scroll to position [1258, 0]
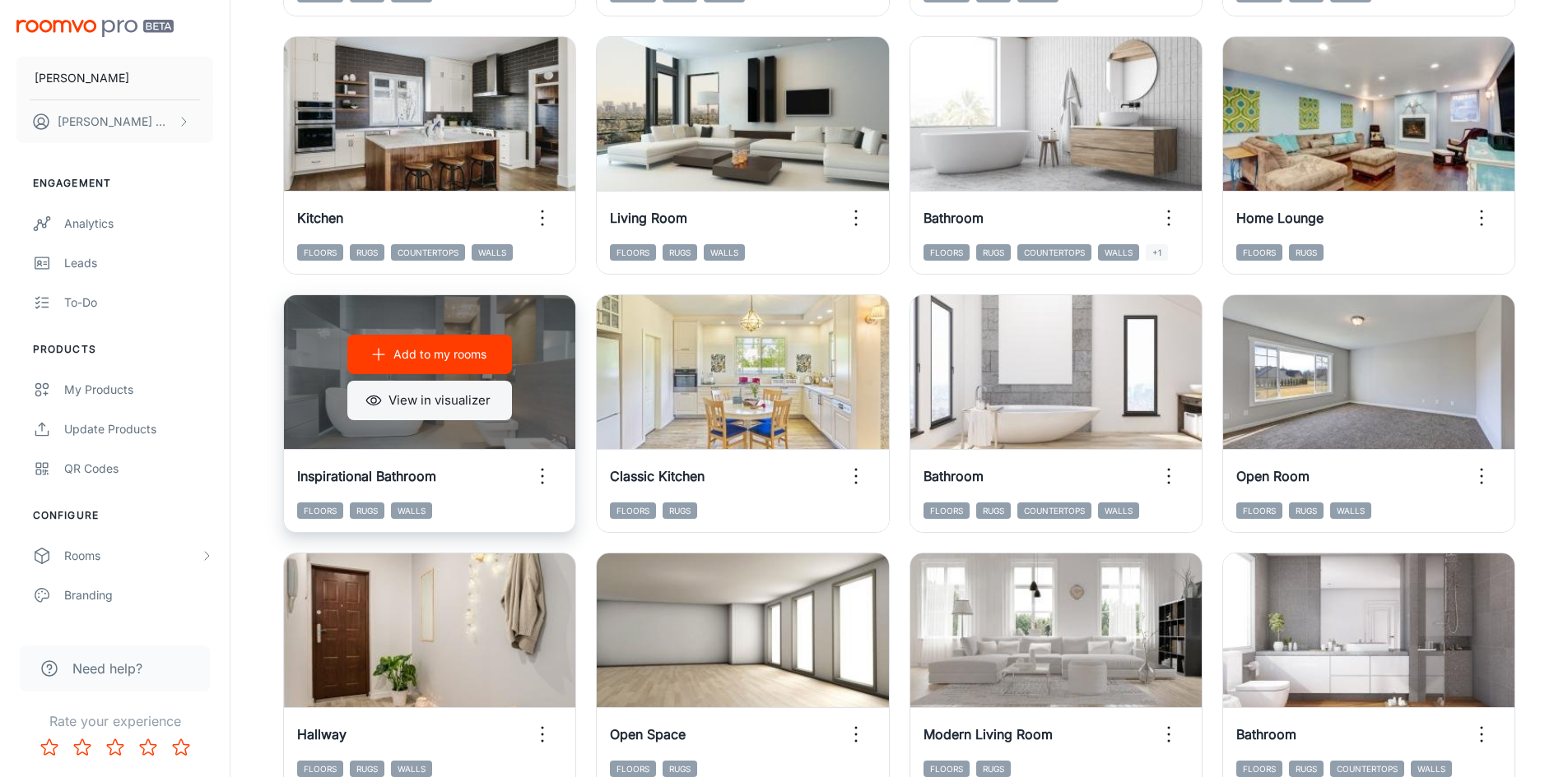
click at [464, 396] on button "View in visualizer" at bounding box center [430, 400] width 164 height 40
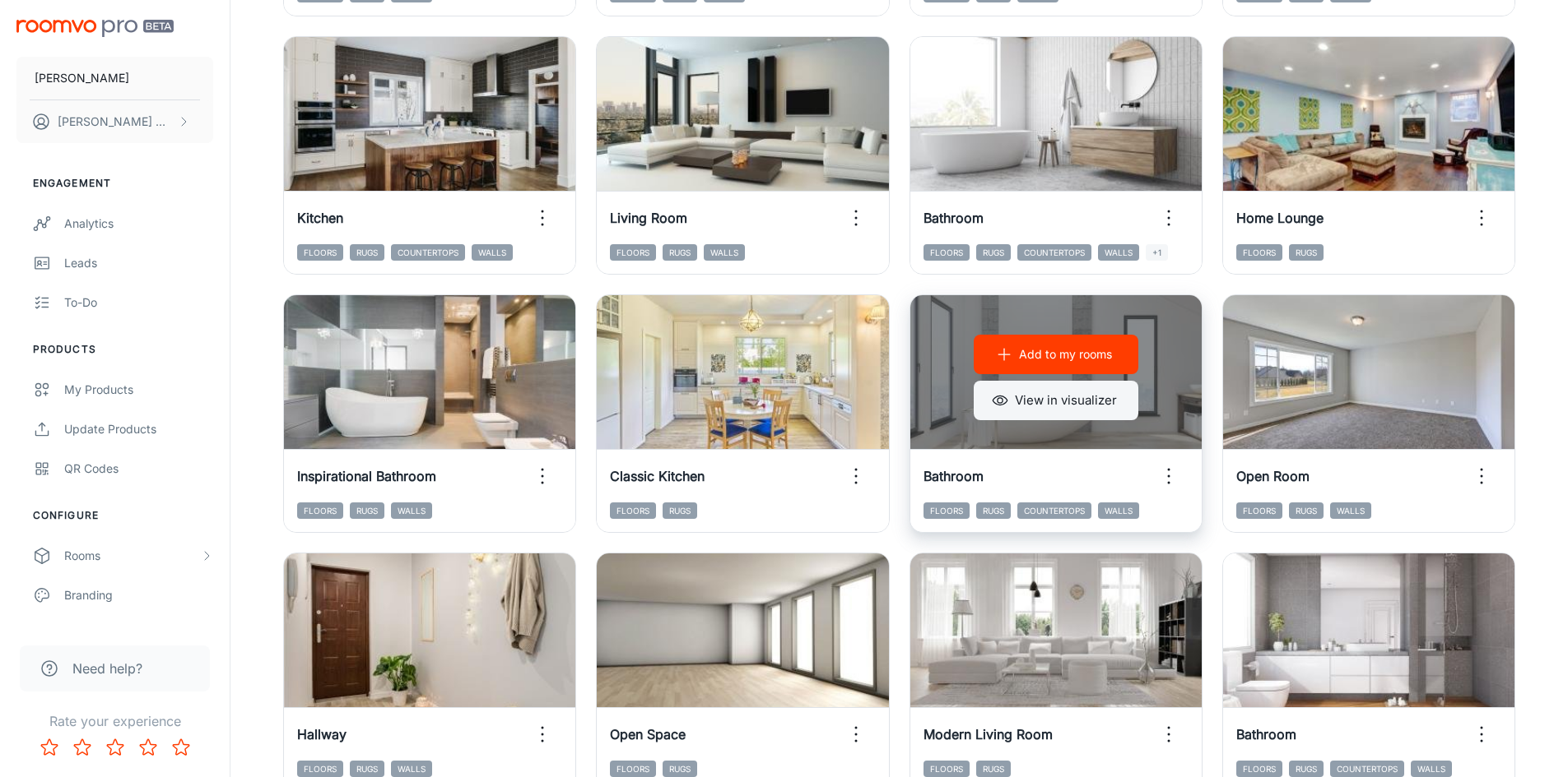
click at [1082, 400] on button "View in visualizer" at bounding box center [1056, 400] width 164 height 40
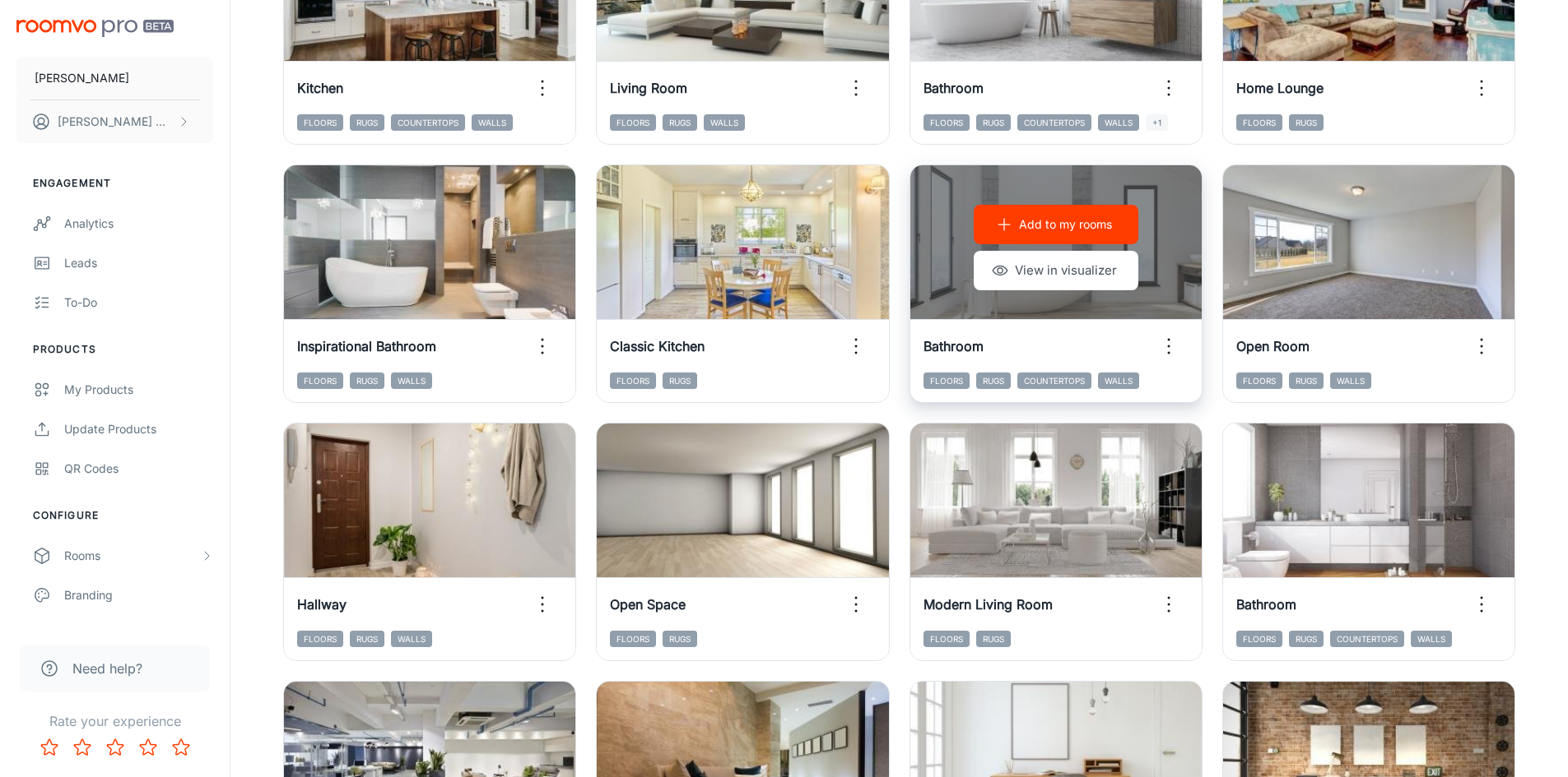
scroll to position [1587, 0]
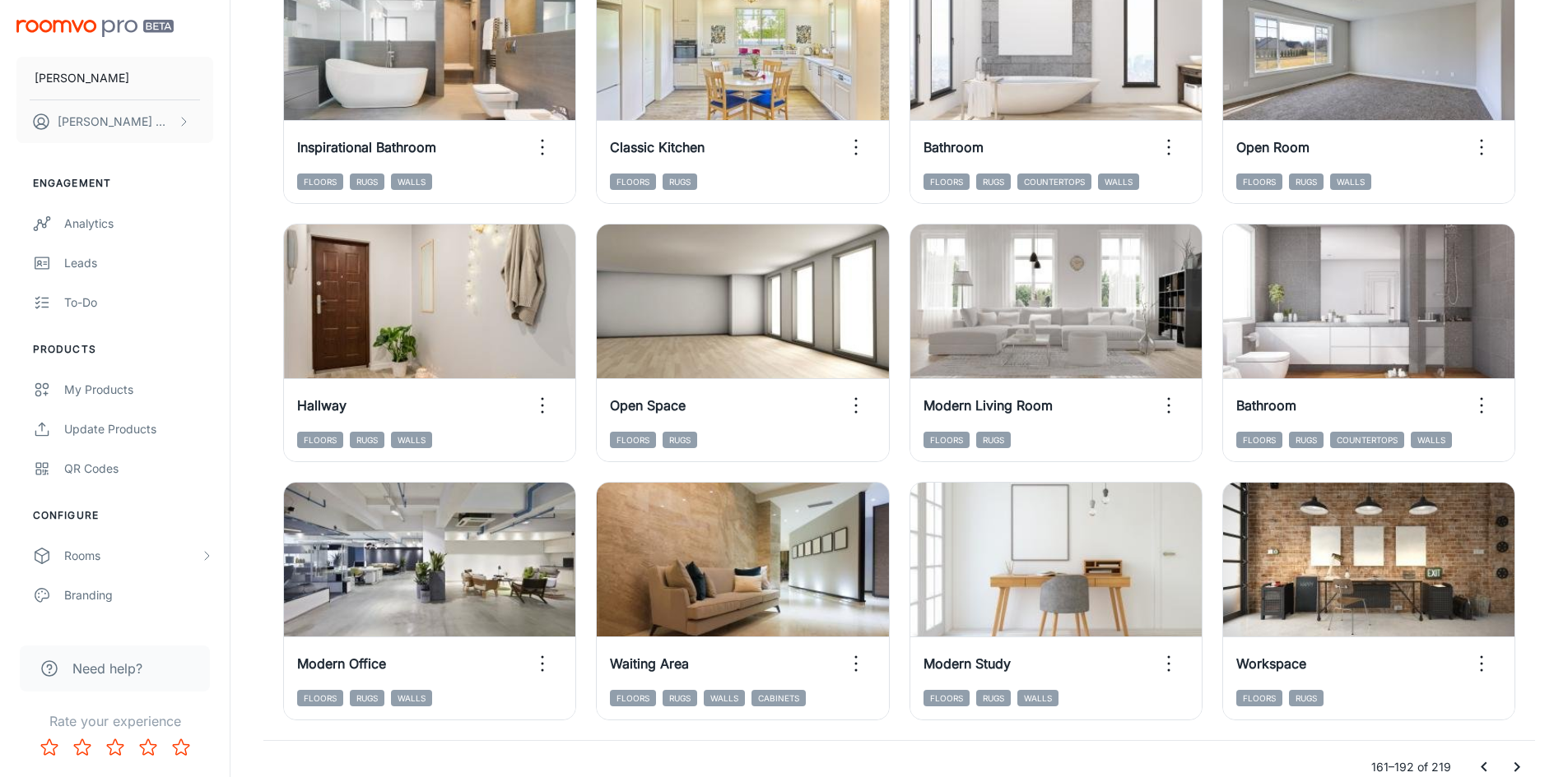
click at [1523, 763] on icon "Go to next page" at bounding box center [1516, 767] width 20 height 20
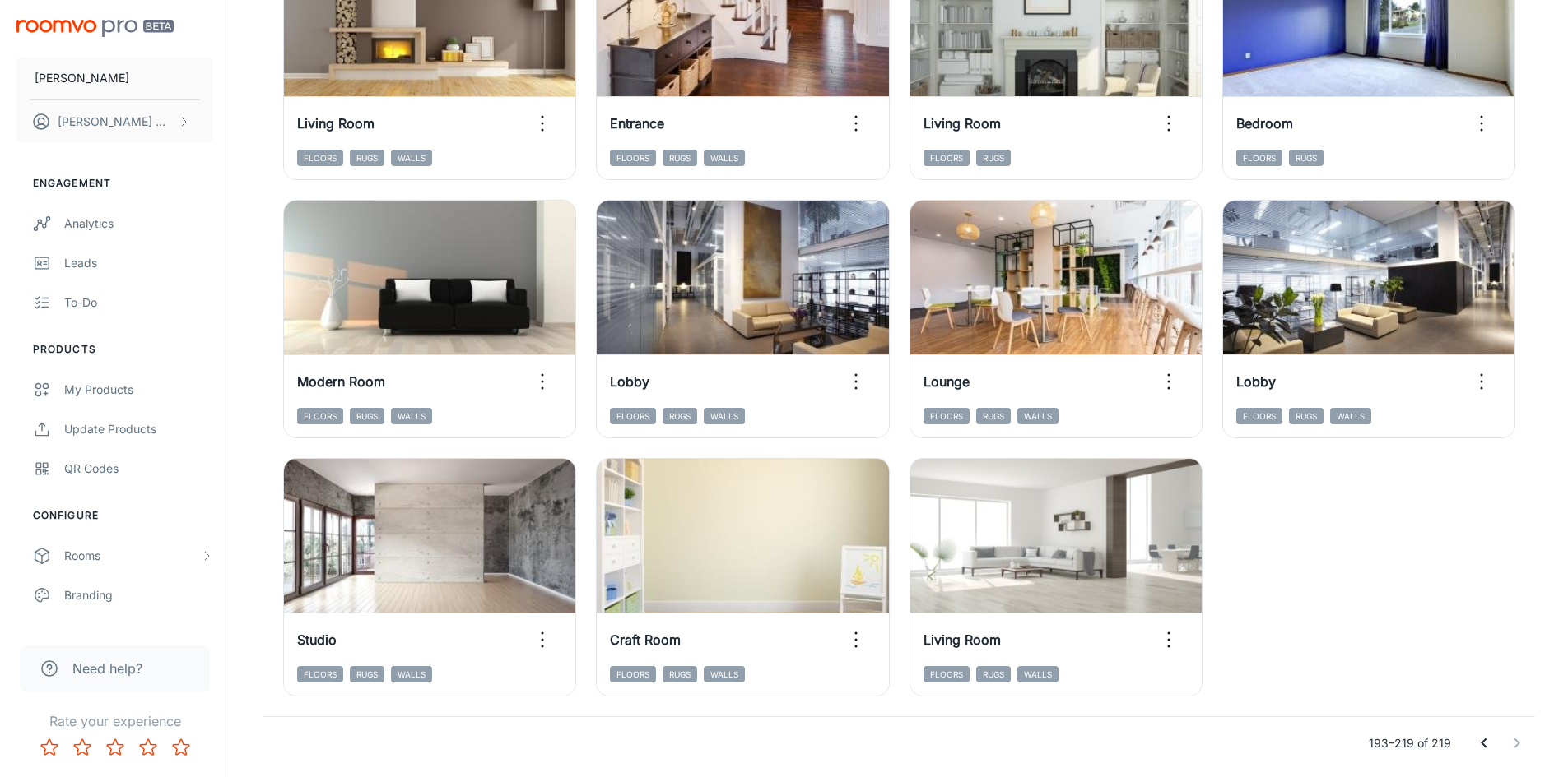
scroll to position [1329, 0]
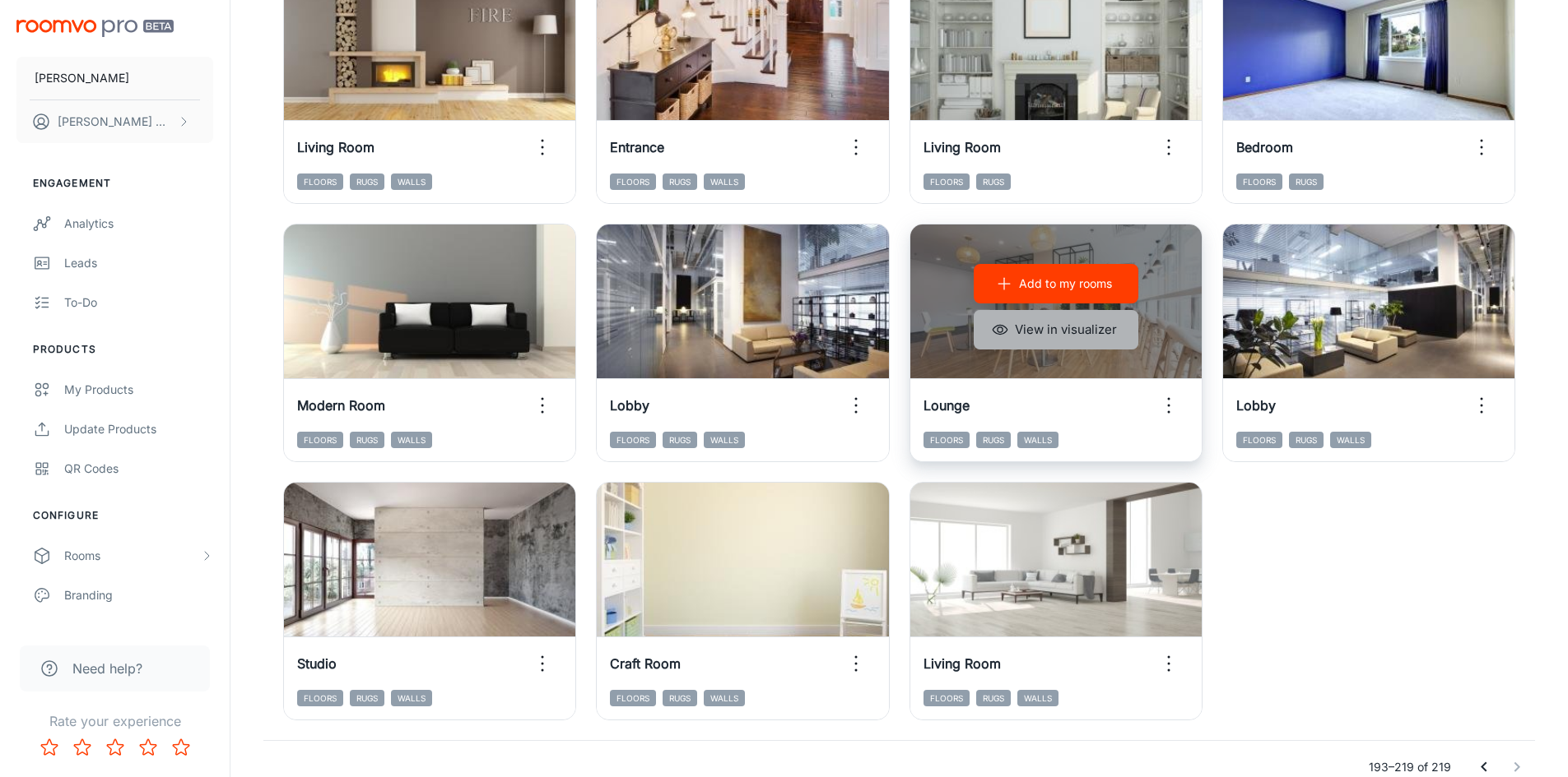
click at [1038, 335] on button "View in visualizer" at bounding box center [1056, 329] width 164 height 40
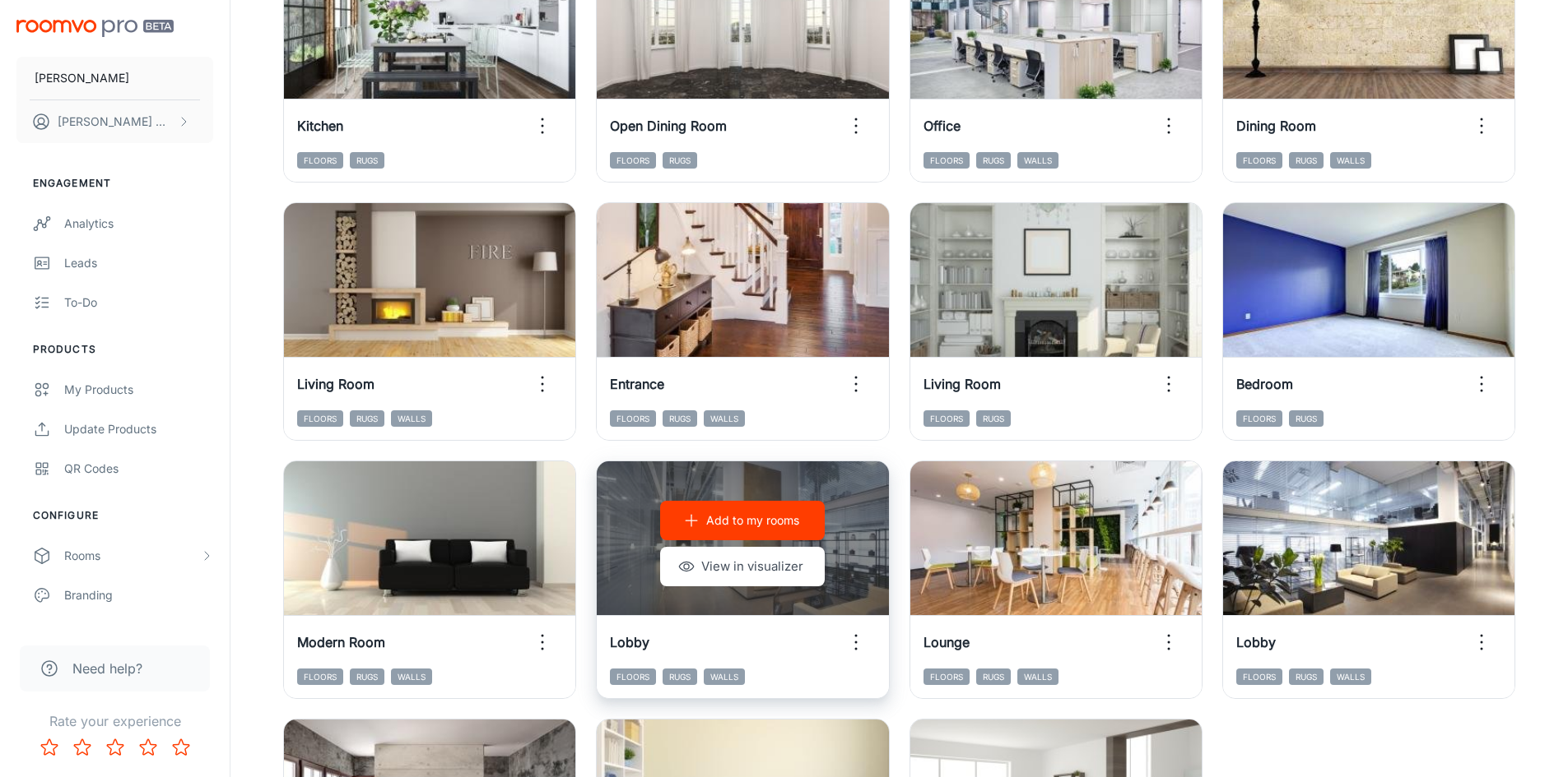
scroll to position [1082, 0]
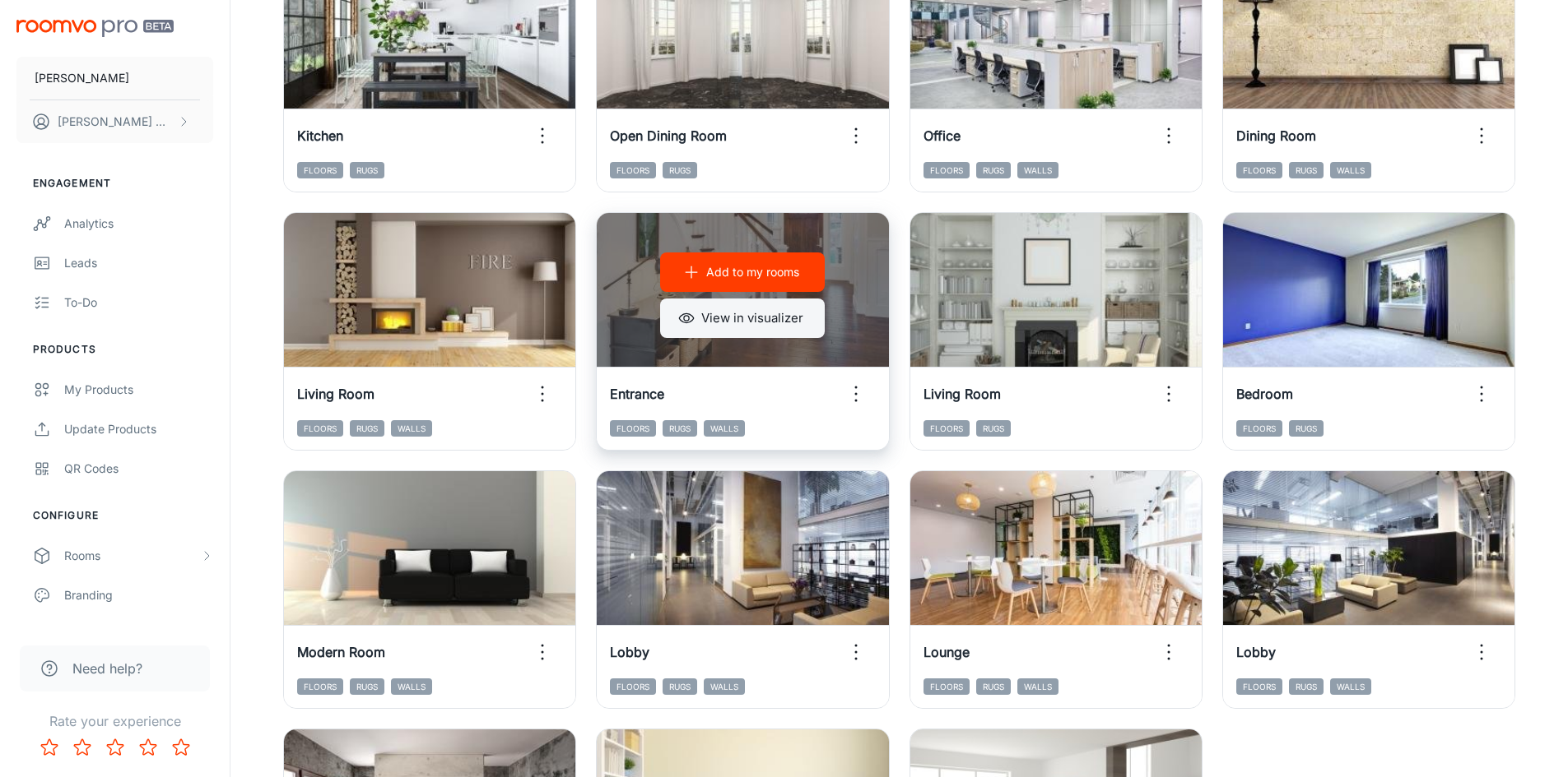
click at [797, 321] on button "View in visualizer" at bounding box center [742, 318] width 164 height 40
